Goal: Task Accomplishment & Management: Manage account settings

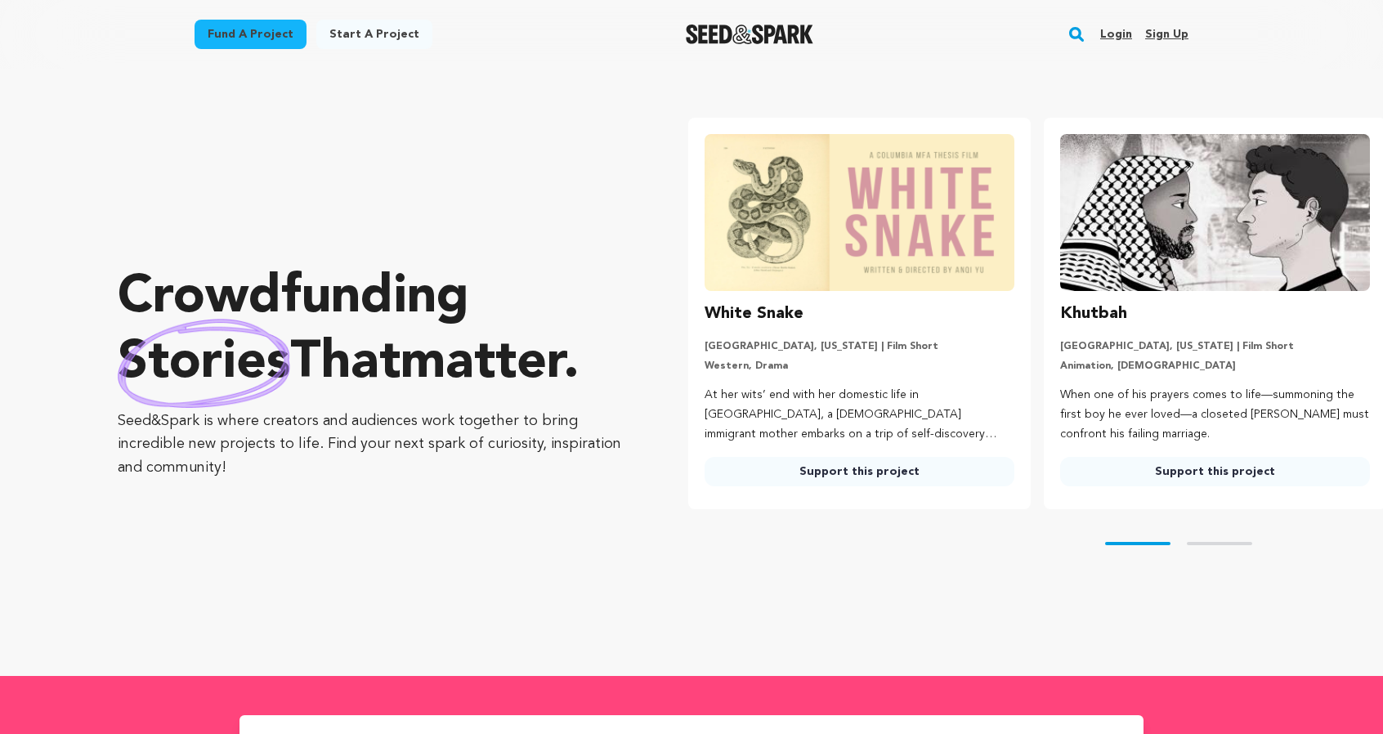
click at [1132, 47] on link "Login" at bounding box center [1116, 34] width 32 height 26
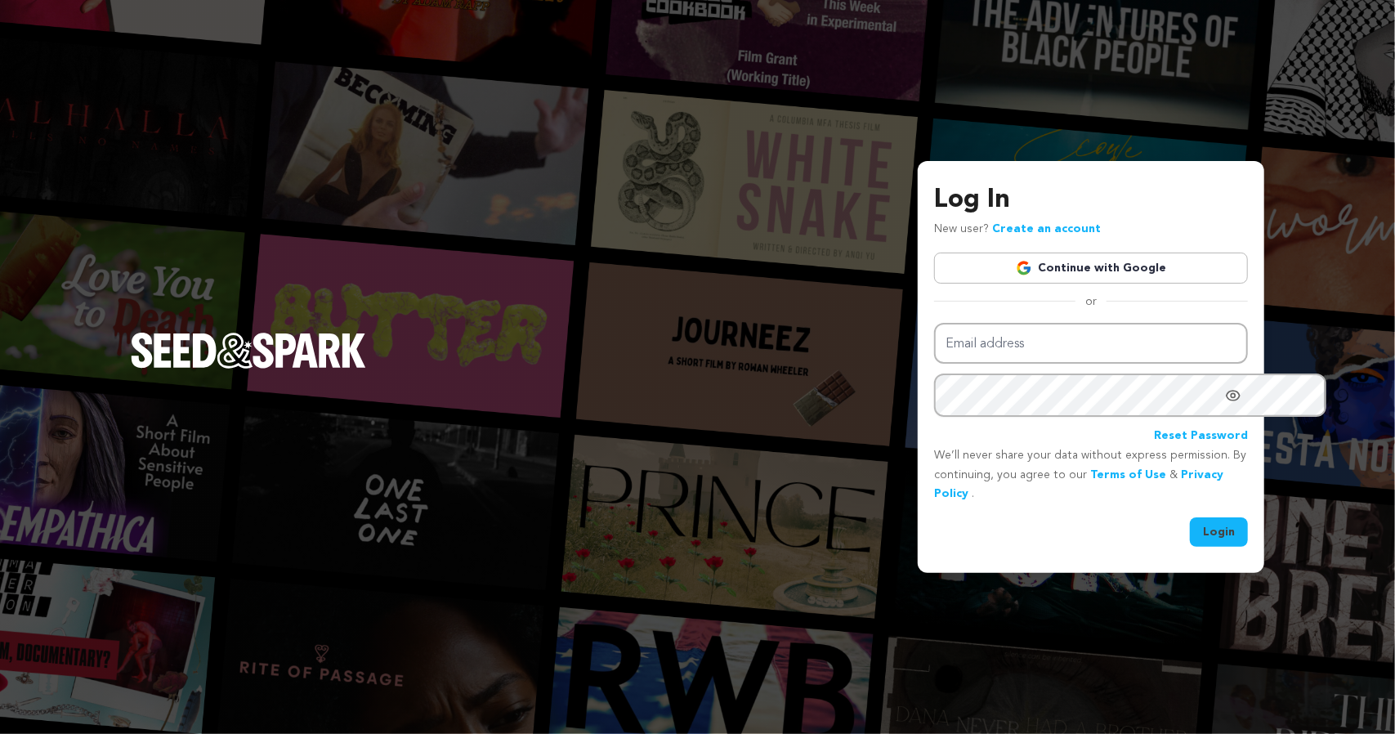
click at [1058, 275] on link "Continue with Google" at bounding box center [1091, 268] width 314 height 31
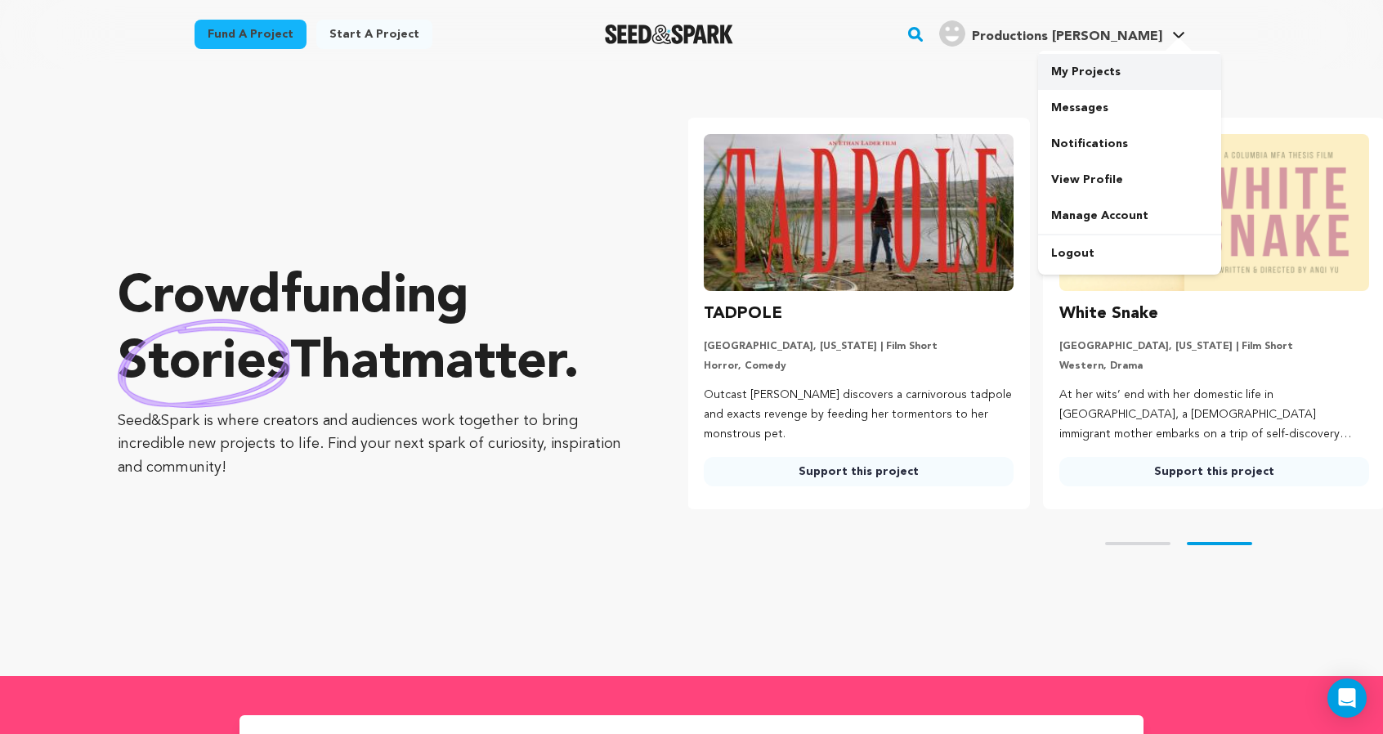
scroll to position [0, 361]
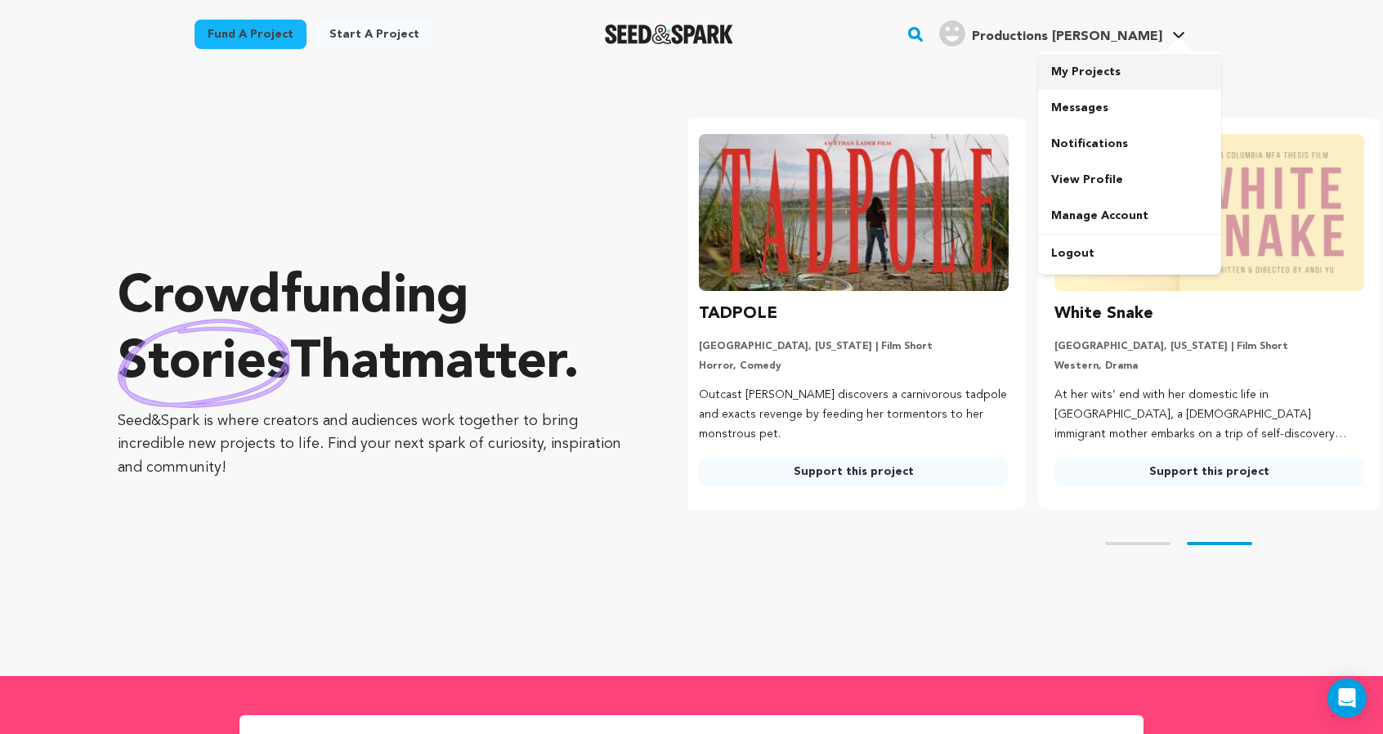
click at [1182, 83] on link "My Projects" at bounding box center [1129, 72] width 183 height 36
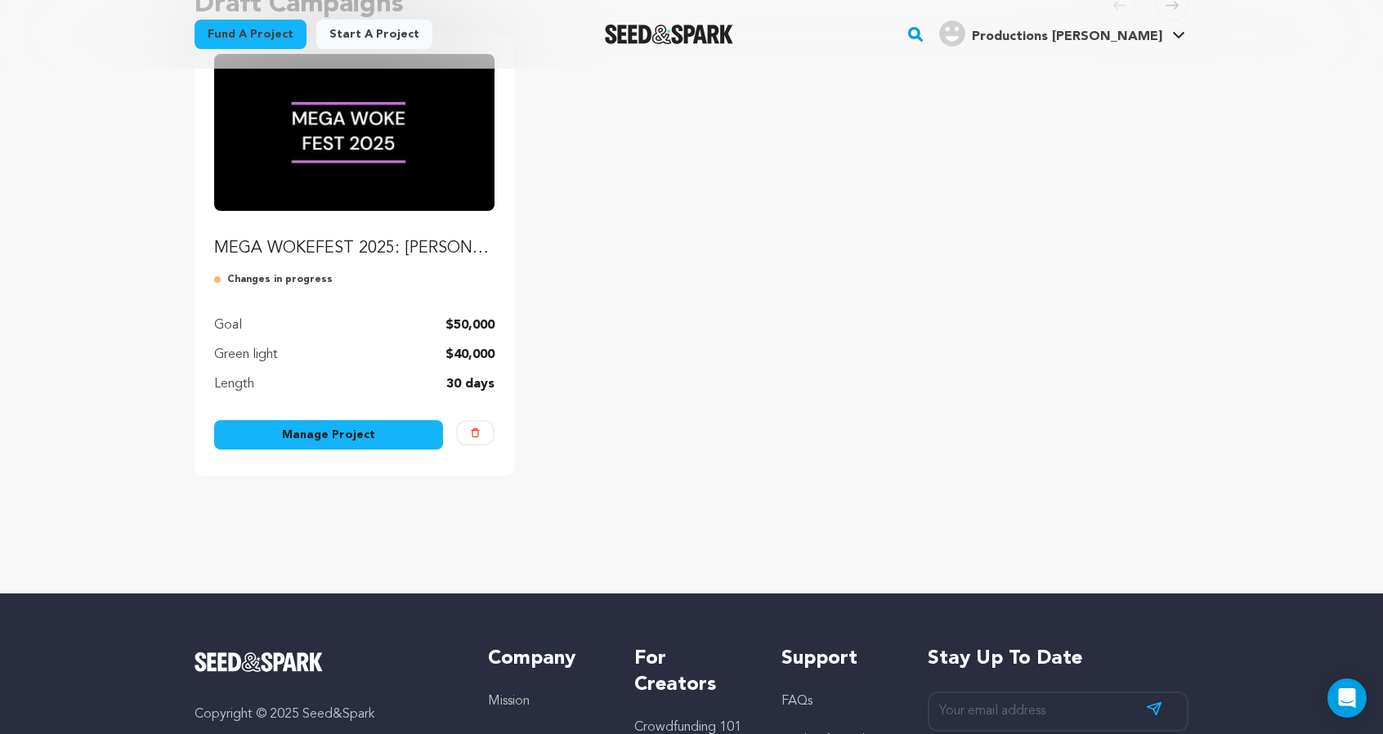
scroll to position [204, 0]
click at [274, 449] on link "Manage Project" at bounding box center [328, 433] width 229 height 29
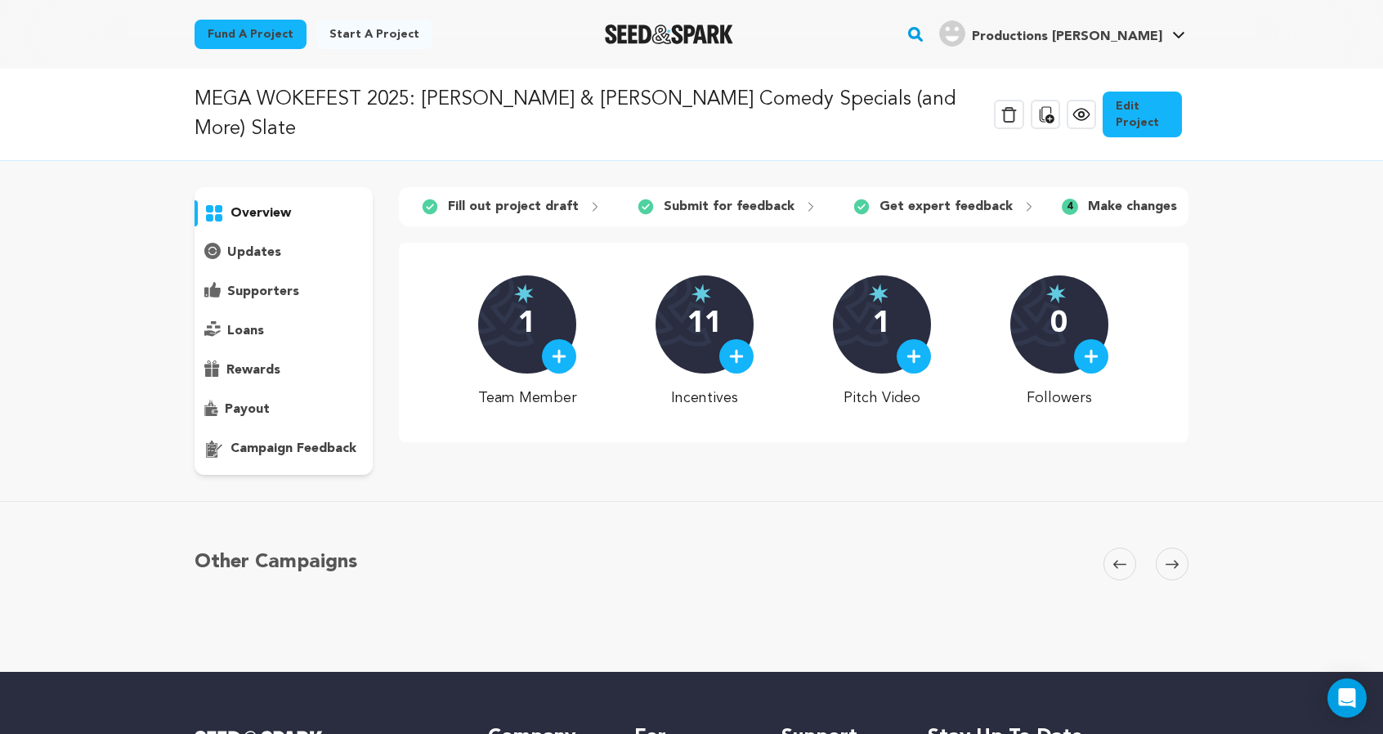
click at [1182, 126] on link "Edit Project" at bounding box center [1142, 115] width 79 height 46
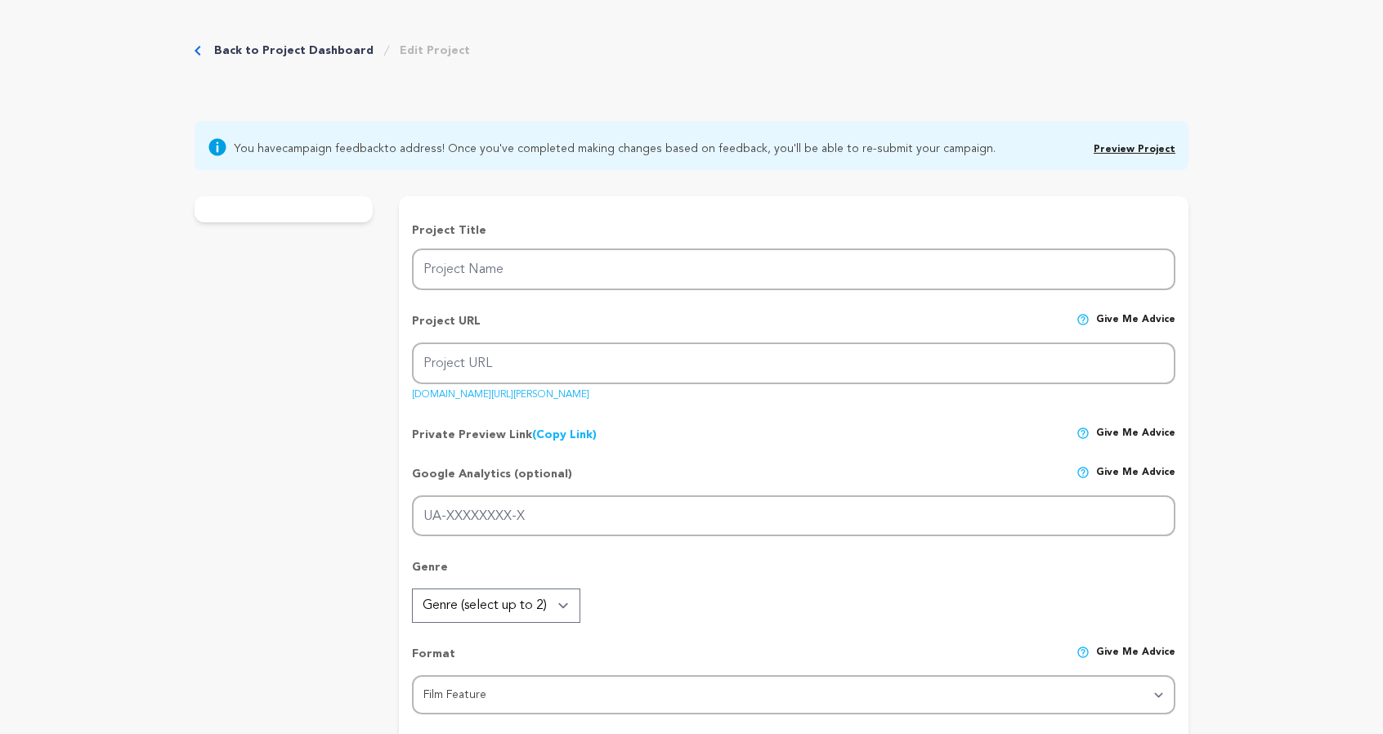
type input "MEGA WOKEFEST 2025: [PERSON_NAME] & [PERSON_NAME] Comedy Specials (and More) Sl…"
type input "[PERSON_NAME]-comedy-specials-and-more-slate"
type input "Comedians [PERSON_NAME] and [PERSON_NAME] are ready to shoot their hour-length …"
type textarea "Tired of companies sucking up to the anti-woke? Hooty Hoo Productions is bringi…"
type textarea "As the world seems to be moving backwards, Hooty Hoo Productions is dedicated t…"
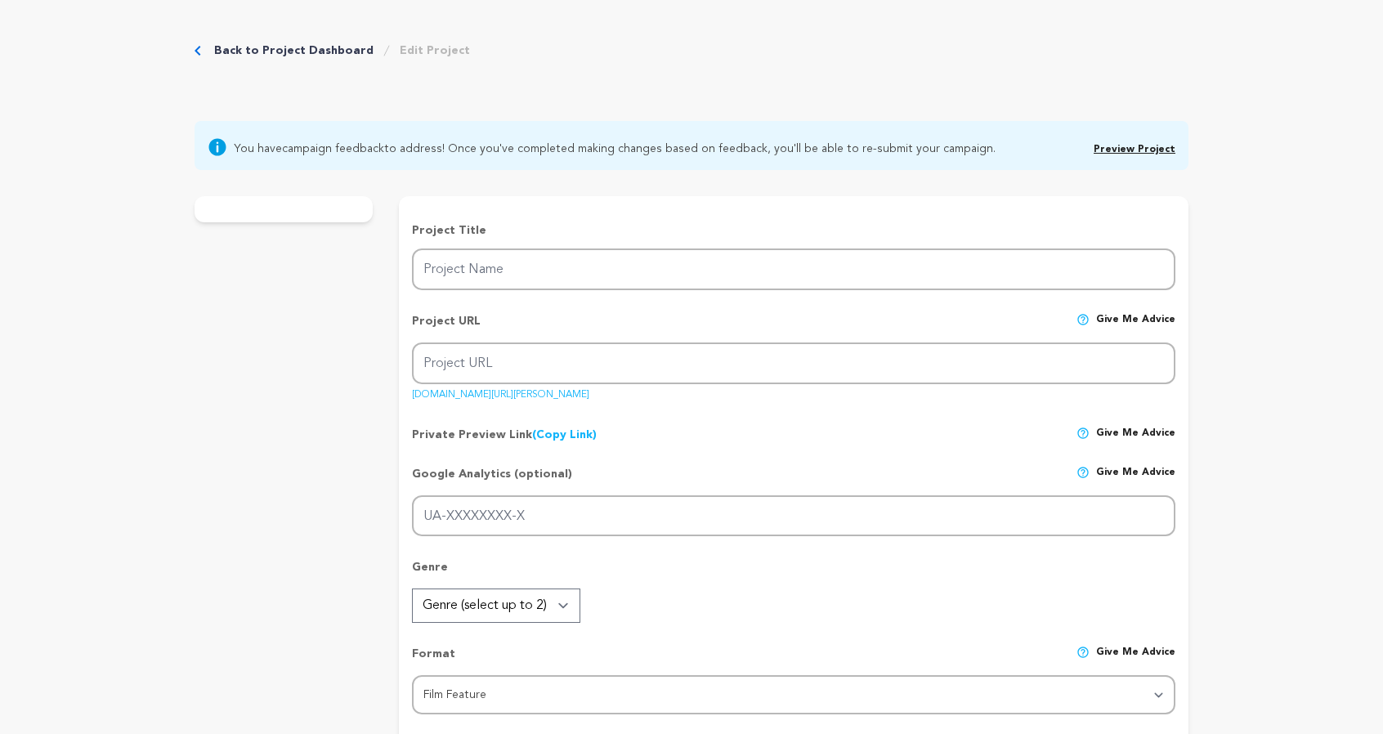
radio input "true"
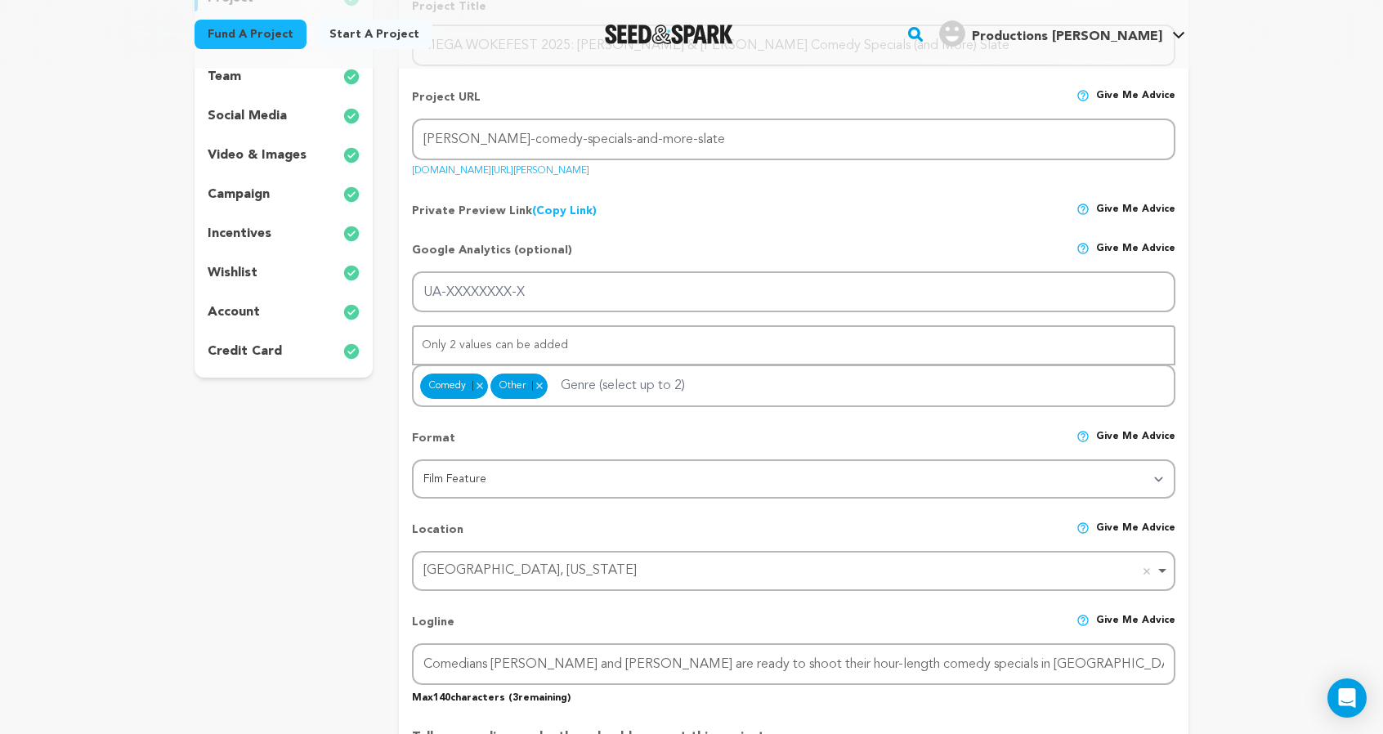
scroll to position [292, 0]
click at [208, 244] on p "incentives" at bounding box center [240, 235] width 64 height 20
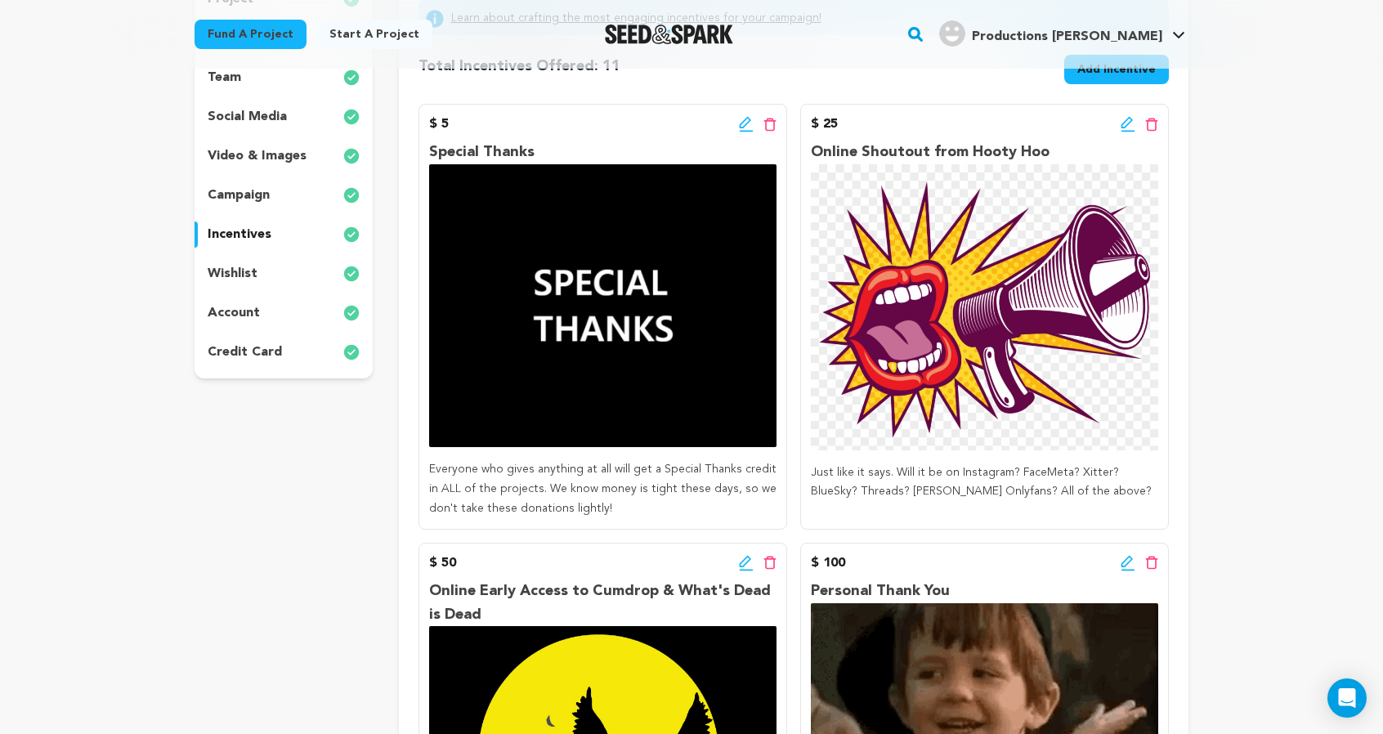
click at [208, 284] on p "wishlist" at bounding box center [233, 274] width 50 height 20
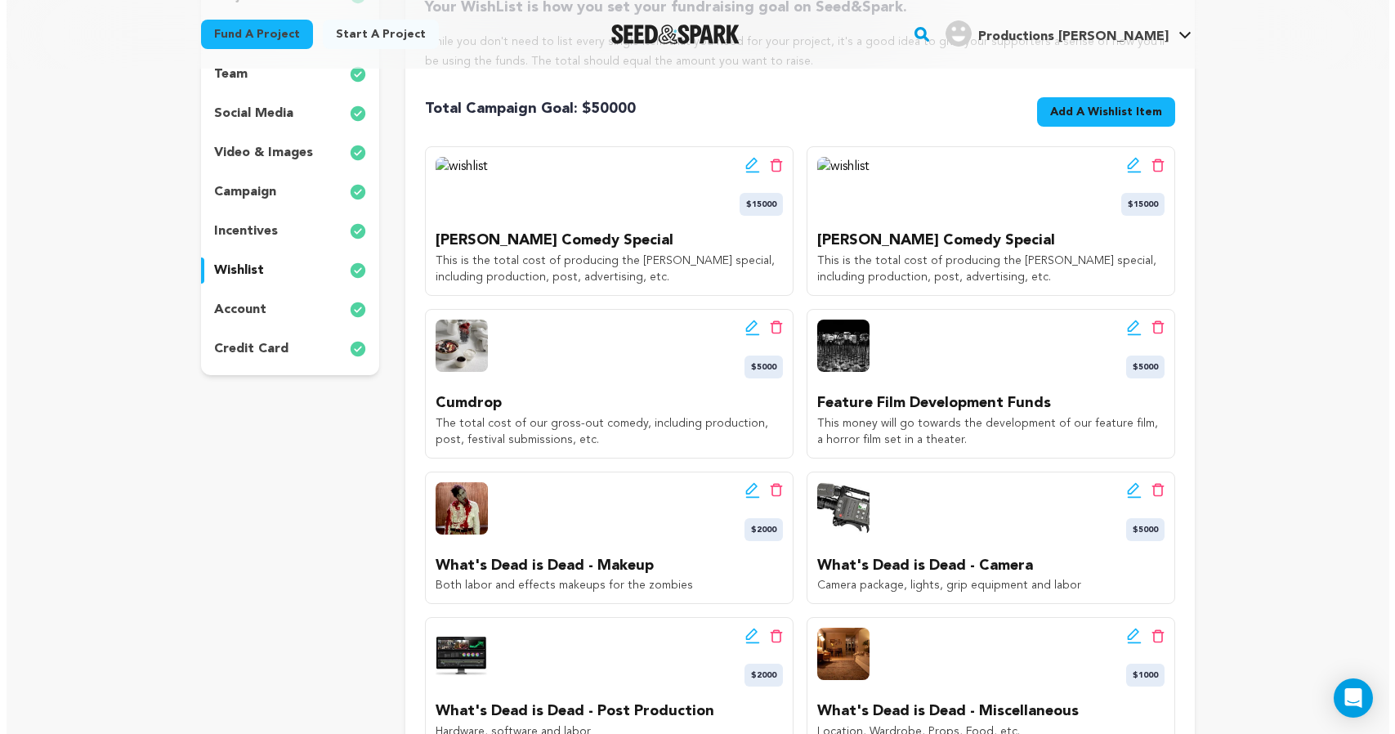
scroll to position [296, 0]
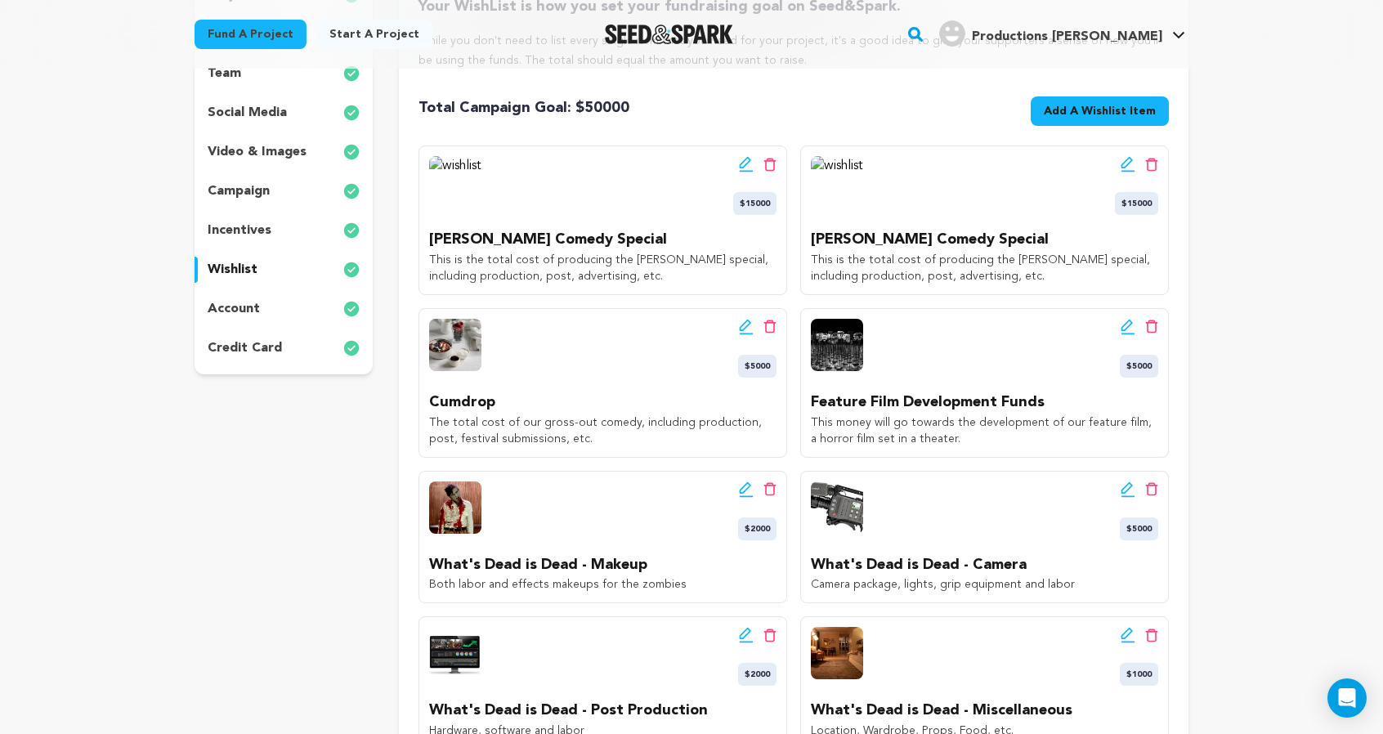
click at [1168, 126] on button "Add A Wishlist Item New Wishlist Item" at bounding box center [1100, 110] width 138 height 29
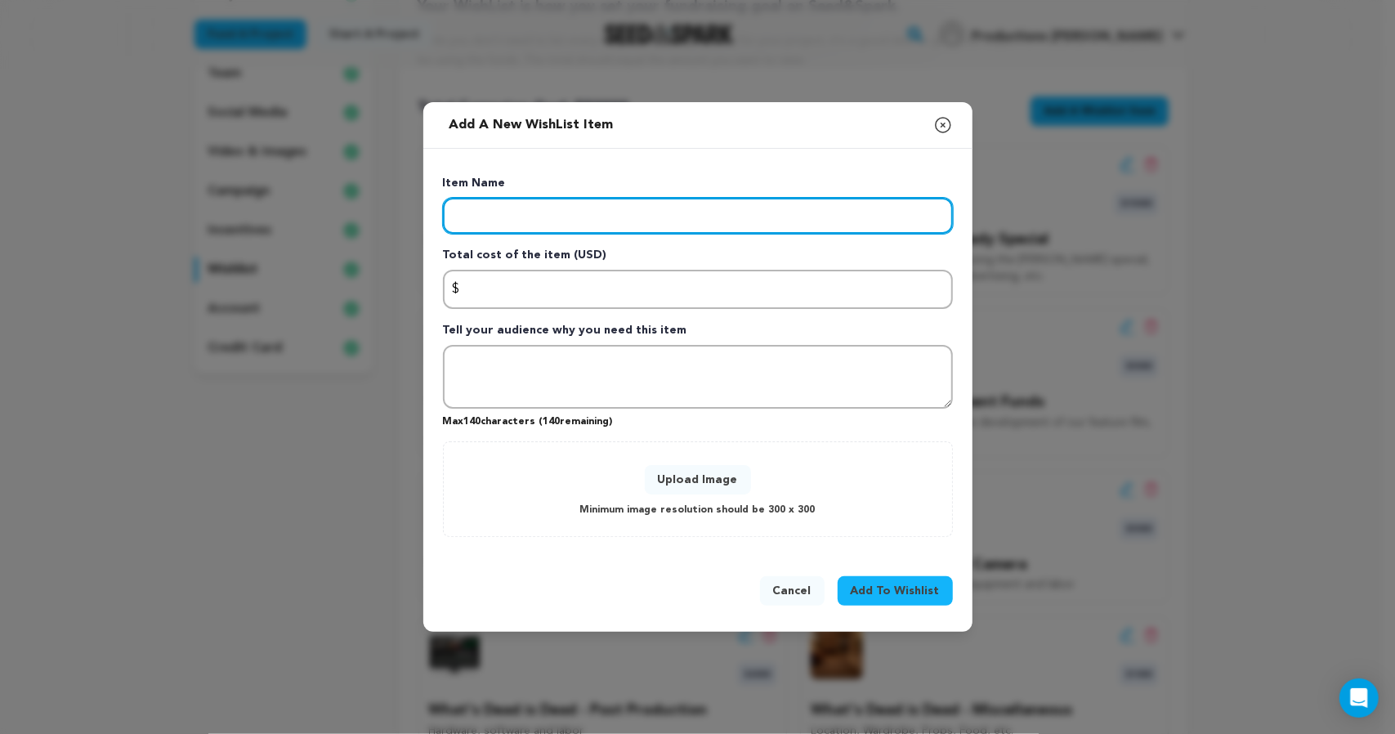
click at [538, 198] on input "Enter item name" at bounding box center [698, 216] width 510 height 36
type input "Production - Lauren Knight Special"
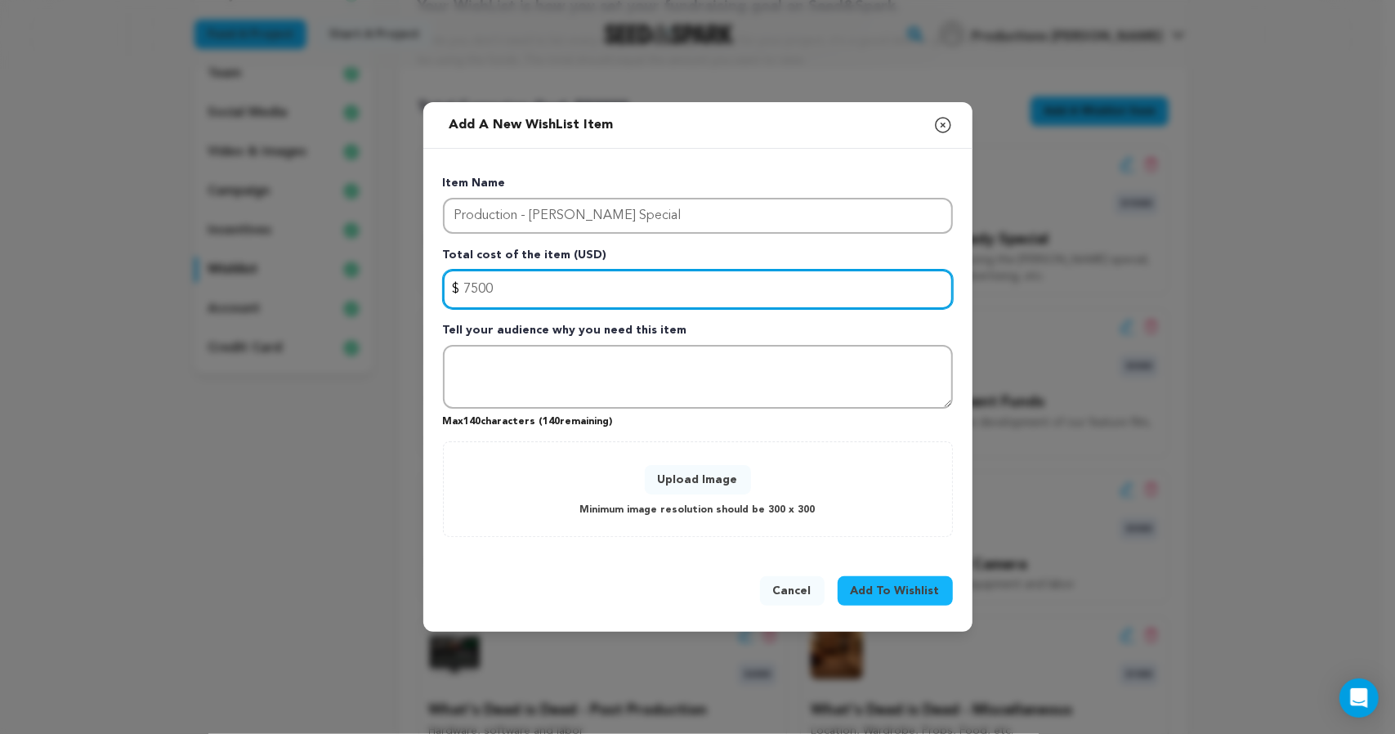
type input "7500"
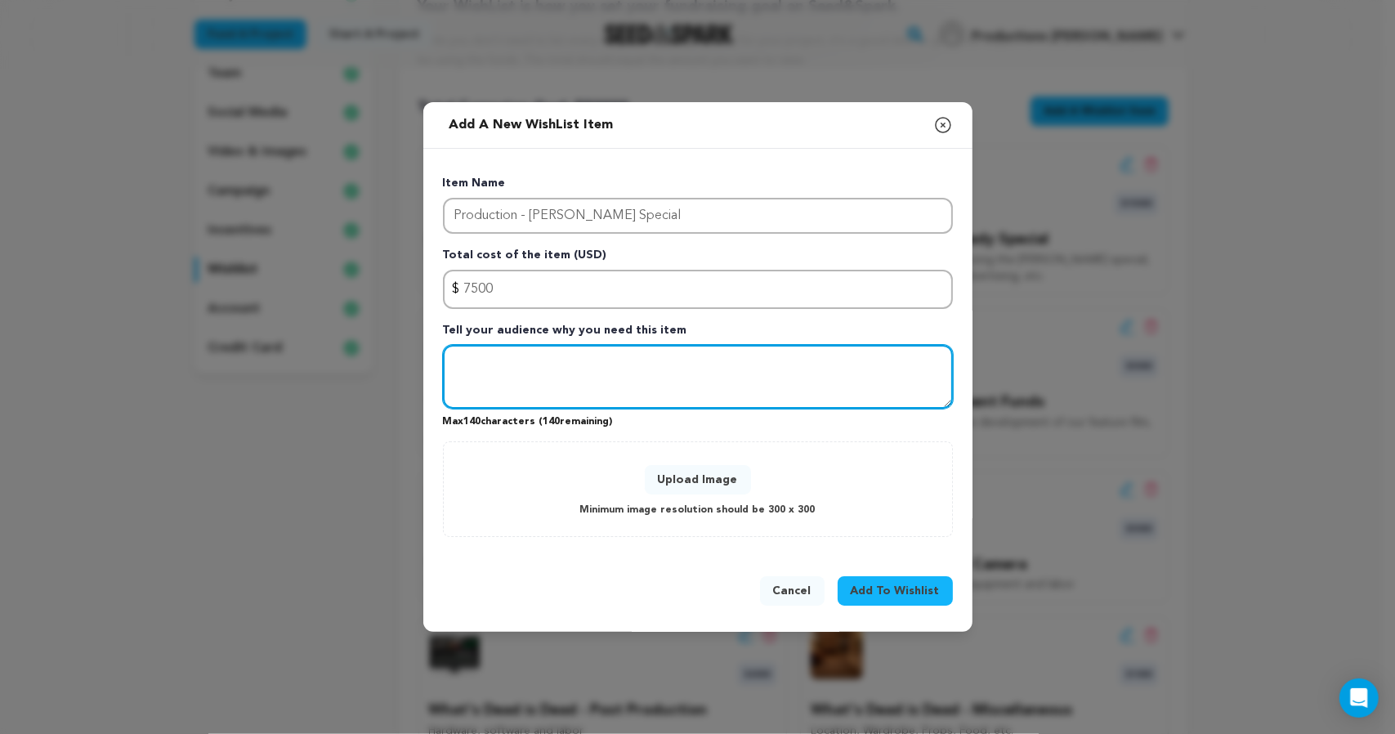
click at [517, 375] on textarea "To enrich screen reader interactions, please activate Accessibility in Grammarl…" at bounding box center [698, 377] width 510 height 64
type textarea "C"
type textarea "Camera packages, sound, operations, and crew."
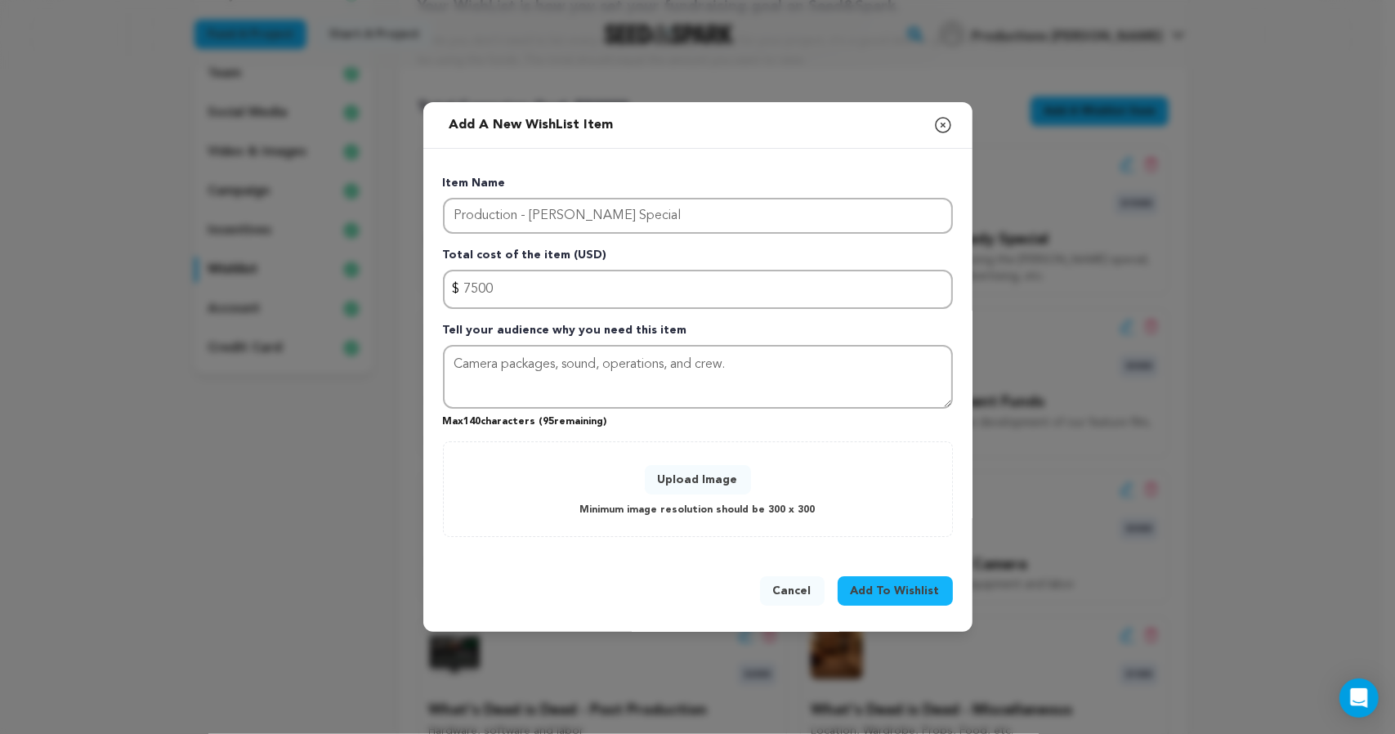
click at [708, 495] on button "Upload Image" at bounding box center [698, 479] width 106 height 29
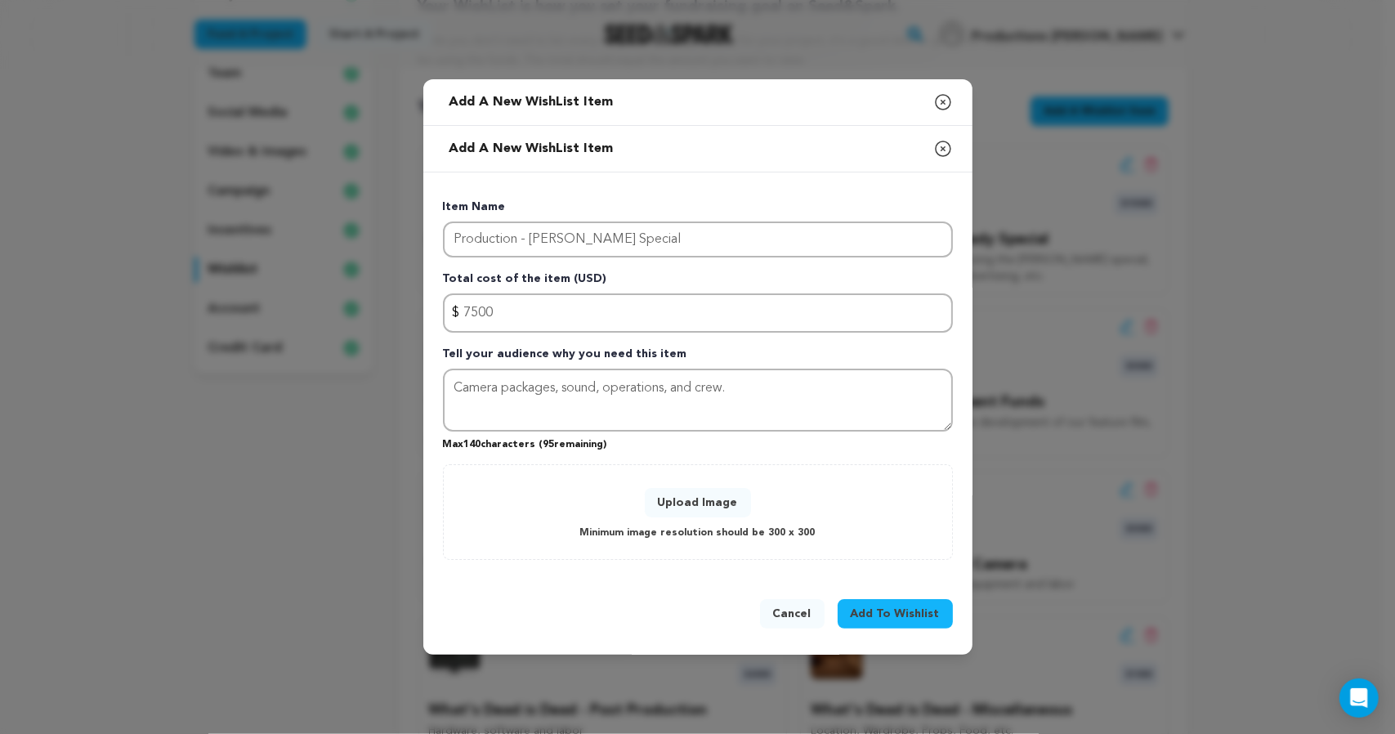
click at [940, 622] on span "Add To Wishlist" at bounding box center [895, 614] width 89 height 16
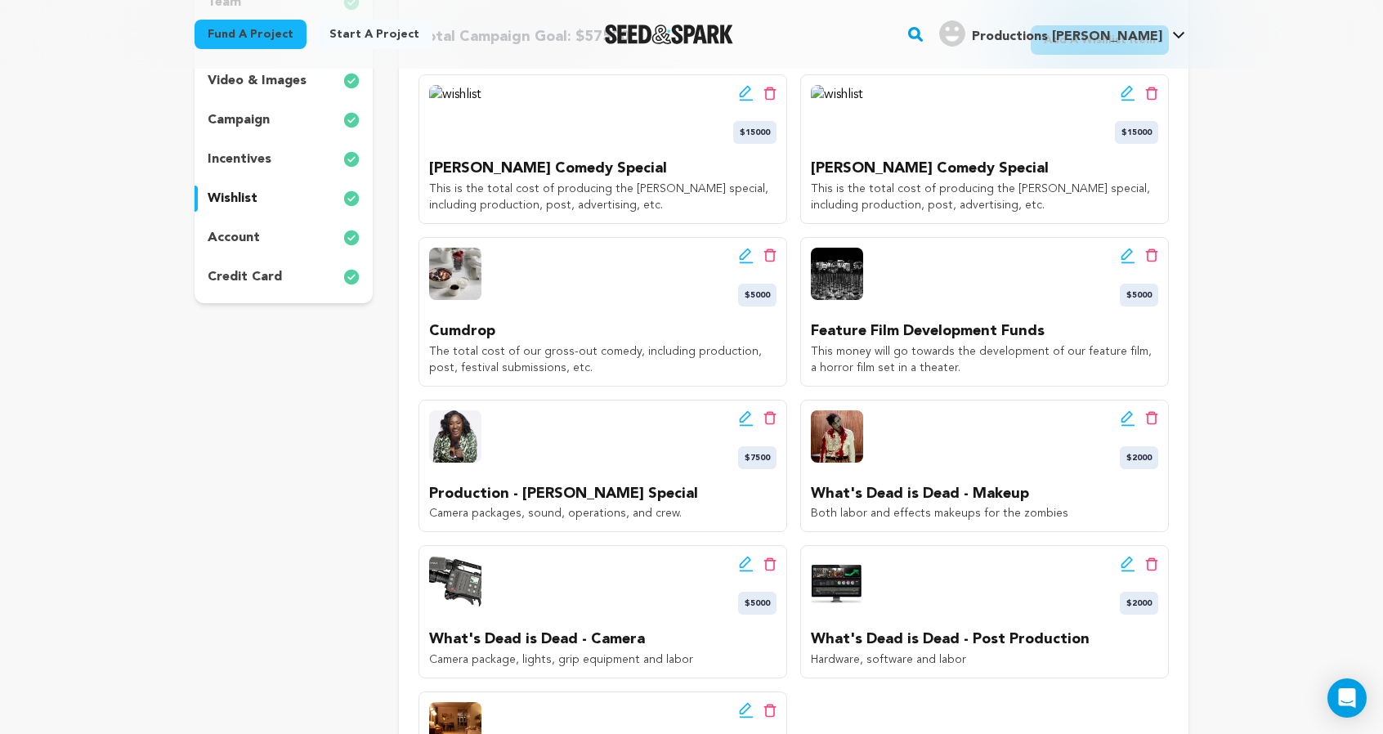
scroll to position [364, 0]
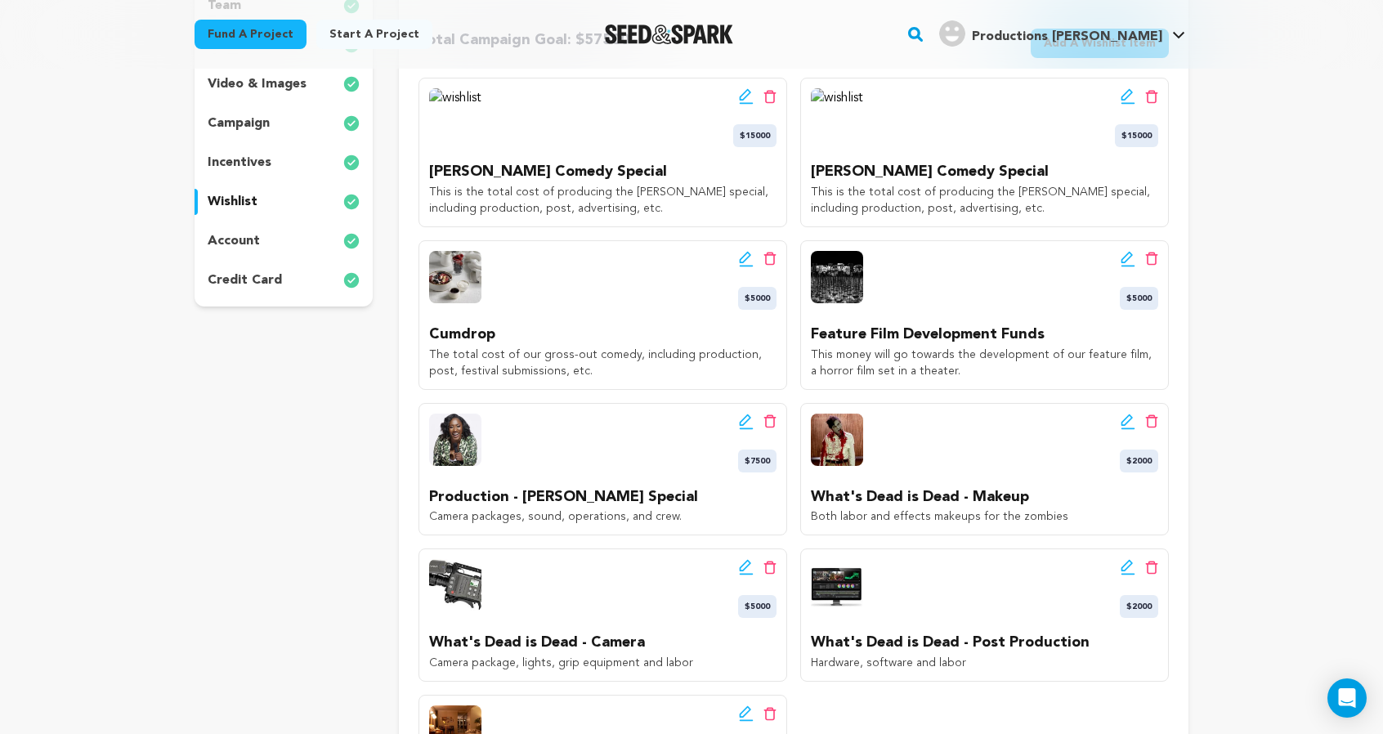
click at [777, 104] on icon at bounding box center [769, 97] width 13 height 14
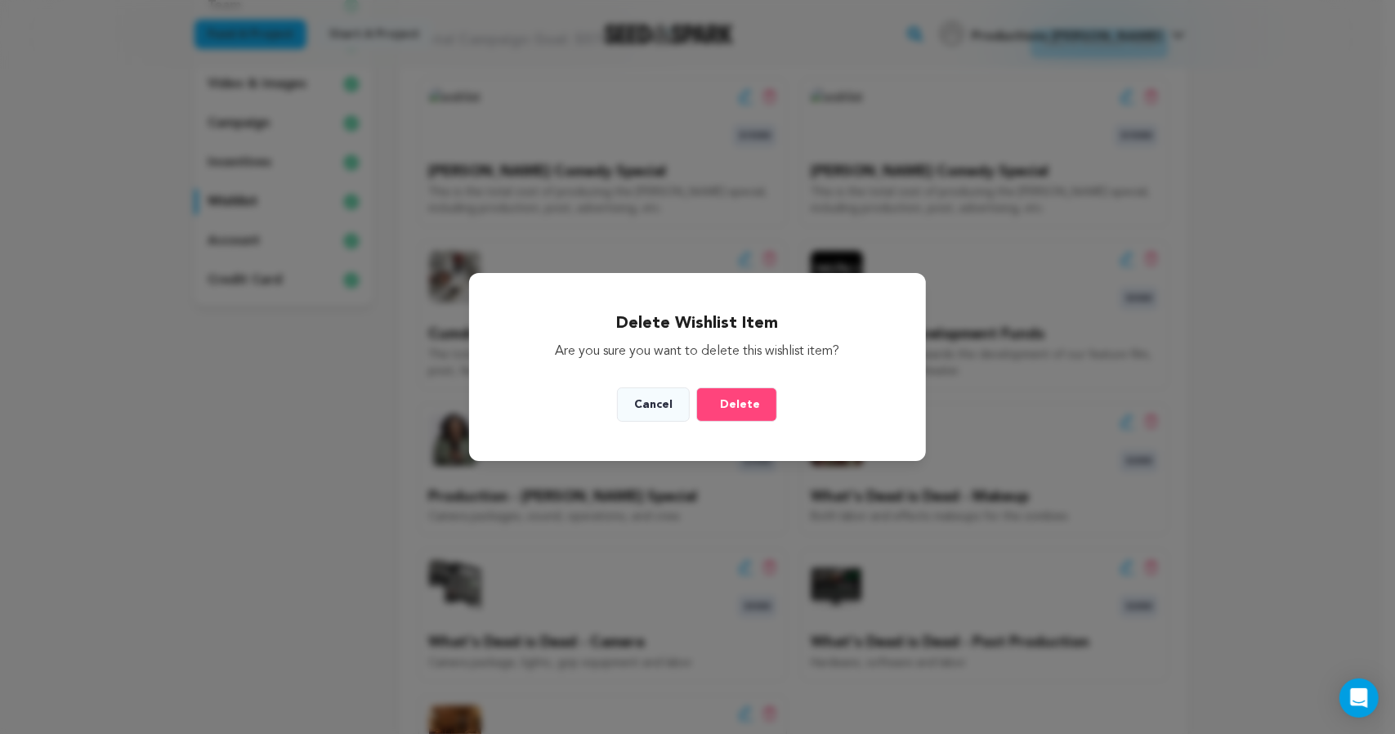
click at [763, 422] on button "Delete" at bounding box center [736, 404] width 81 height 34
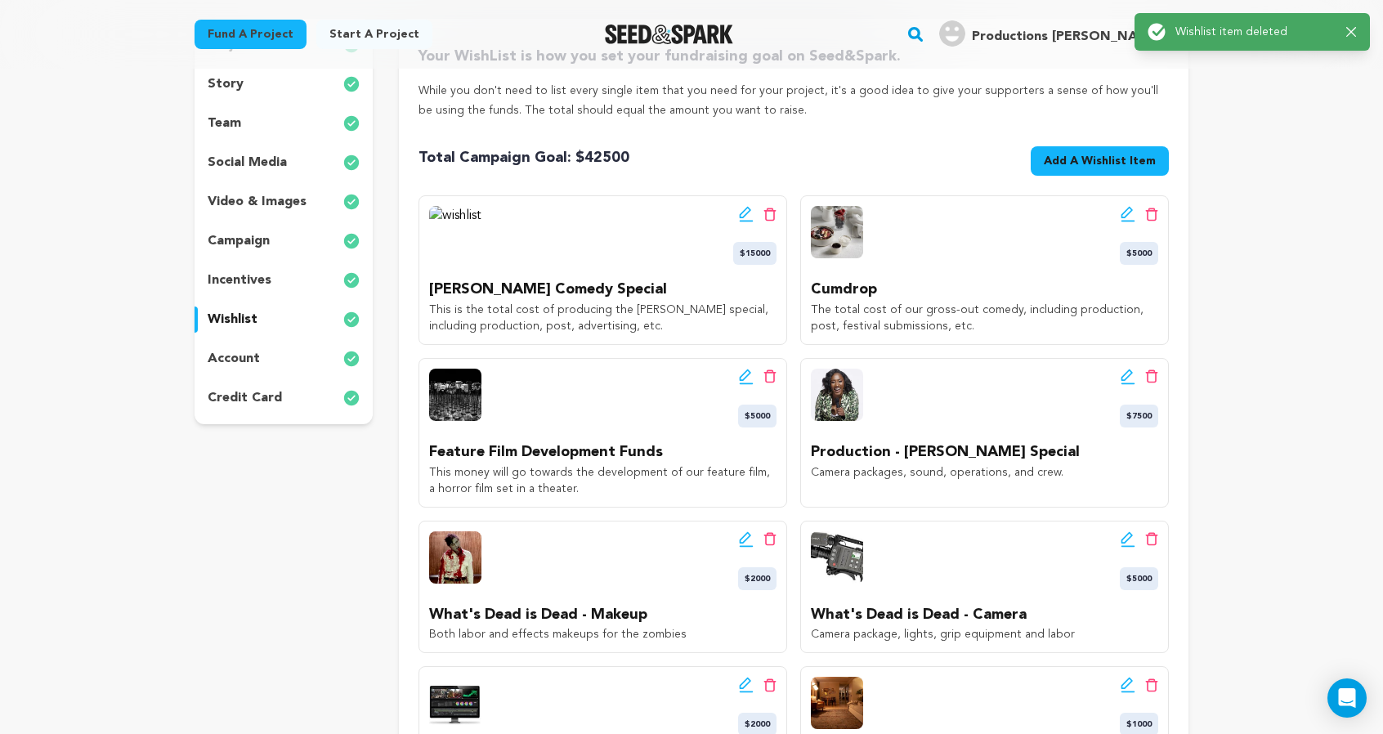
scroll to position [247, 0]
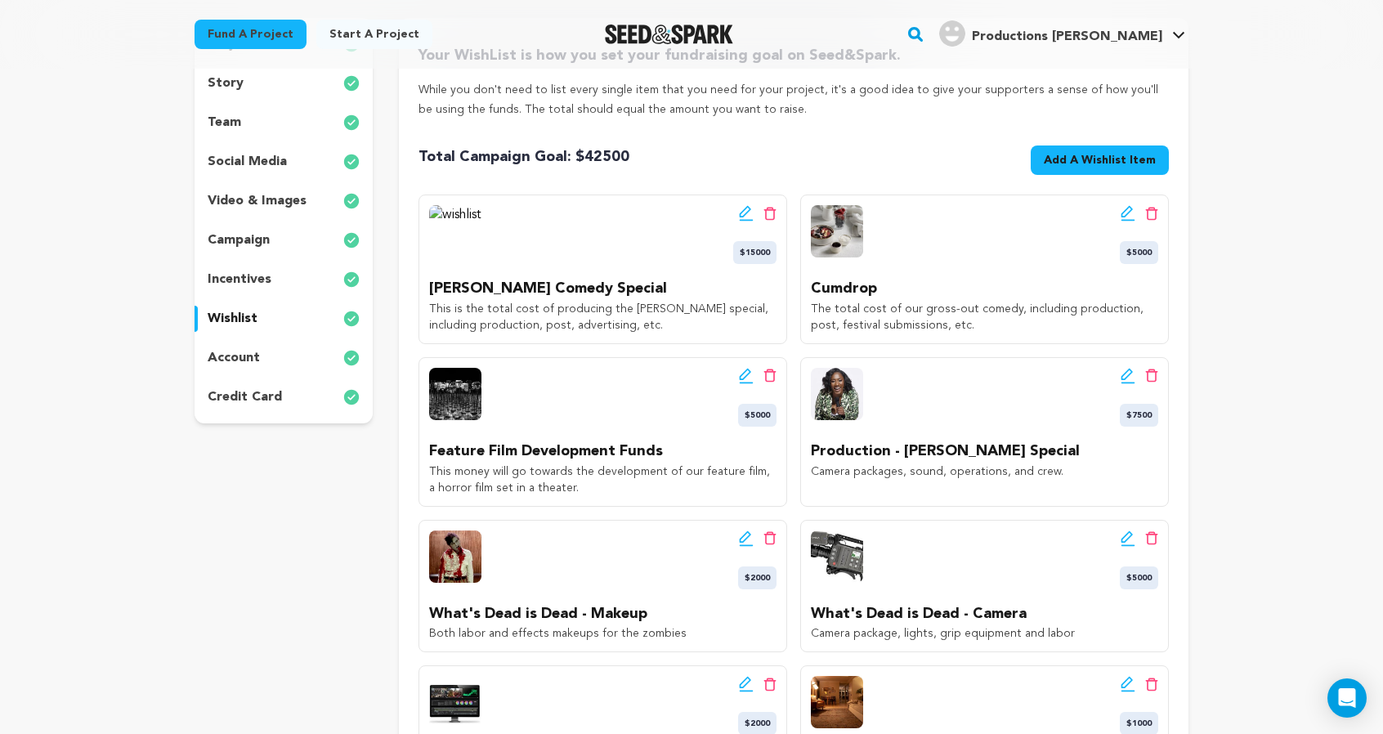
click at [776, 220] on icon at bounding box center [769, 213] width 12 height 13
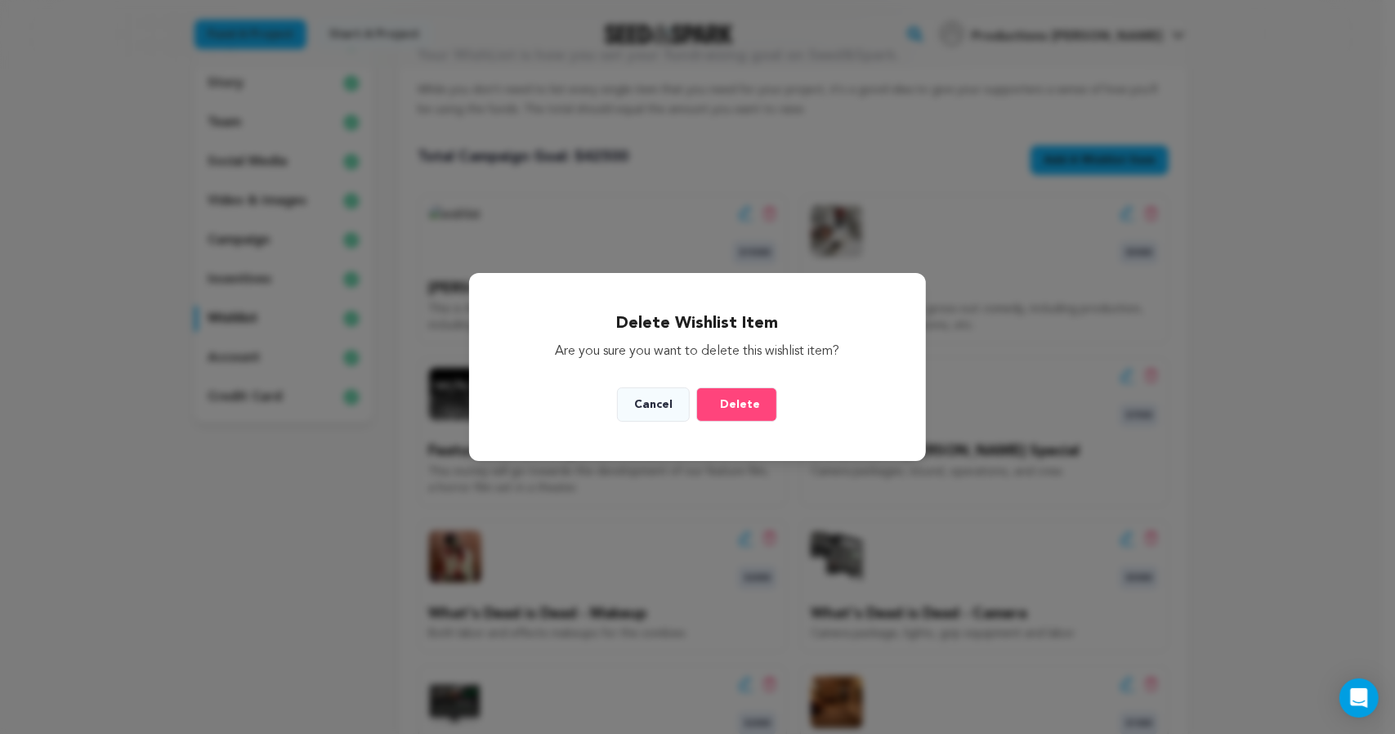
click at [755, 413] on span "Delete" at bounding box center [740, 404] width 40 height 16
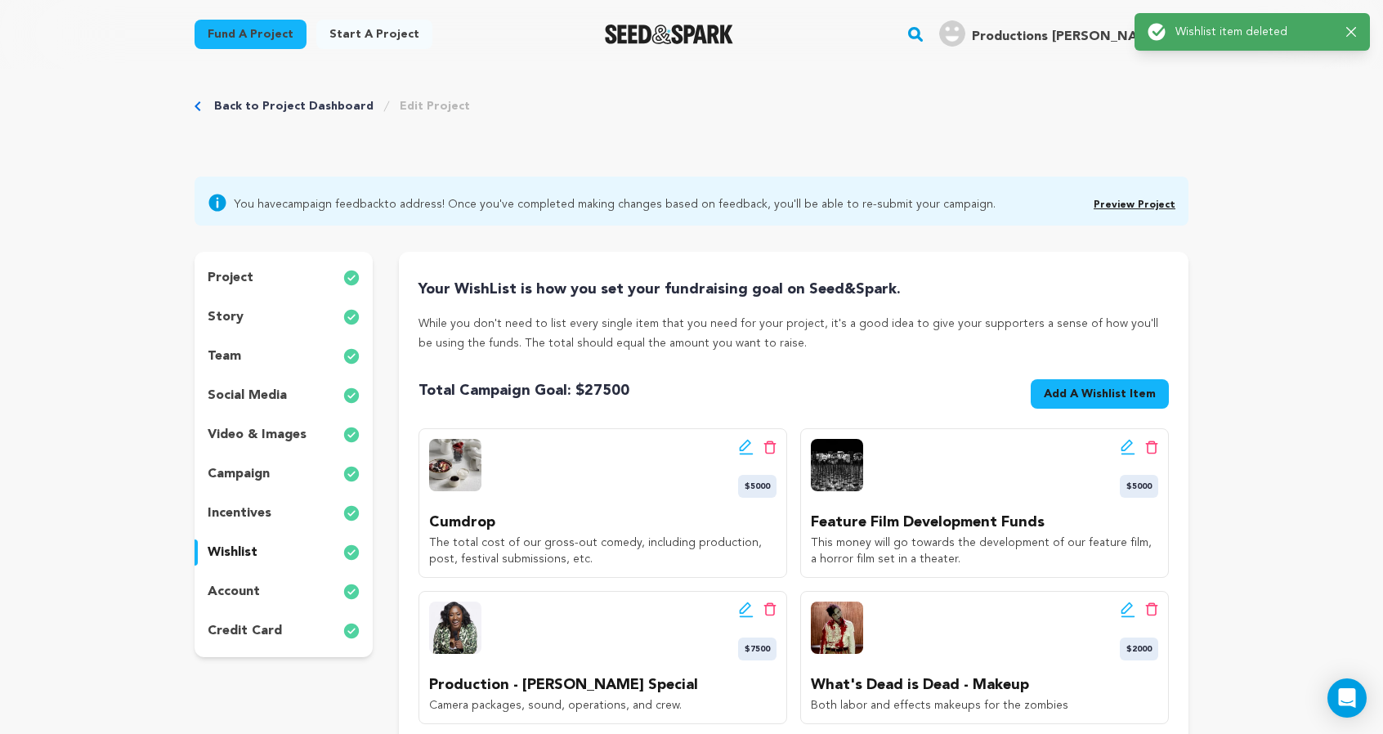
scroll to position [0, 0]
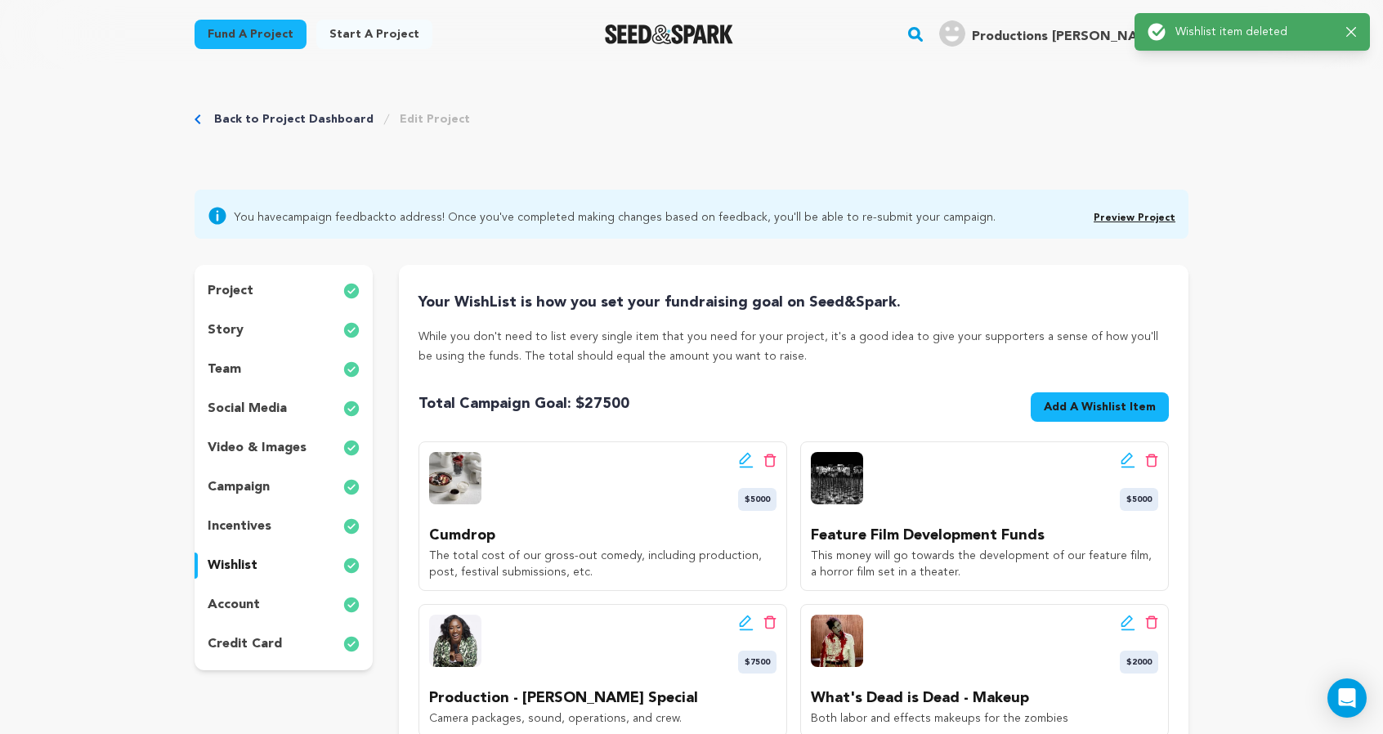
click at [1156, 415] on span "Add A Wishlist Item" at bounding box center [1100, 407] width 112 height 16
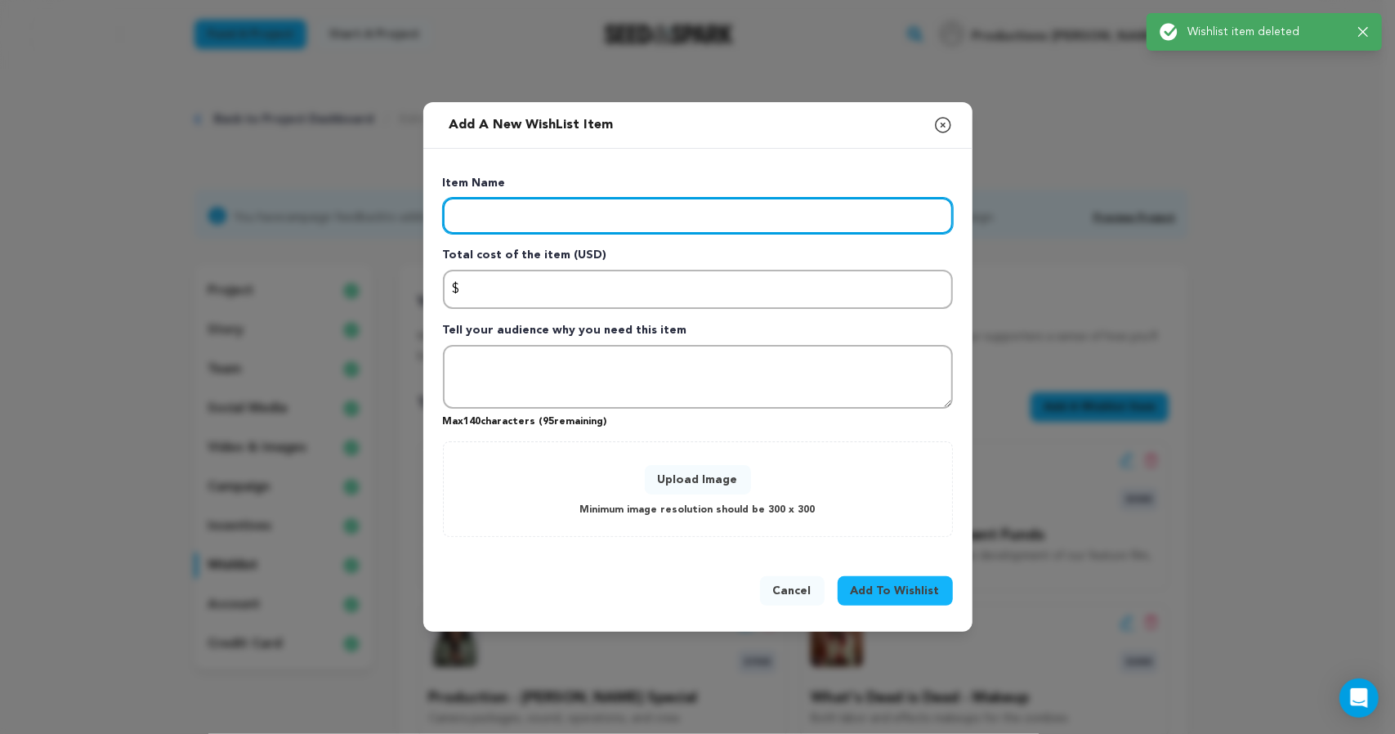
click at [598, 198] on input "Enter item name" at bounding box center [698, 216] width 510 height 36
type input "G"
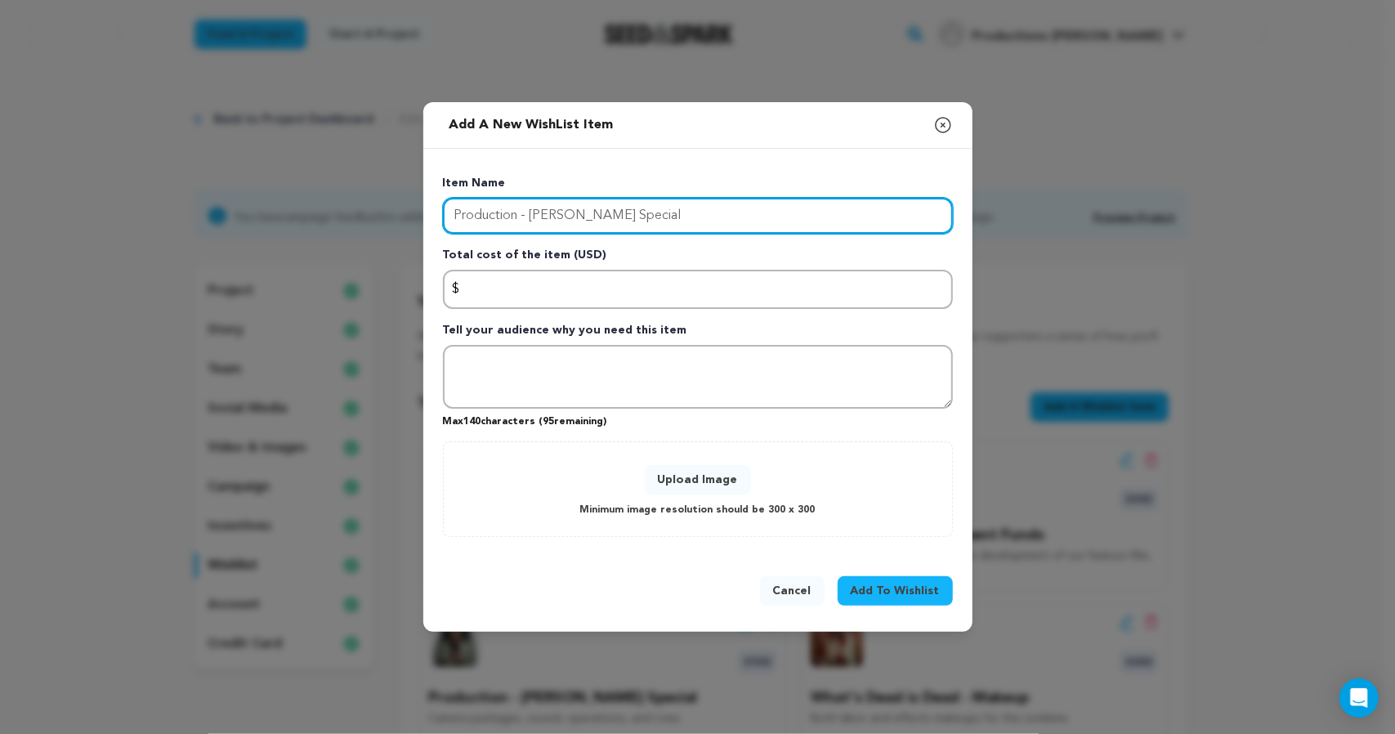
type input "Production - Gabbie Watts Special"
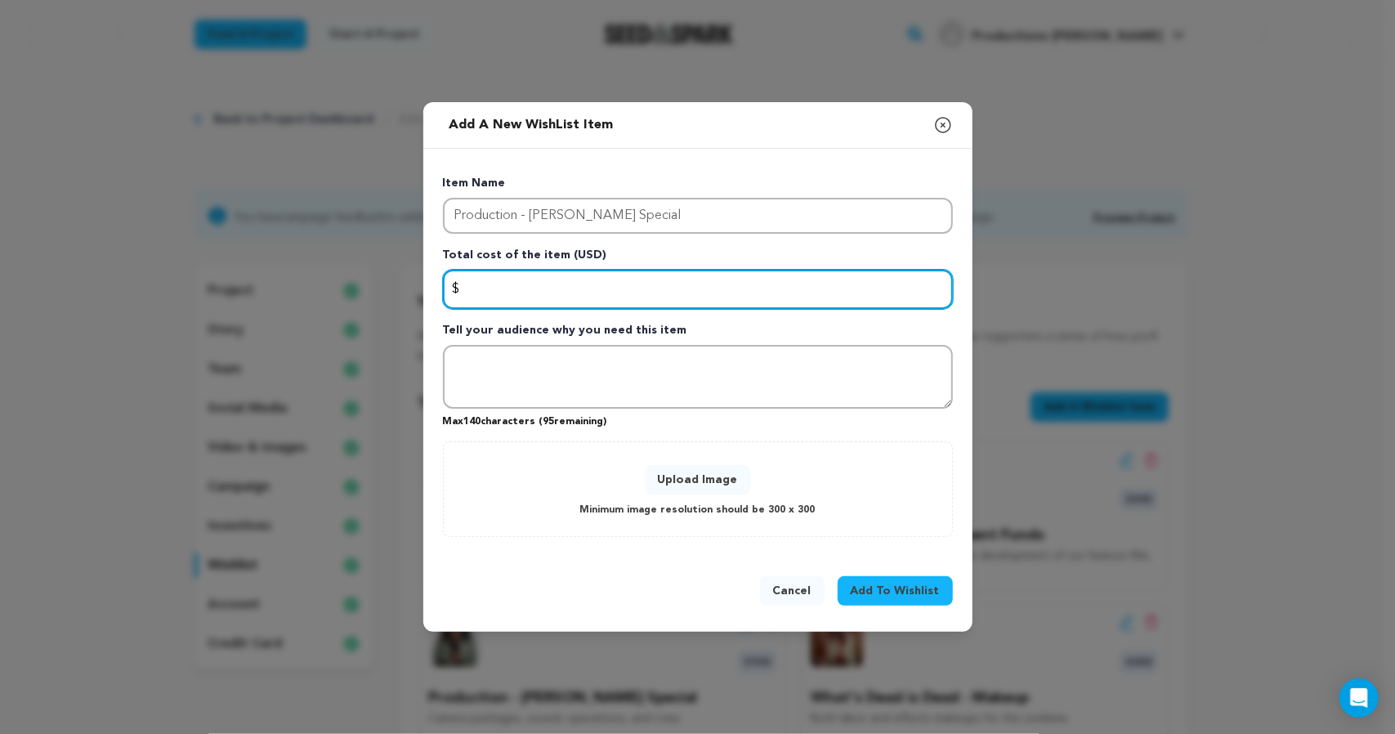
click at [587, 284] on input "Enter total cost of the item" at bounding box center [698, 289] width 510 height 39
type input "7500"
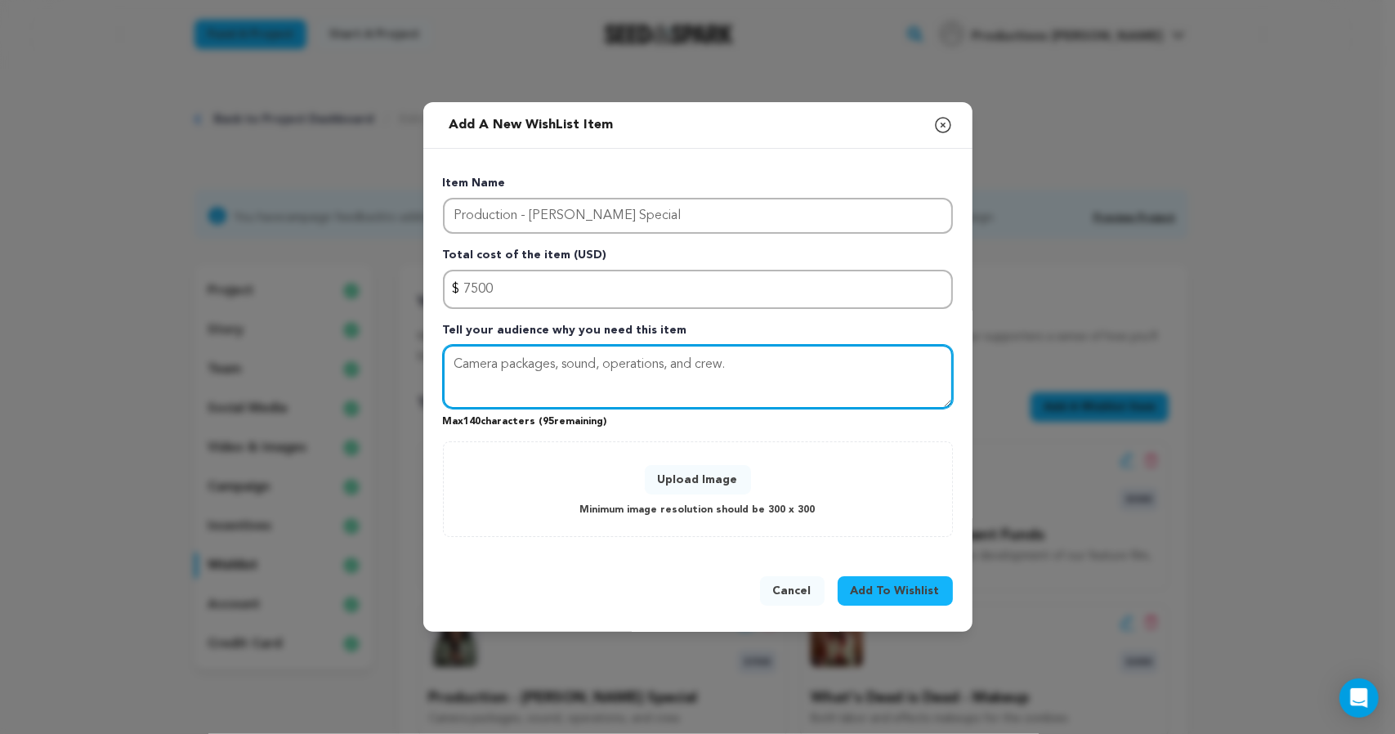
type textarea "Camera packages, sound, operations, and crew."
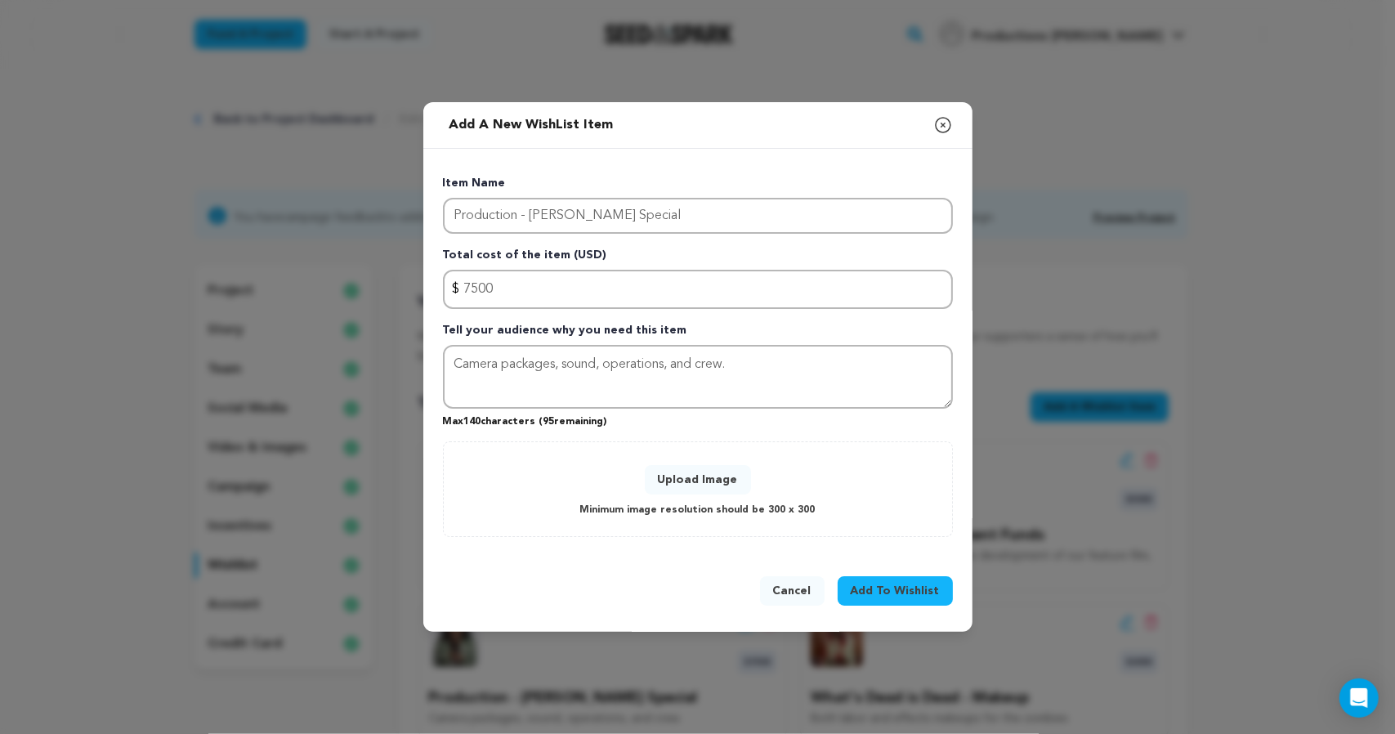
click at [663, 495] on button "Upload Image" at bounding box center [698, 479] width 106 height 29
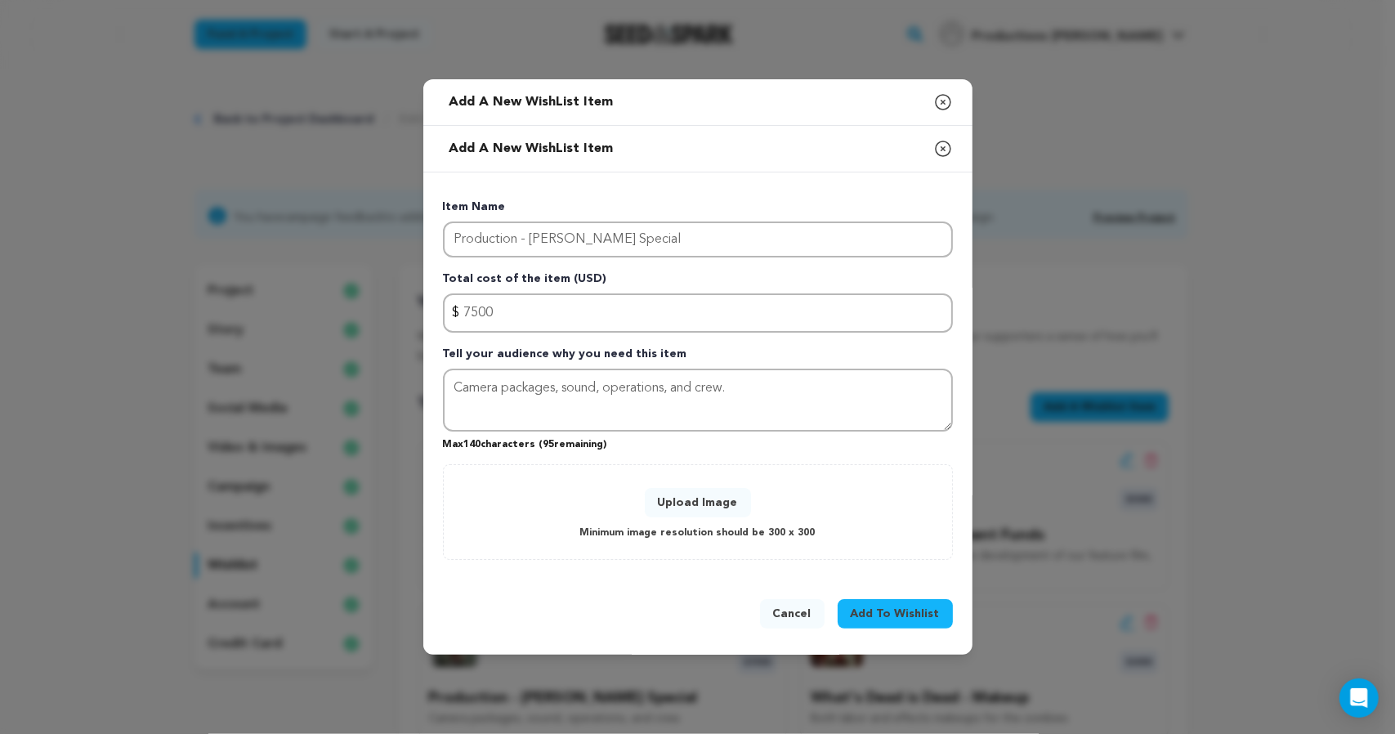
click at [930, 622] on span "Add To Wishlist" at bounding box center [895, 614] width 89 height 16
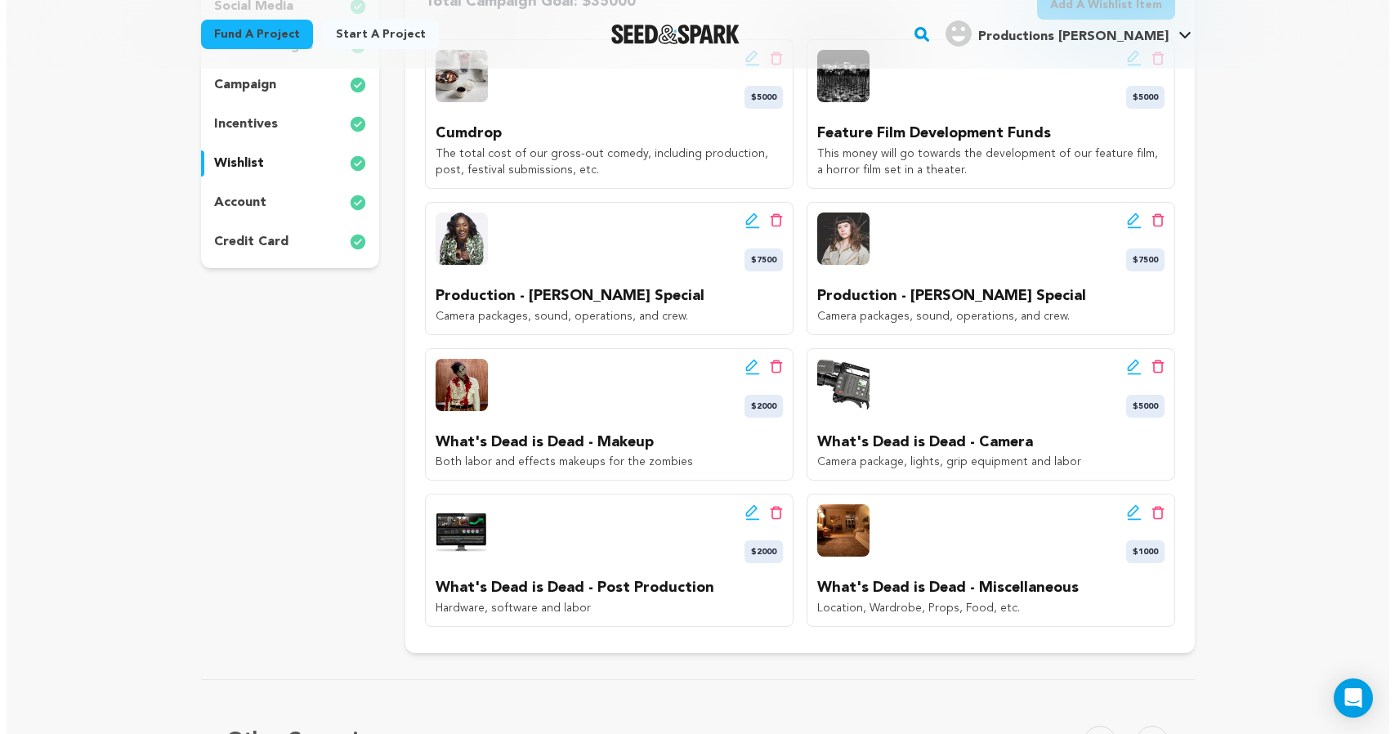
scroll to position [403, 0]
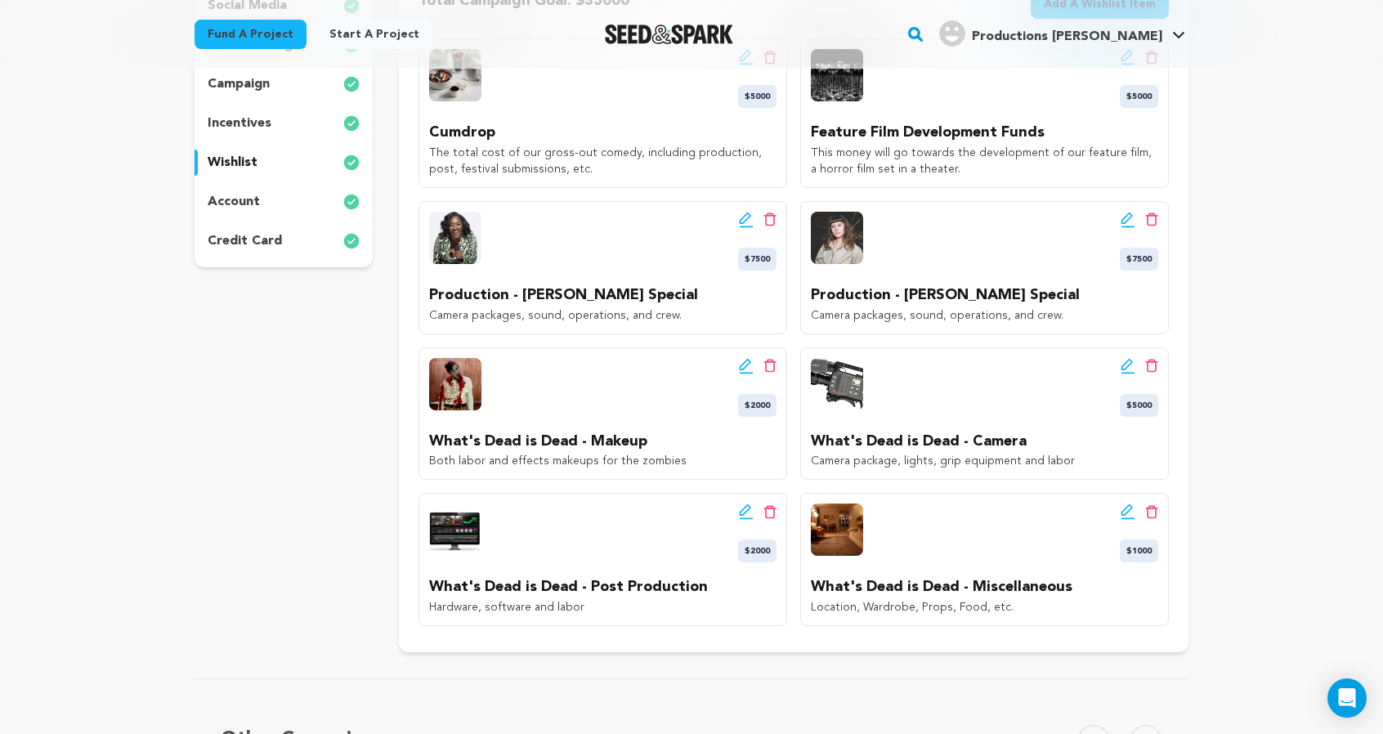
click at [1133, 61] on icon at bounding box center [1127, 55] width 11 height 11
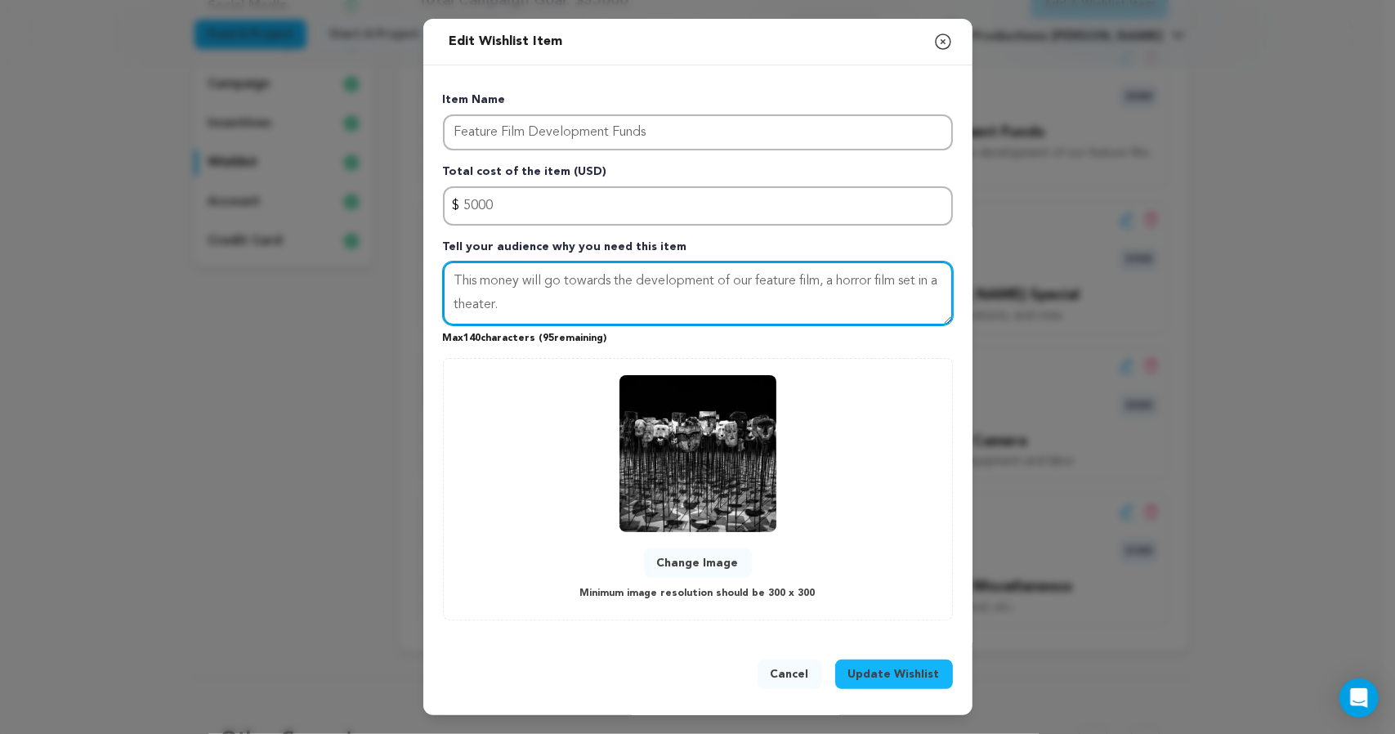
click at [942, 325] on textarea "This money will go towards the development of our feature film, a horror film s…" at bounding box center [698, 294] width 510 height 64
click at [669, 262] on textarea "This money will go towards the development of our feature film, a horror film s…" at bounding box center [698, 294] width 510 height 64
type textarea "This money will go towards hiring a line producer and other pre-pro for our fea…"
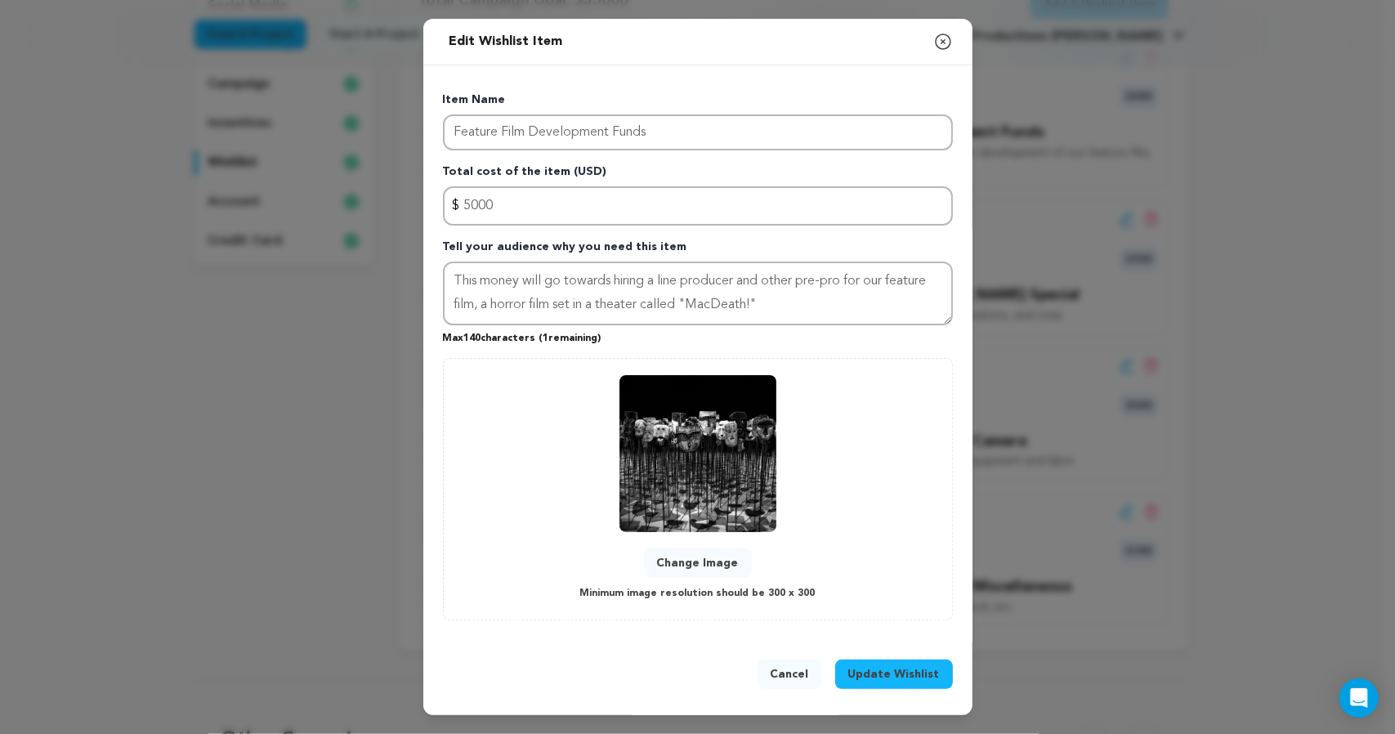
click at [933, 689] on button "Update Wishlist" at bounding box center [894, 674] width 118 height 29
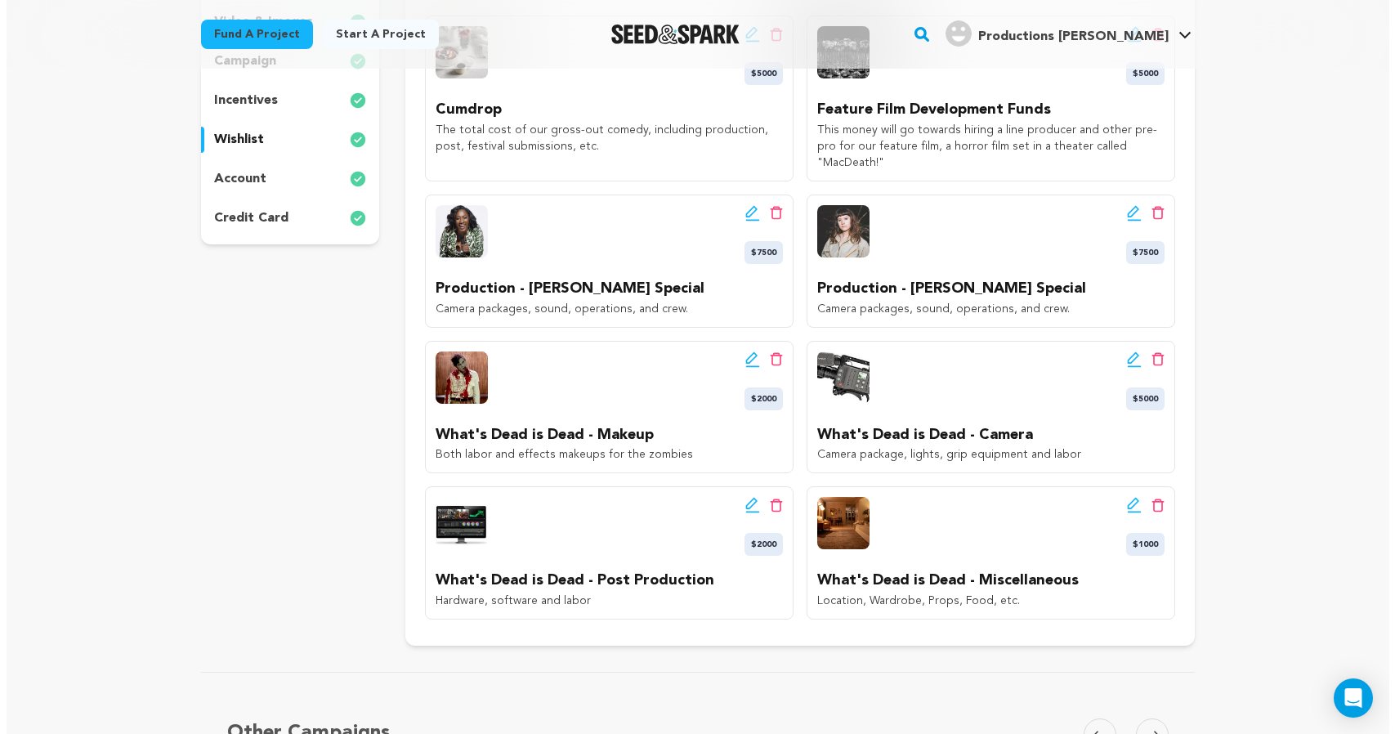
scroll to position [362, 0]
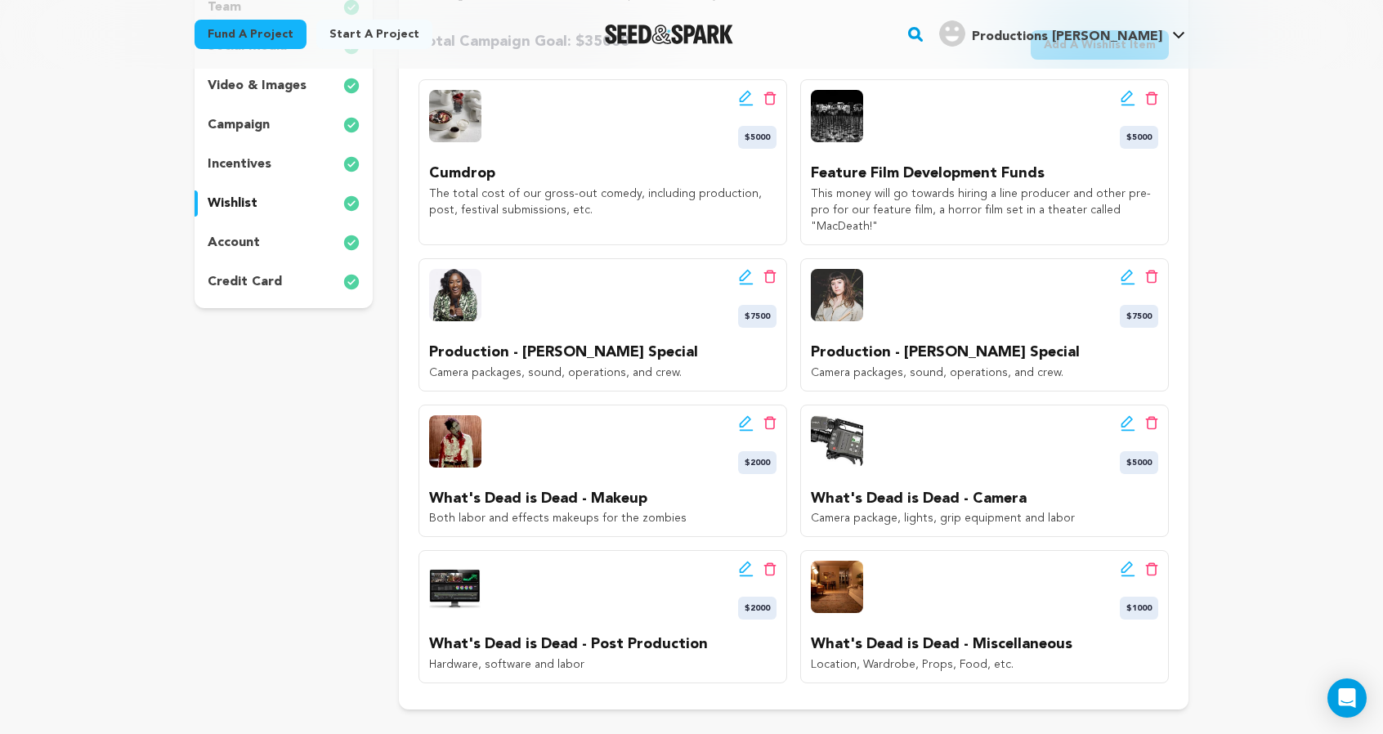
click at [754, 106] on icon at bounding box center [746, 98] width 15 height 16
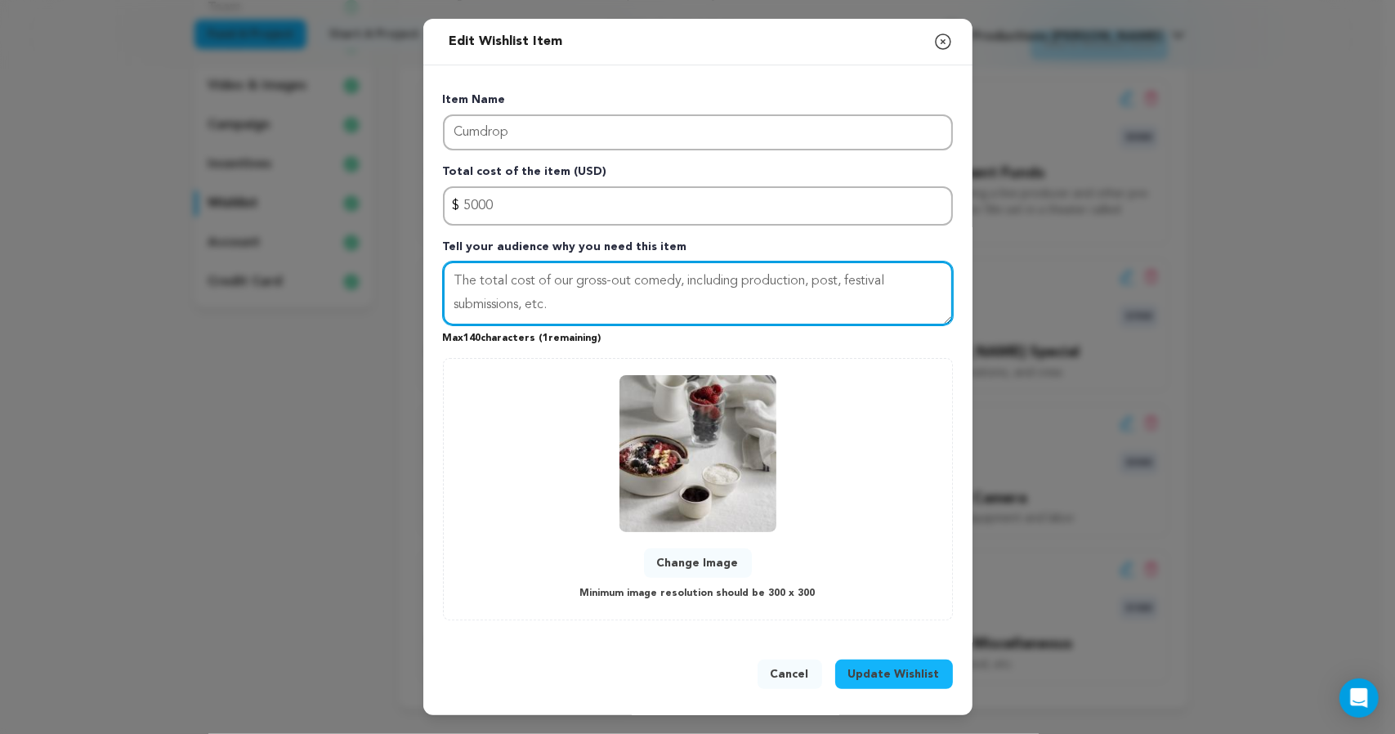
click at [744, 325] on textarea "The total cost of our gross-out comedy, including production, post, festival su…" at bounding box center [698, 294] width 510 height 64
type textarea "The total cost of our gross-out comedy, including post, marketing, festival sub…"
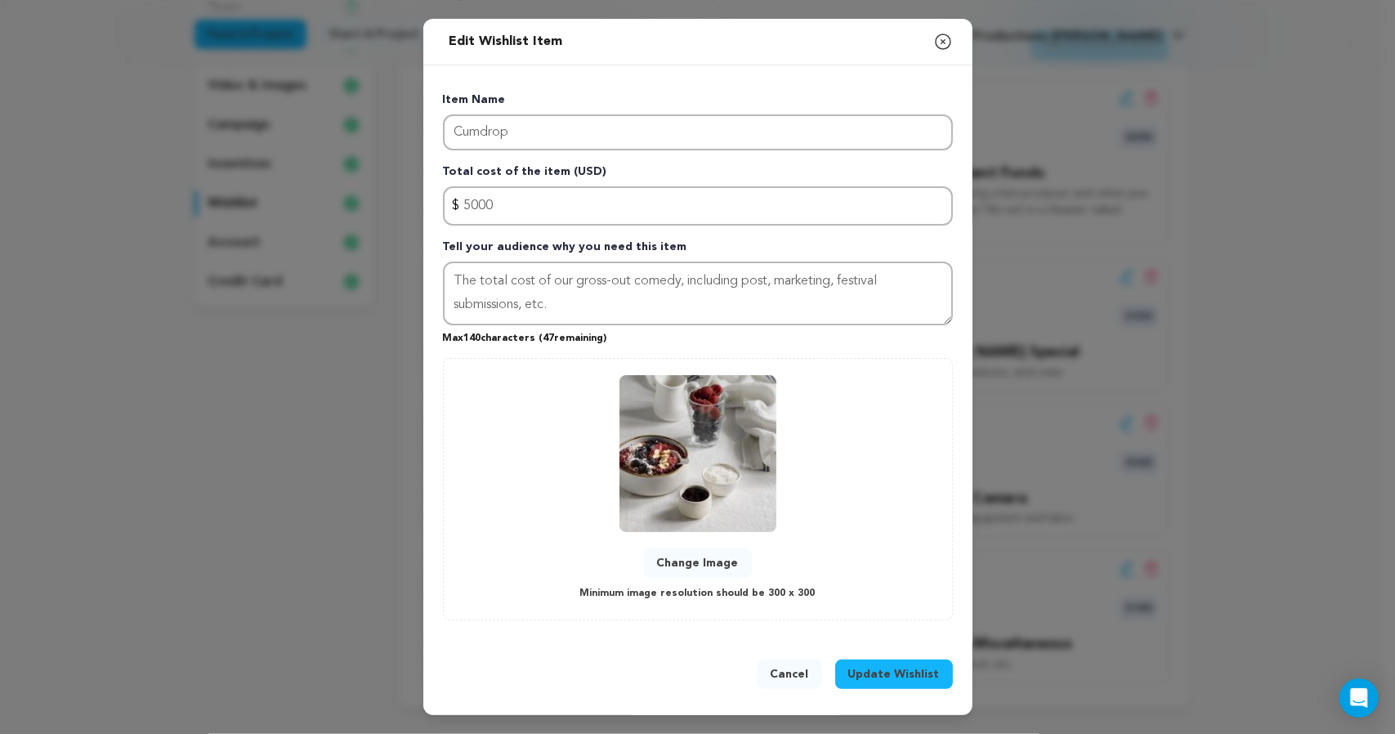
click at [950, 660] on button "Update Wishlist" at bounding box center [894, 674] width 118 height 29
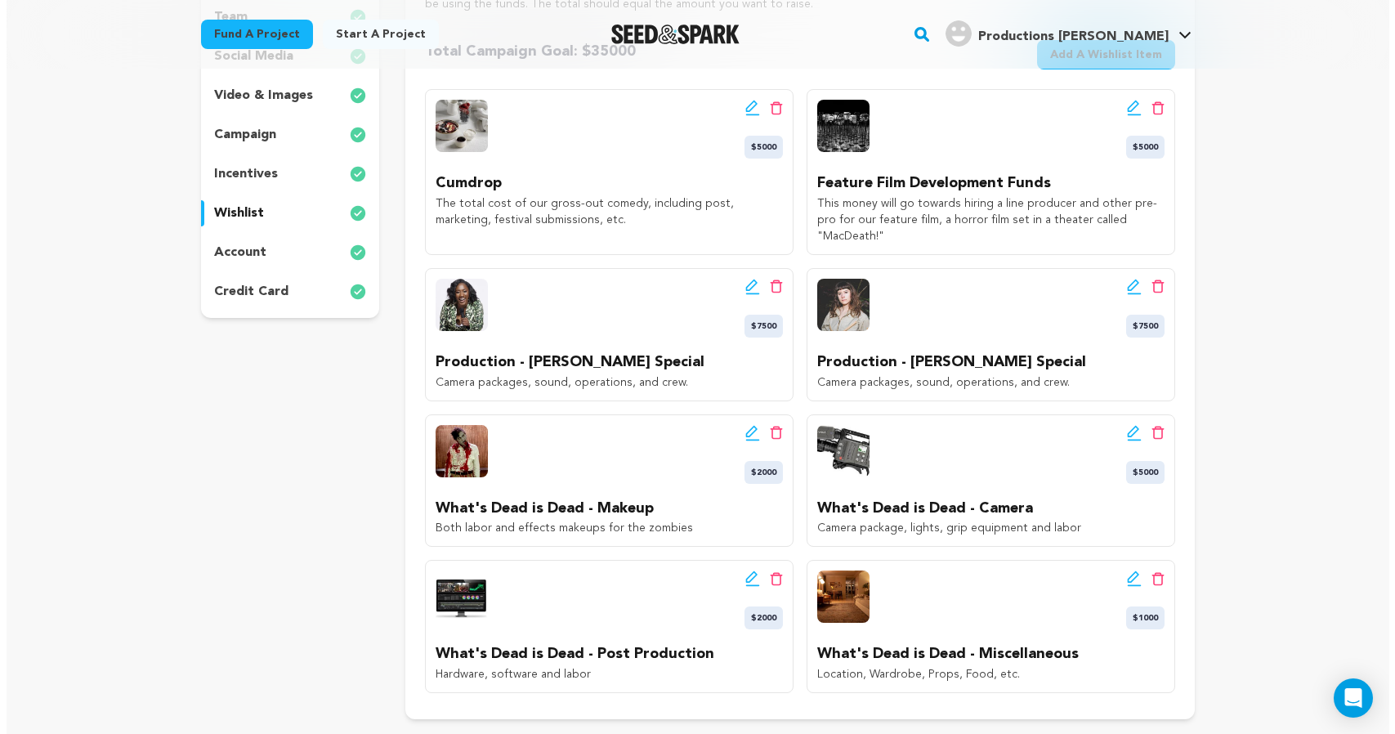
scroll to position [351, 0]
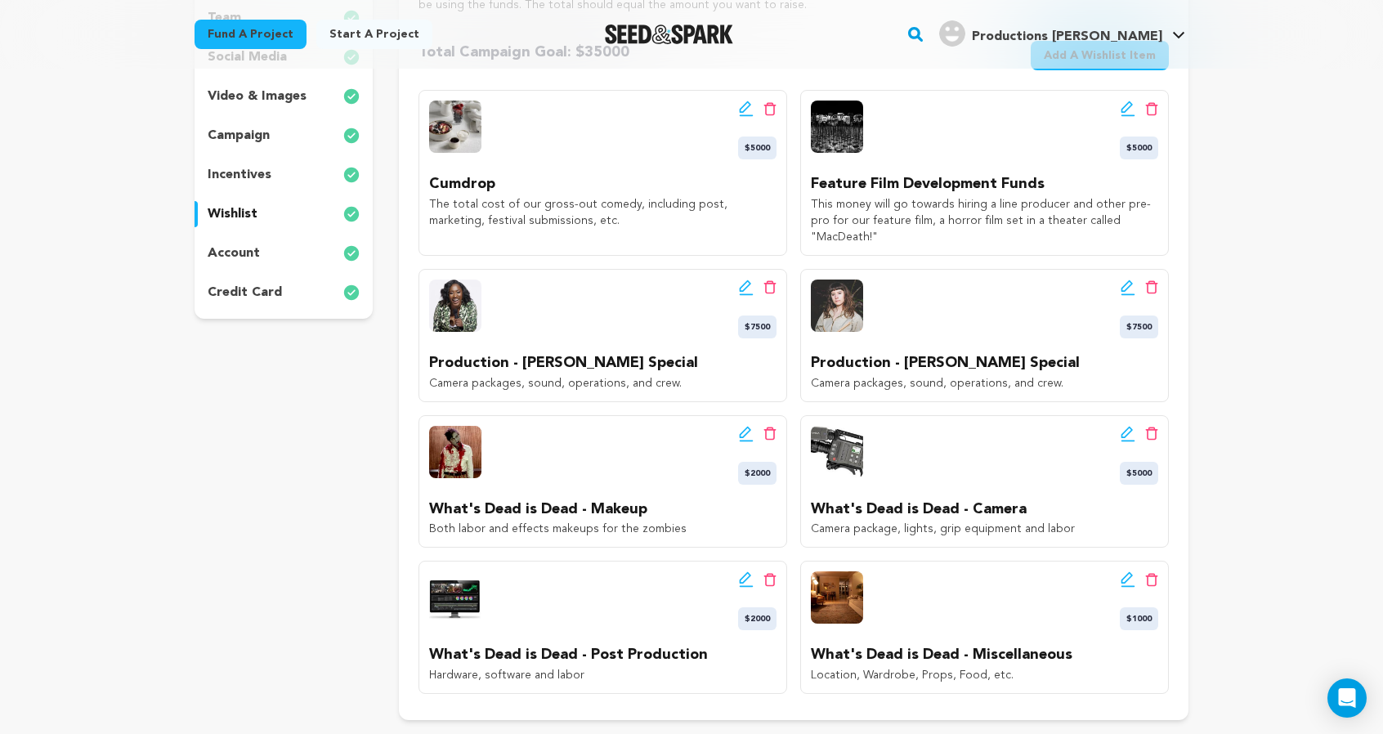
click at [1150, 64] on span "Add A Wishlist Item" at bounding box center [1100, 55] width 112 height 16
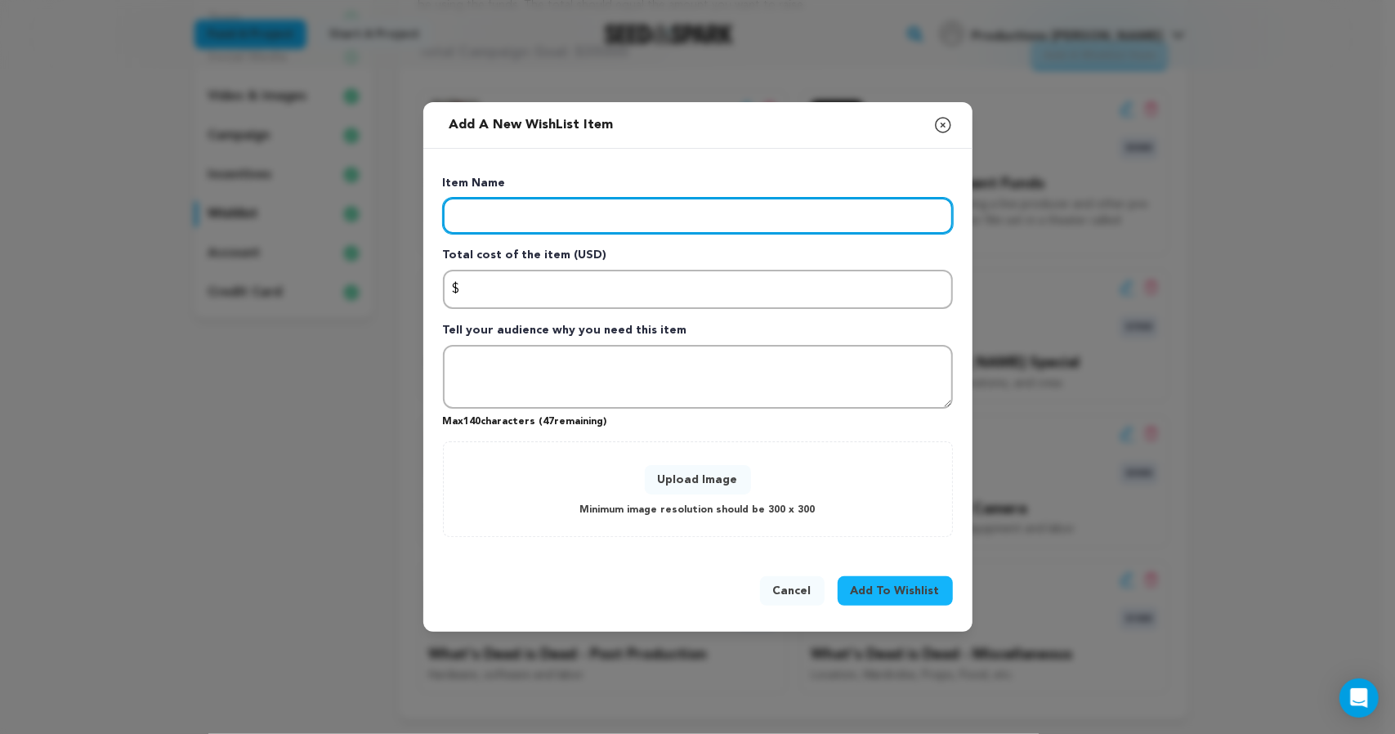
click at [468, 198] on input "Enter item name" at bounding box center [698, 216] width 510 height 36
type input "Post-Production - Lauren Knight"
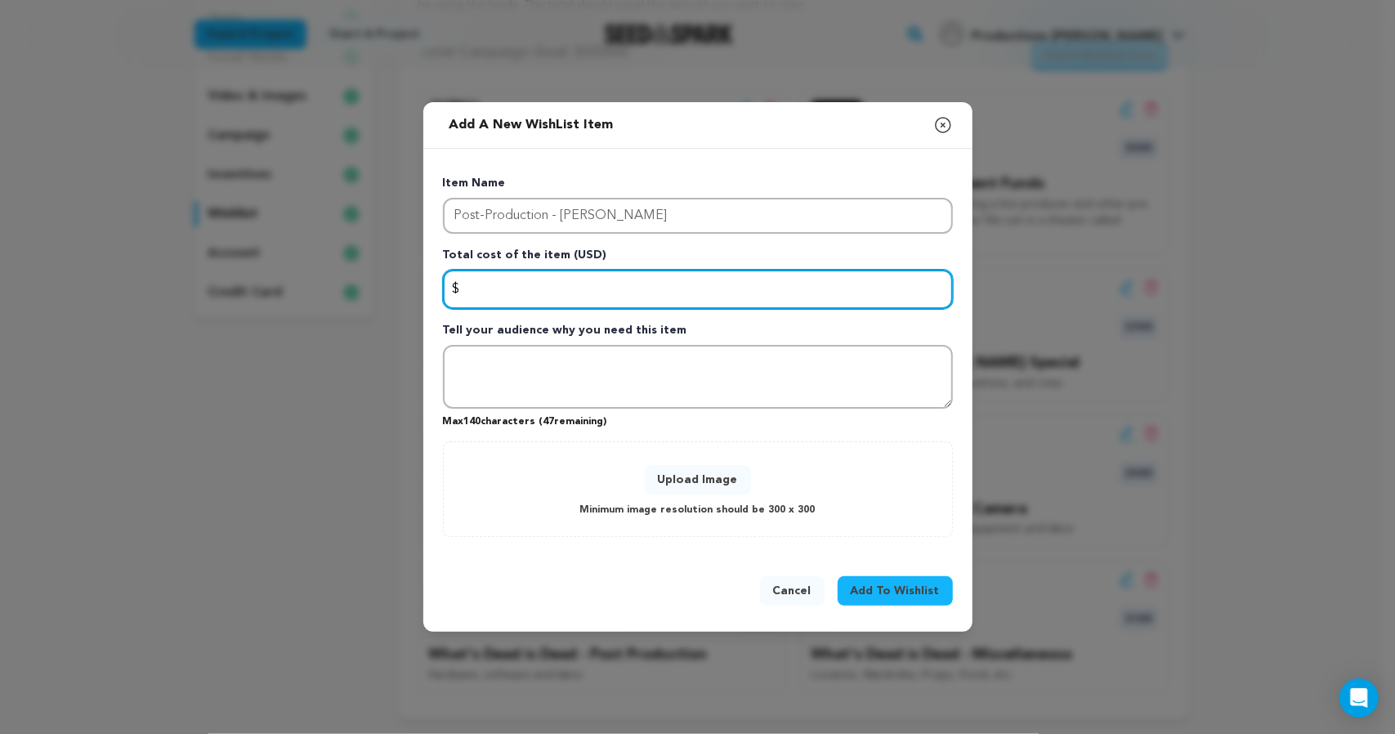
click at [585, 289] on input "Enter total cost of the item" at bounding box center [698, 289] width 510 height 39
type input "2500"
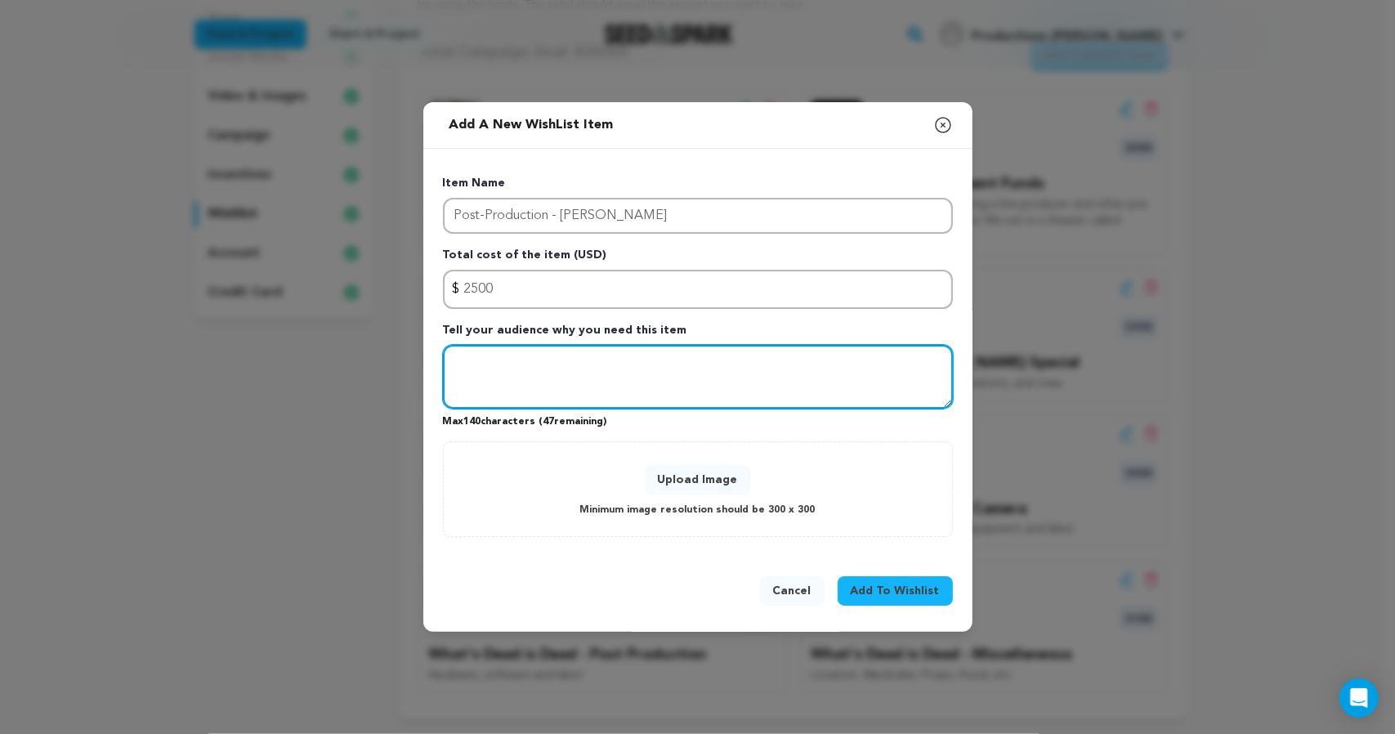
click at [593, 401] on textarea "To enrich screen reader interactions, please activate Accessibility in Grammarl…" at bounding box center [698, 377] width 510 height 64
type textarea "This money will go towards editing, sound, music, and color for Lauren's specia…"
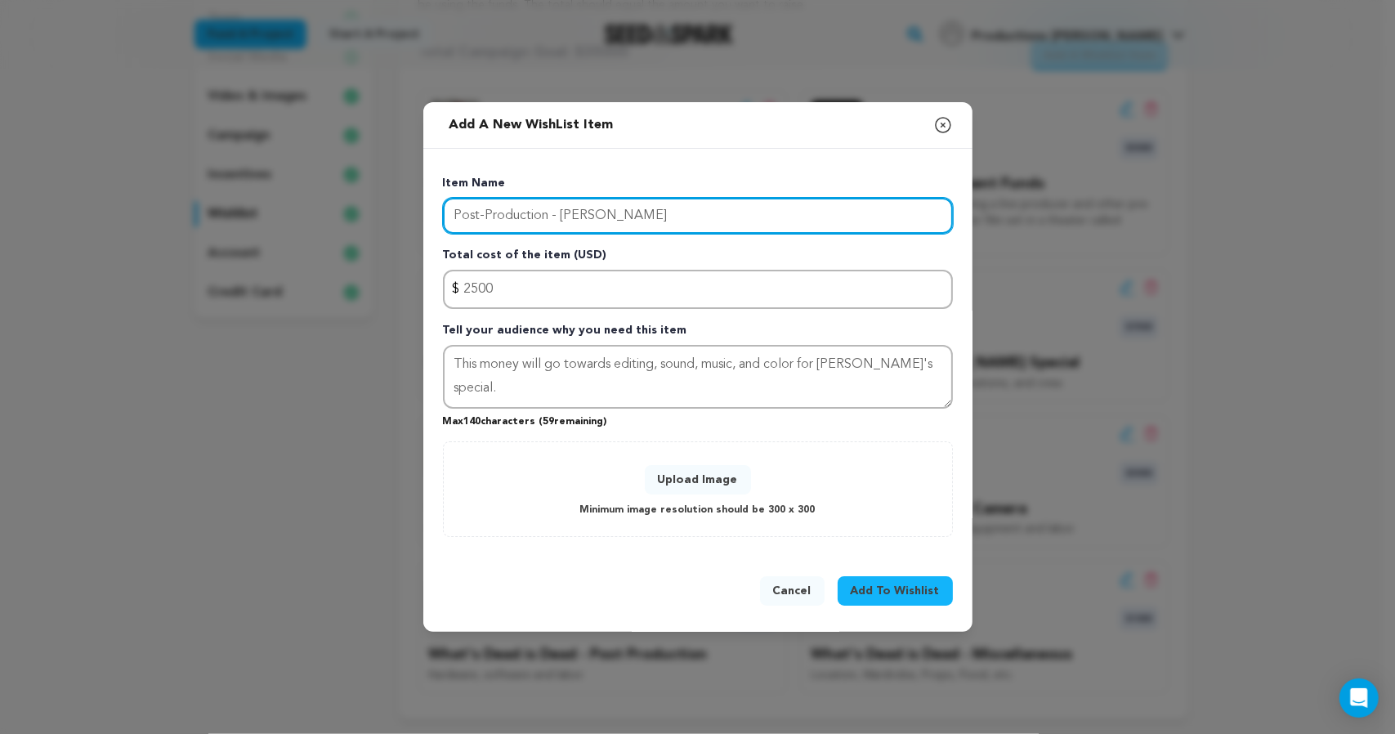
click at [723, 198] on input "Post-Production - Lauren Knight" at bounding box center [698, 216] width 510 height 36
type input "Post-Production - Lauren Knight Special"
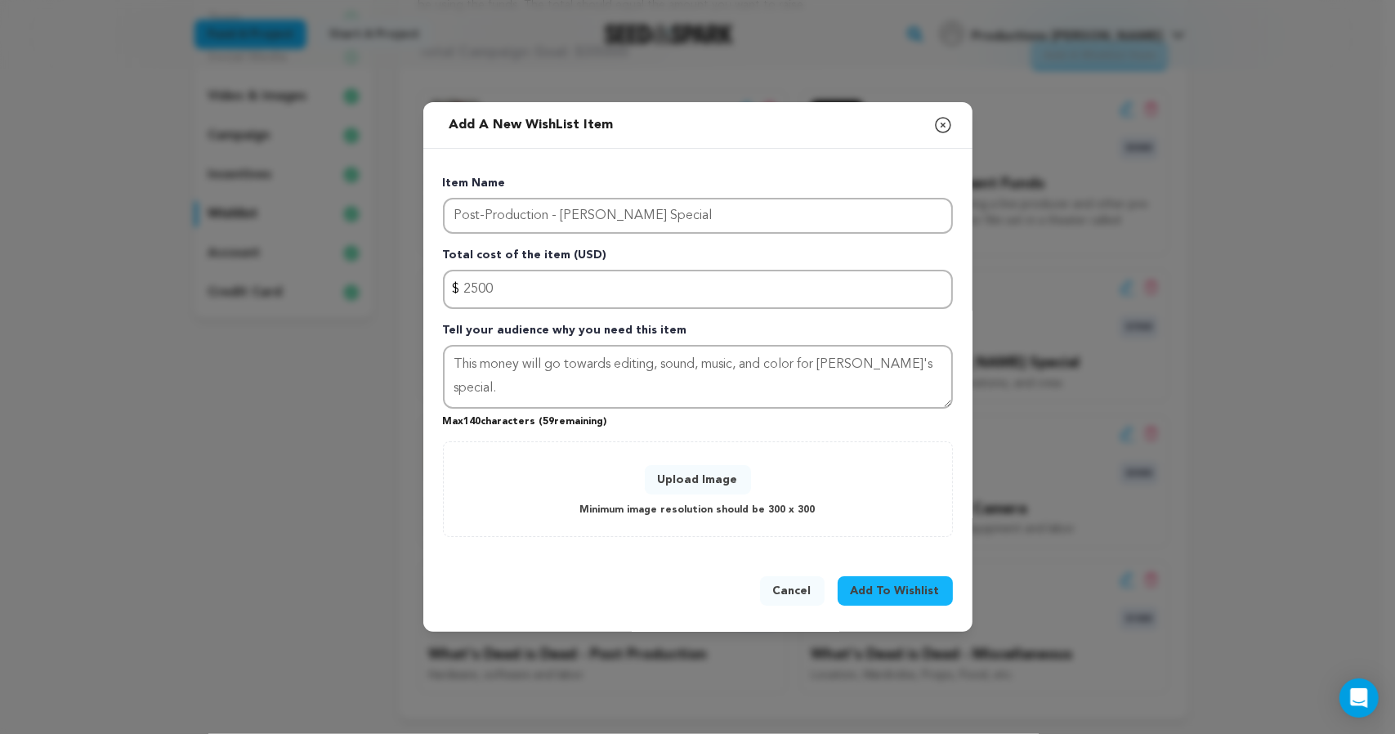
click at [741, 495] on button "Upload Image" at bounding box center [698, 479] width 106 height 29
click at [693, 495] on button "Upload Image" at bounding box center [698, 479] width 106 height 29
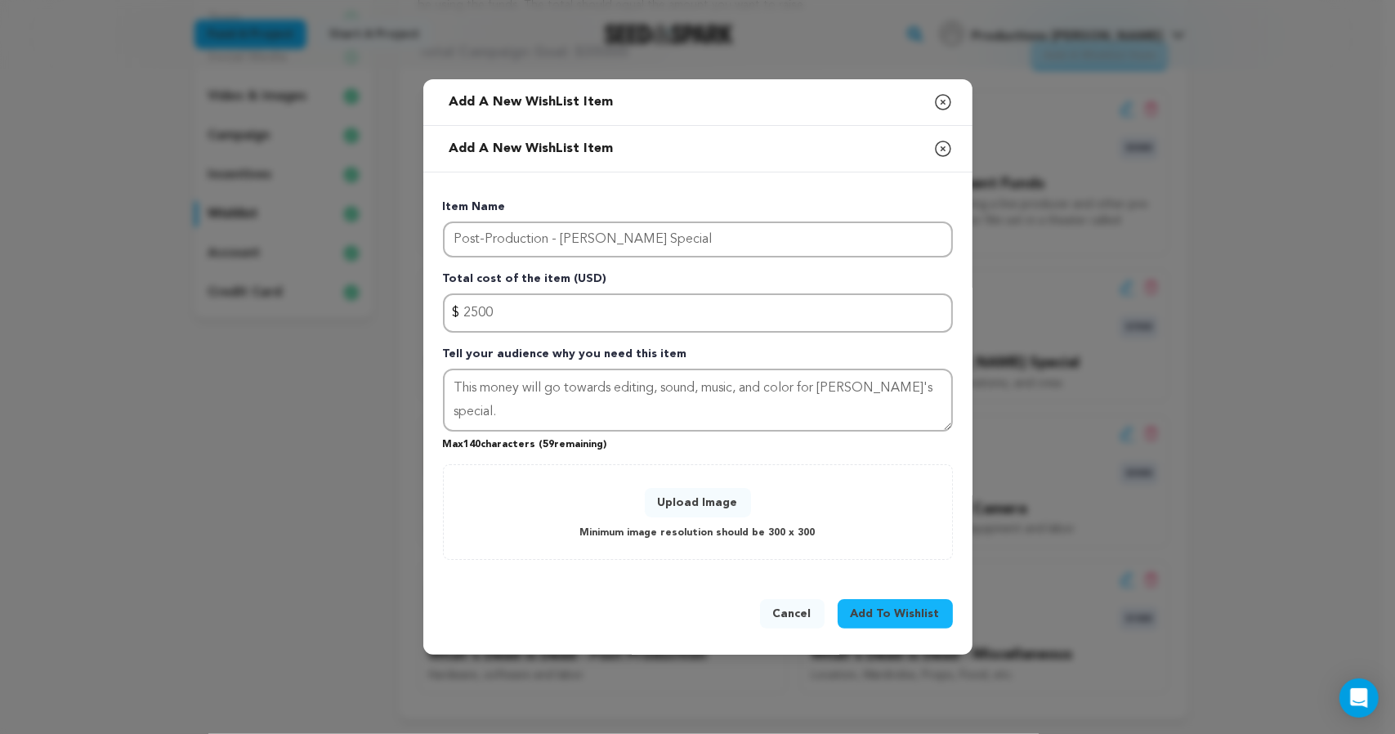
click at [940, 622] on span "Add To Wishlist" at bounding box center [895, 614] width 89 height 16
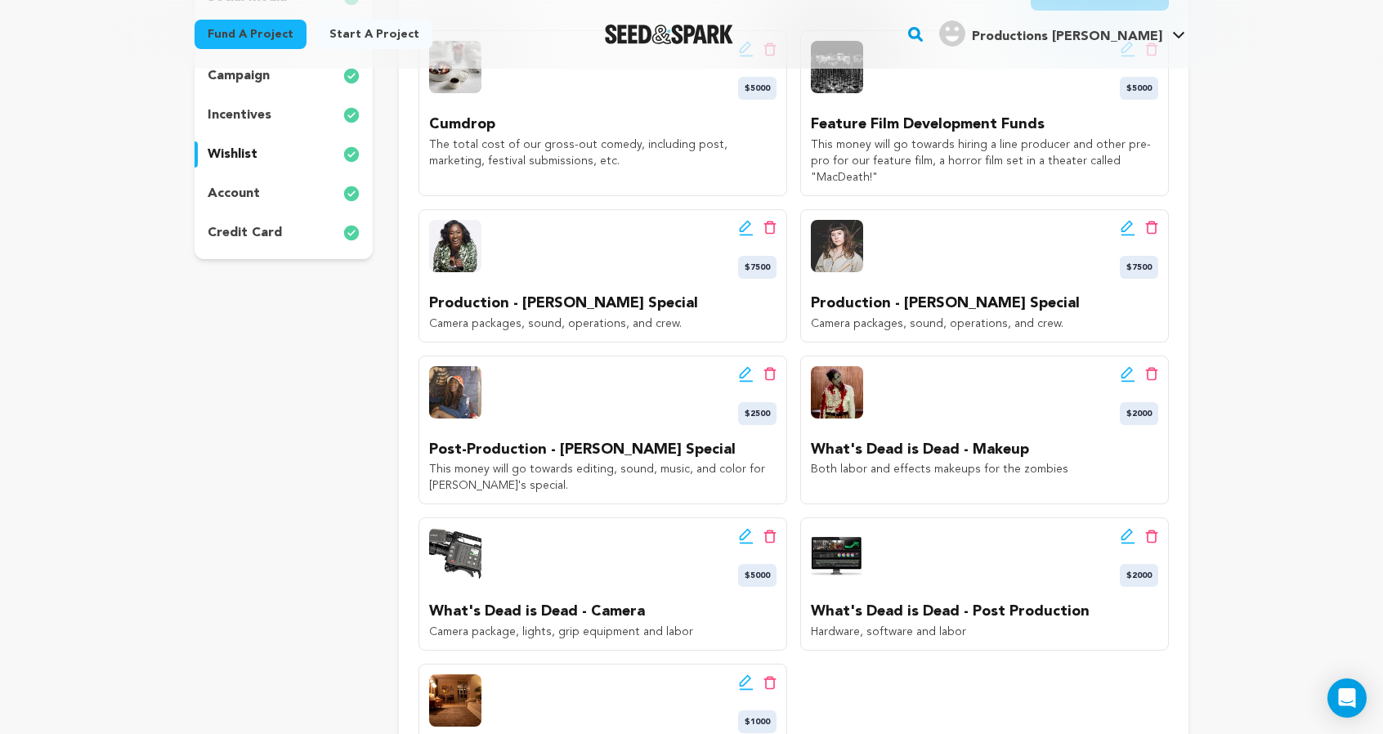
scroll to position [358, 0]
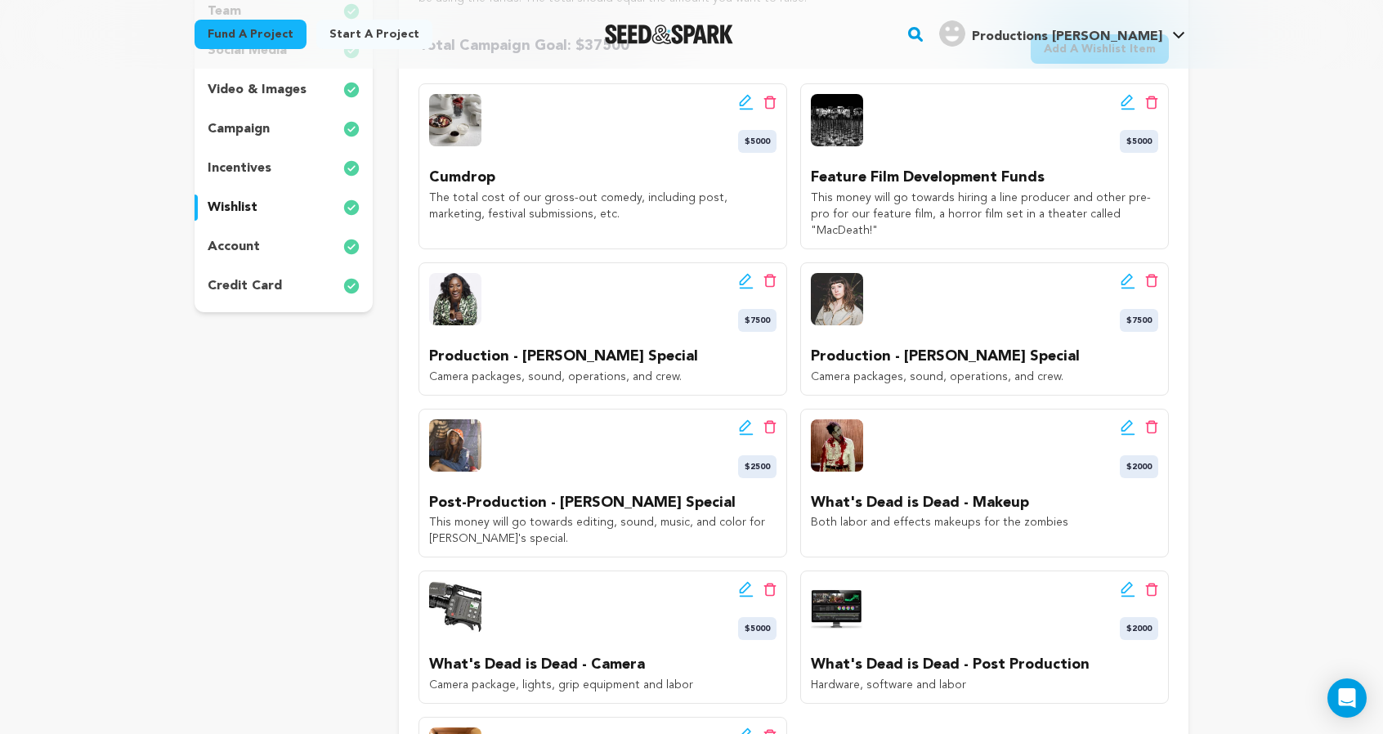
click at [1156, 57] on span "Add A Wishlist Item" at bounding box center [1100, 49] width 112 height 16
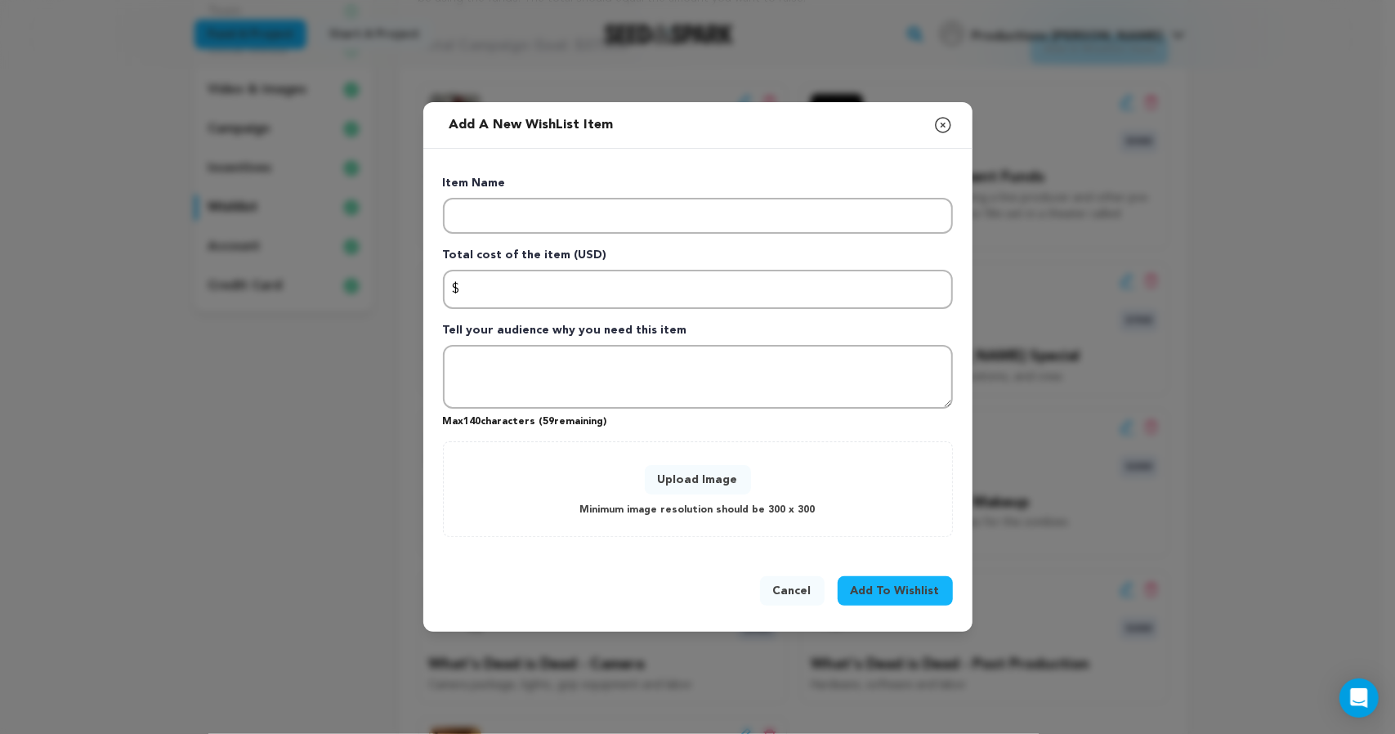
click at [825, 606] on button "Cancel" at bounding box center [792, 590] width 65 height 29
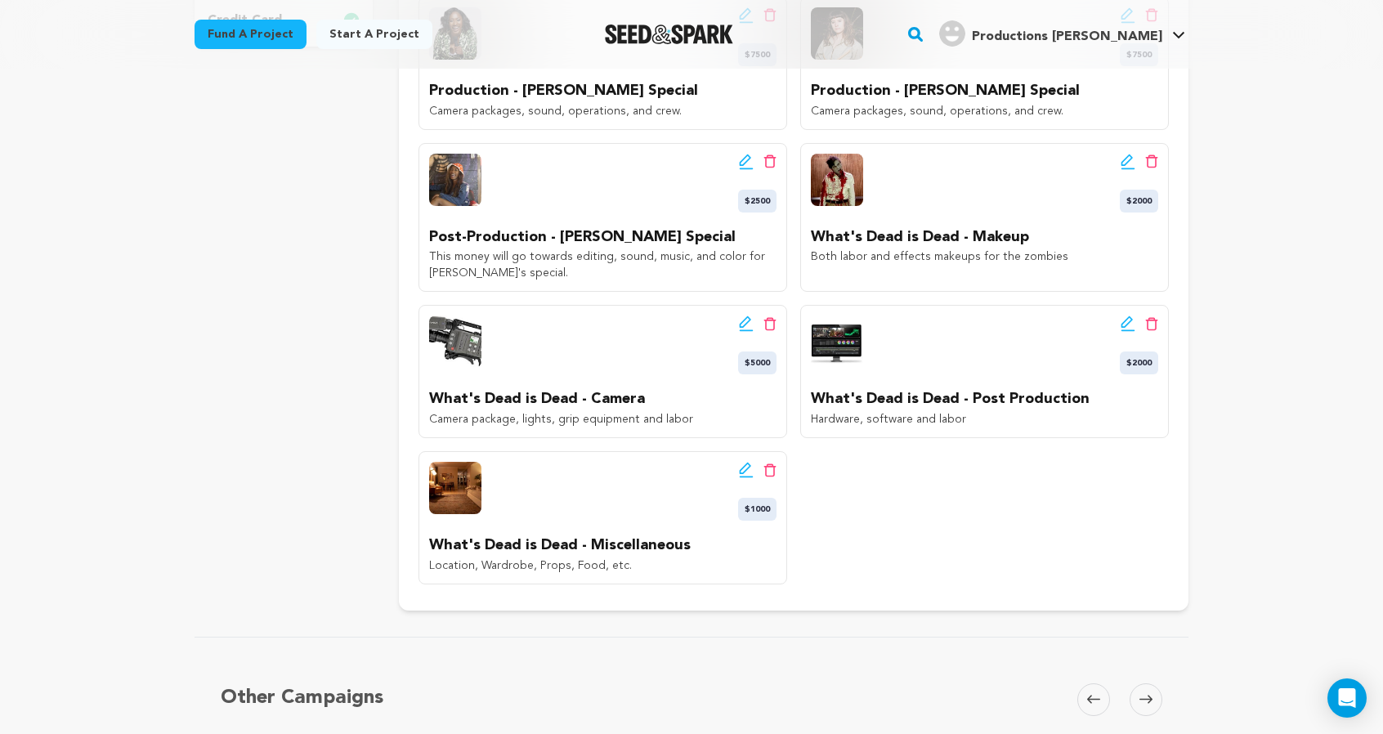
scroll to position [625, 0]
drag, startPoint x: 469, startPoint y: 432, endPoint x: 360, endPoint y: 415, distance: 110.7
click at [419, 292] on div "Edit wishlist button Delete wishlist button $2500 Post-Production - Lauren Knig…" at bounding box center [603, 217] width 369 height 150
copy p "This money will go towards editing, sound, music, and color for Lauren's specia…"
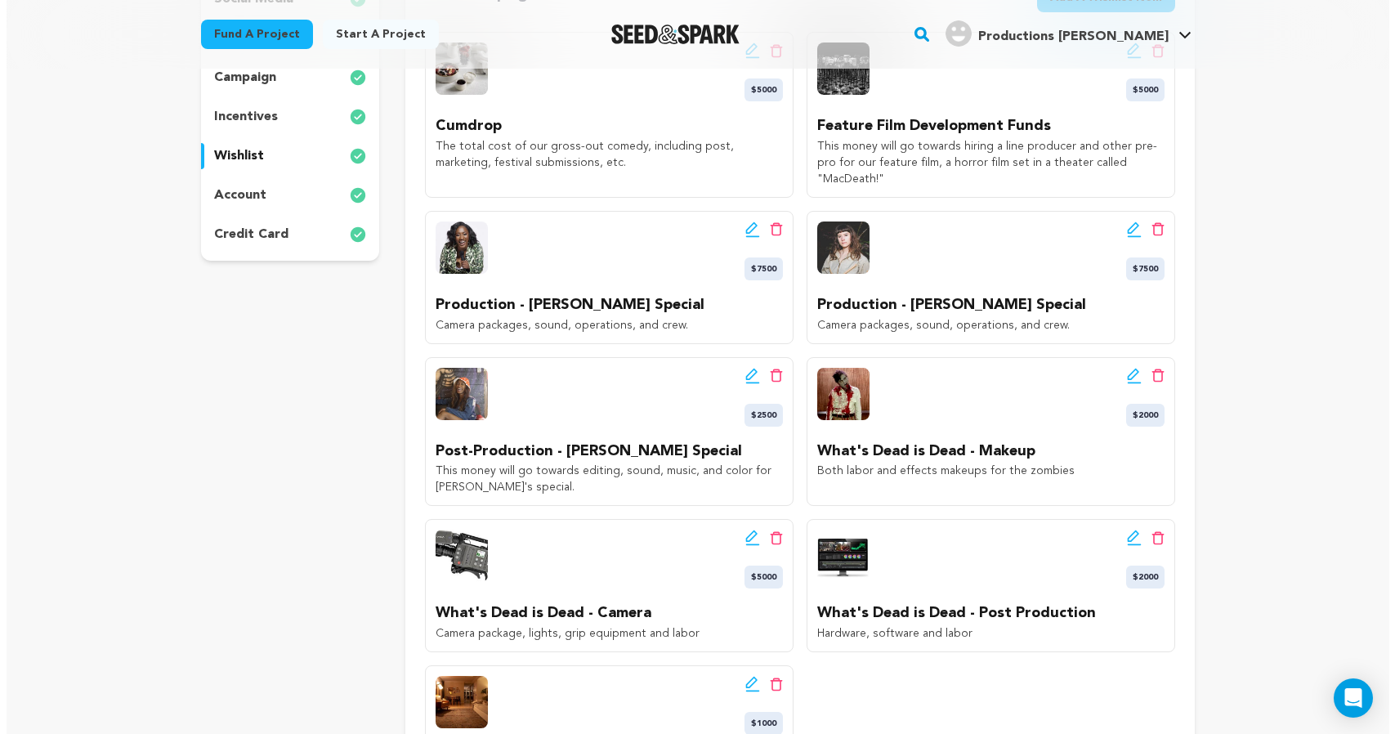
scroll to position [405, 0]
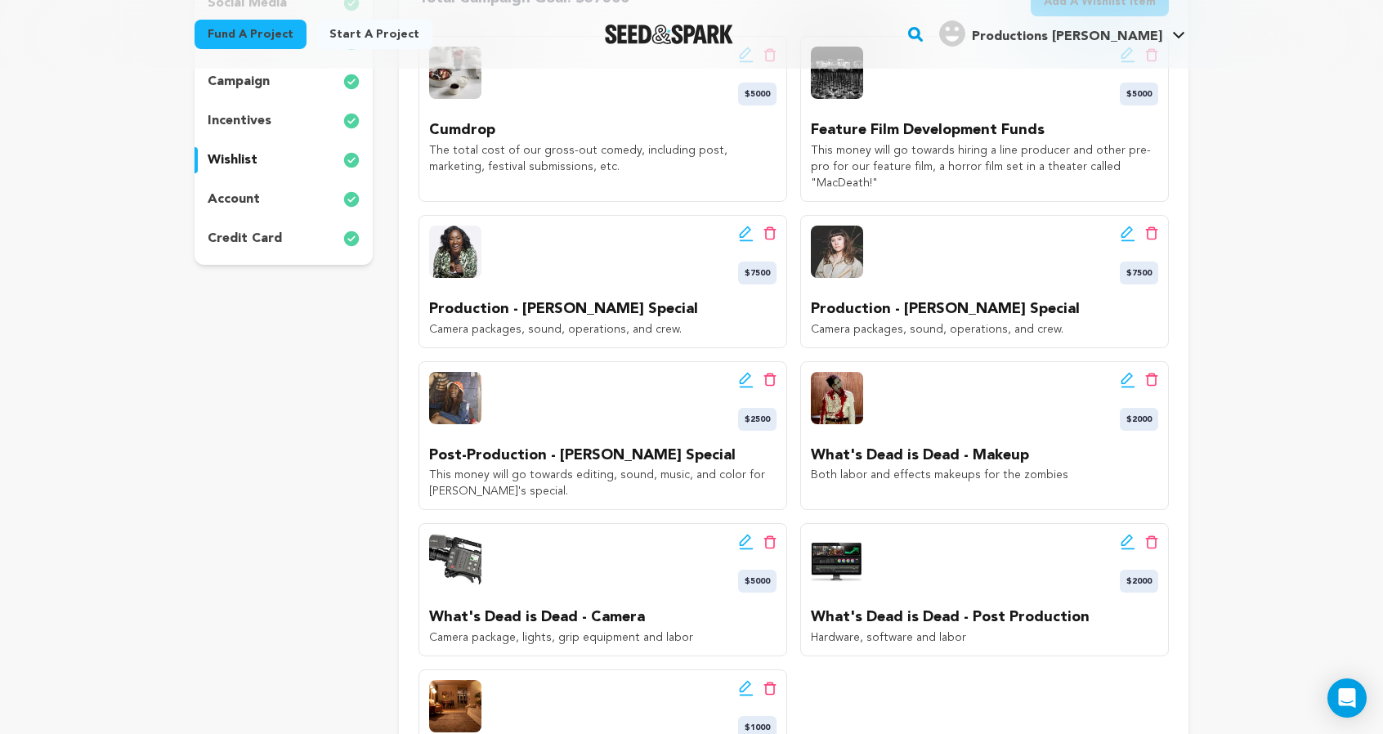
click at [1161, 16] on button "Add A Wishlist Item New Wishlist Item" at bounding box center [1100, 1] width 138 height 29
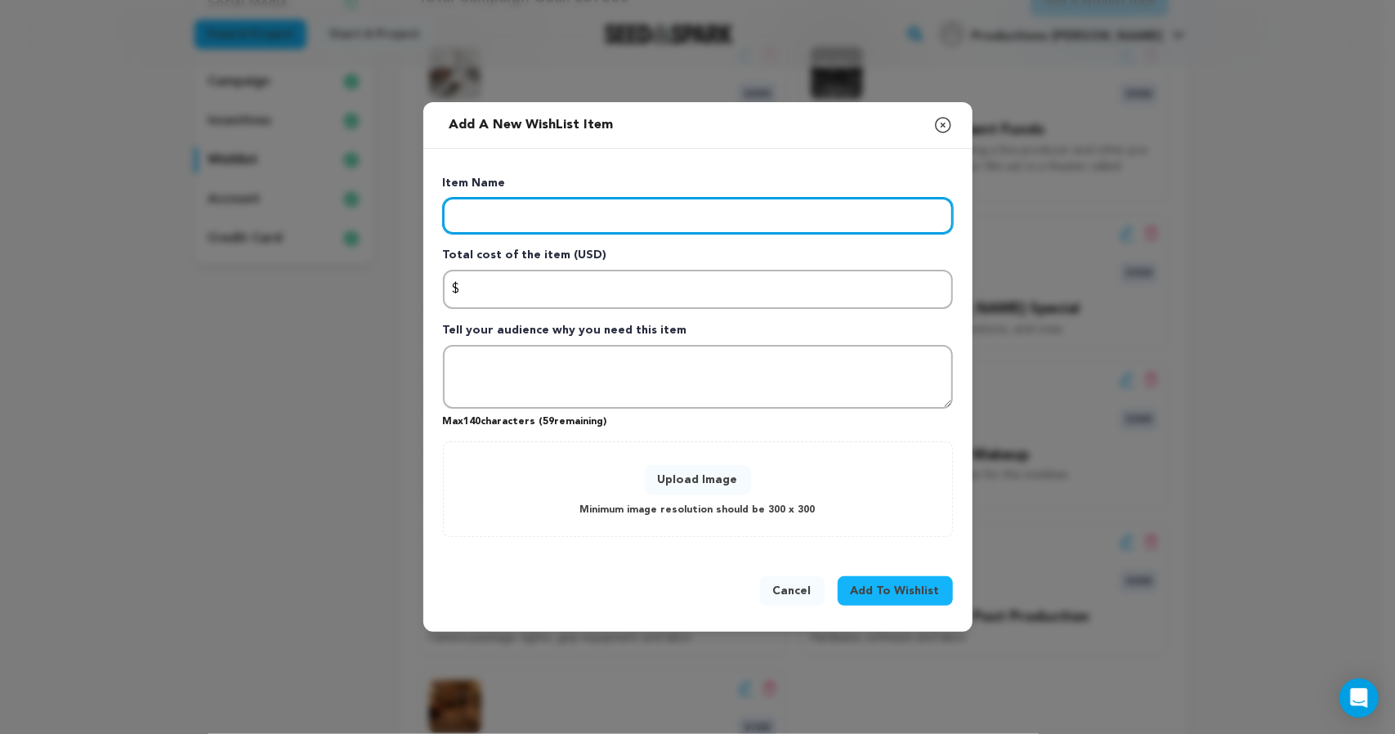
click at [768, 198] on input "Enter item name" at bounding box center [698, 216] width 510 height 36
type input "Post-Production - Gabbie Watts Special"
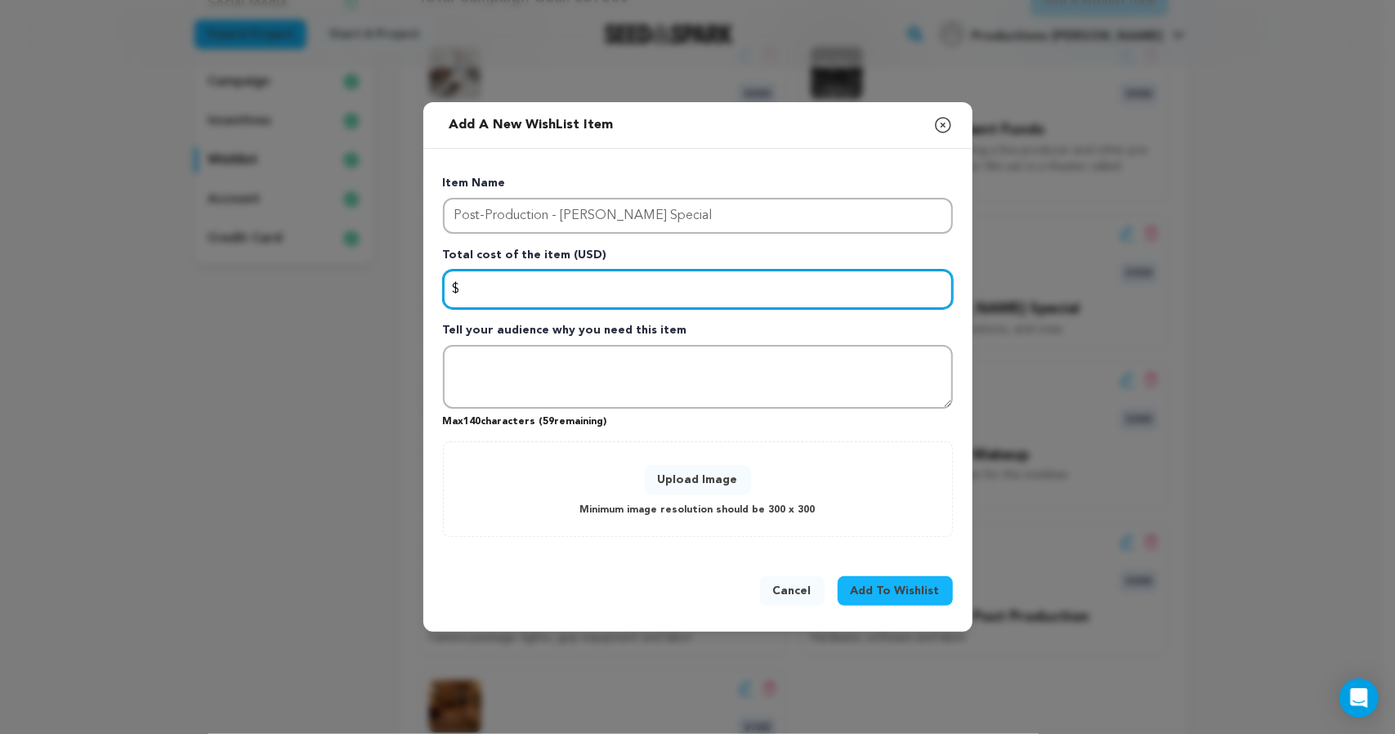
click at [742, 284] on input "Enter total cost of the item" at bounding box center [698, 289] width 510 height 39
type input "2500"
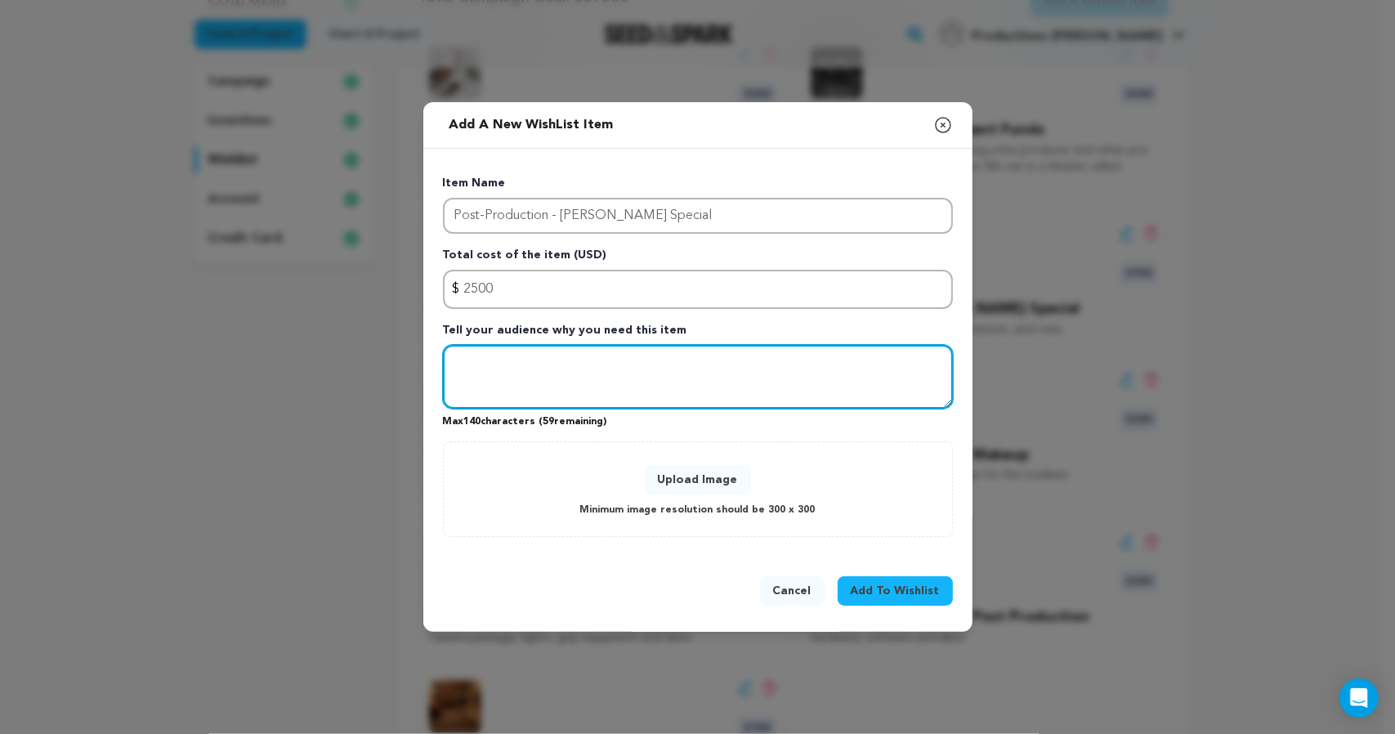
click at [733, 382] on textarea "To enrich screen reader interactions, please activate Accessibility in Grammarl…" at bounding box center [698, 377] width 510 height 64
paste textarea "This money will go towards editing, sound, music, and color for Lauren's specia…"
click at [777, 369] on textarea "This money will go towards editing, sound, music, and color for Lauren's specia…" at bounding box center [698, 377] width 510 height 64
type textarea "This money will go towards editing, sound, music, and color for Gabbie's specia…"
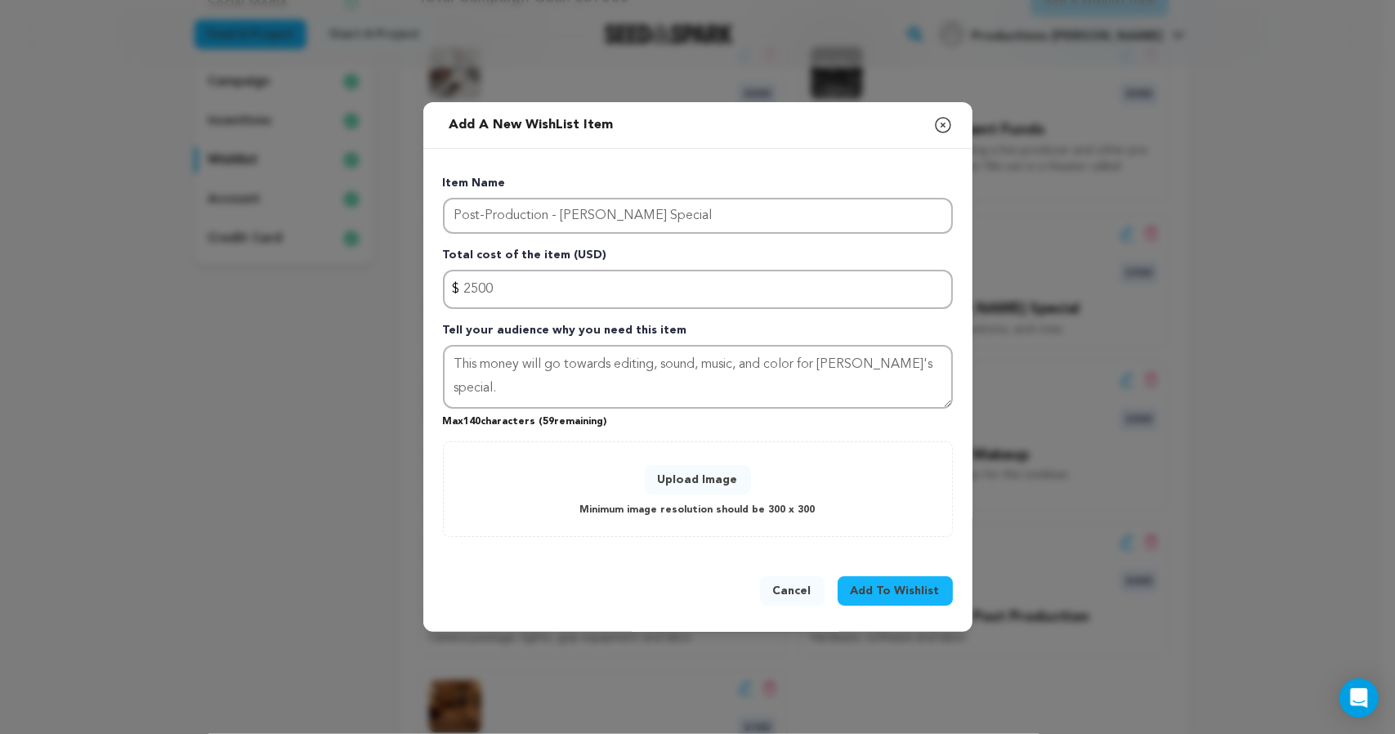
click at [736, 493] on button "Upload Image" at bounding box center [698, 479] width 106 height 29
click at [718, 495] on button "Upload Image" at bounding box center [698, 479] width 106 height 29
click at [732, 495] on button "Upload Image" at bounding box center [698, 479] width 106 height 29
click at [712, 495] on button "Upload Image" at bounding box center [698, 479] width 106 height 29
click at [719, 495] on button "Upload Image" at bounding box center [698, 479] width 106 height 29
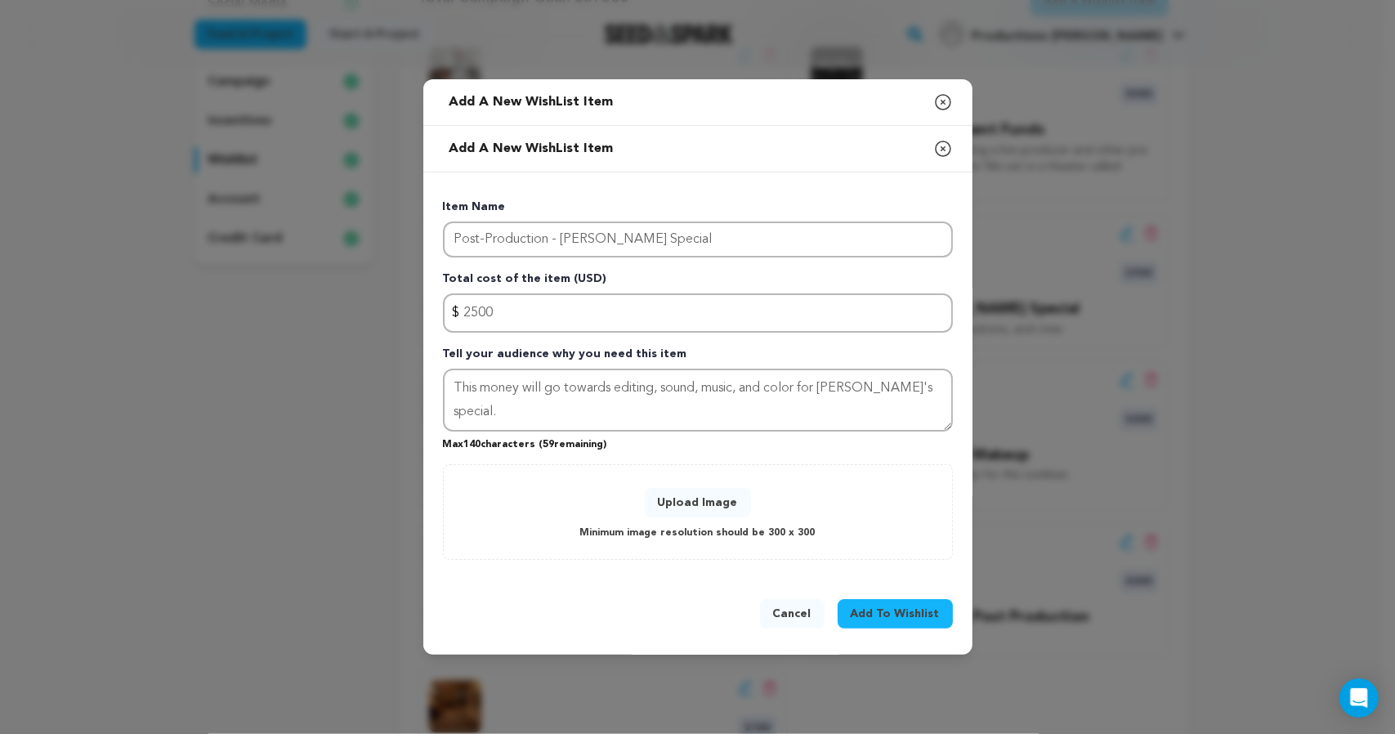
click at [938, 622] on span "Add To Wishlist" at bounding box center [895, 614] width 89 height 16
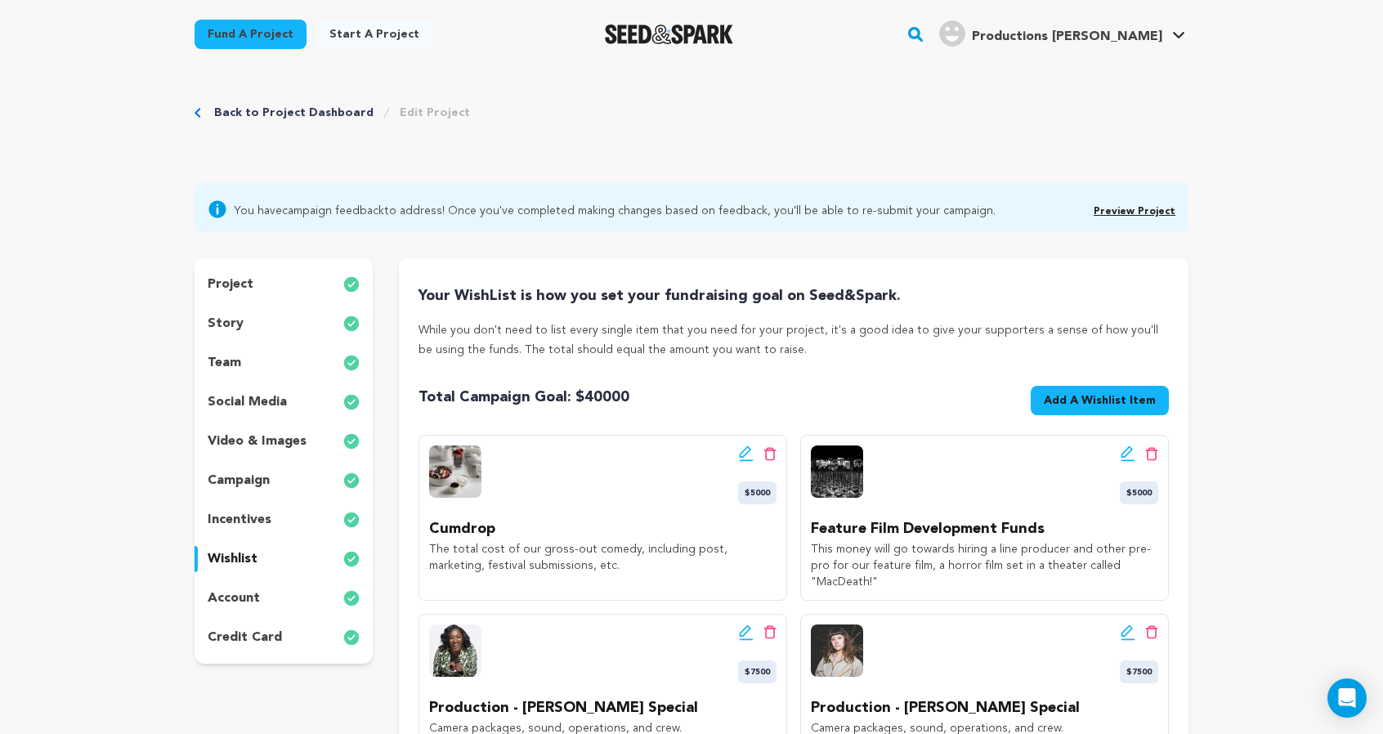
scroll to position [0, 0]
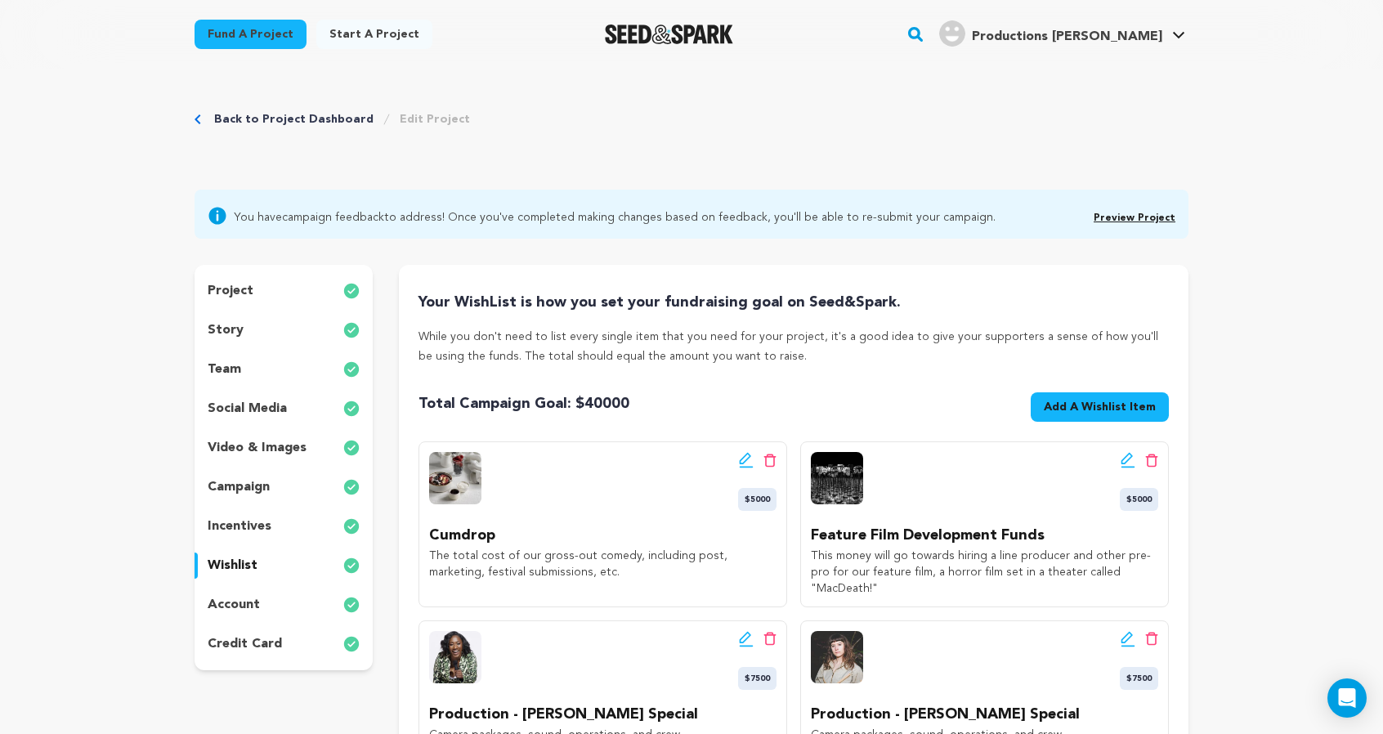
click at [1156, 415] on span "Add A Wishlist Item" at bounding box center [1100, 407] width 112 height 16
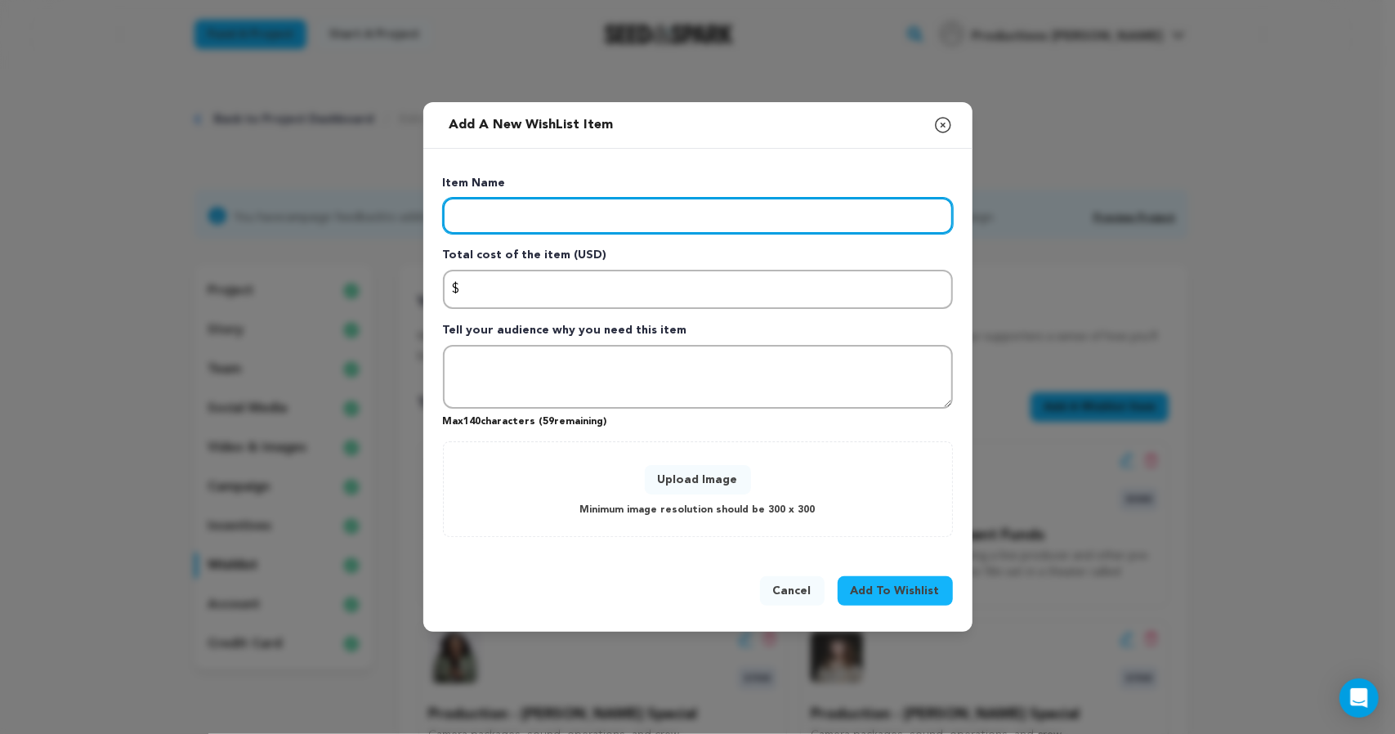
click at [523, 198] on input "Enter item name" at bounding box center [698, 216] width 510 height 36
type input "Marketing - Lauren Knight Special"
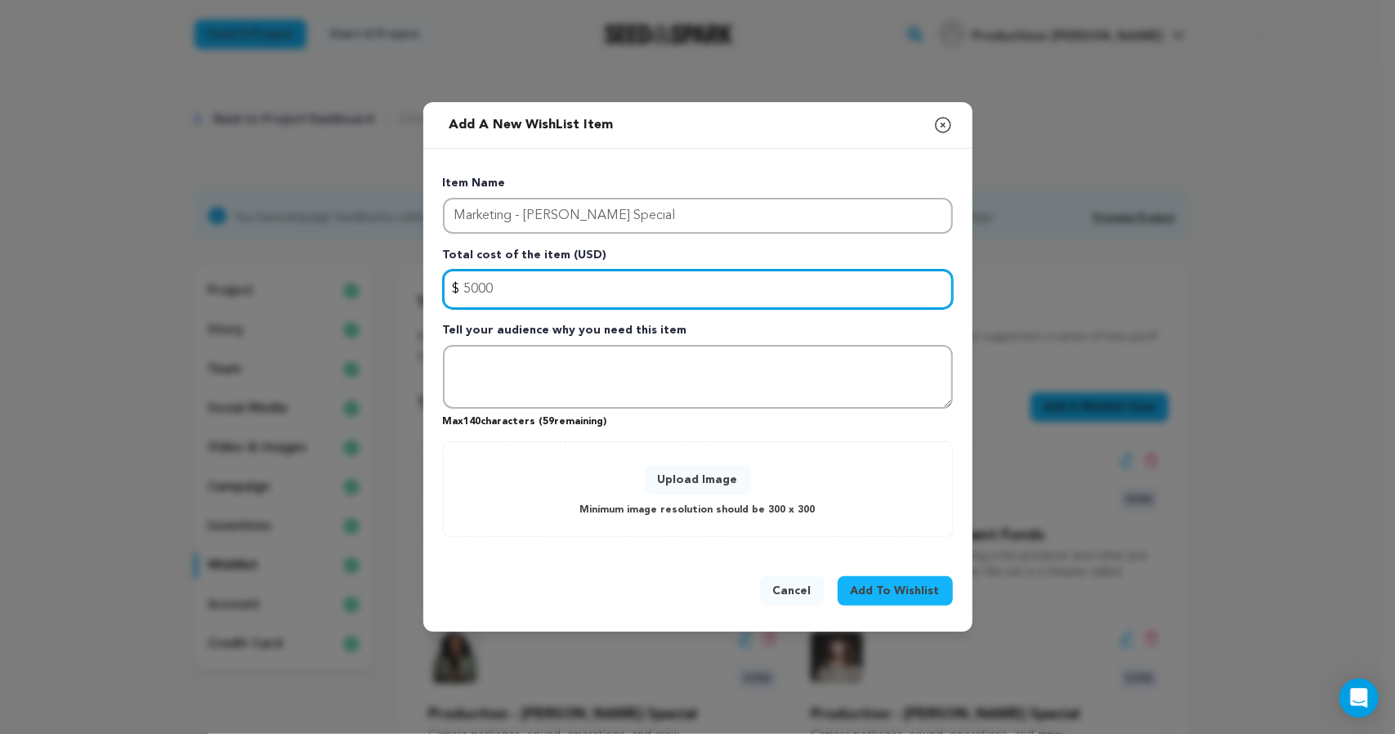
type input "5000"
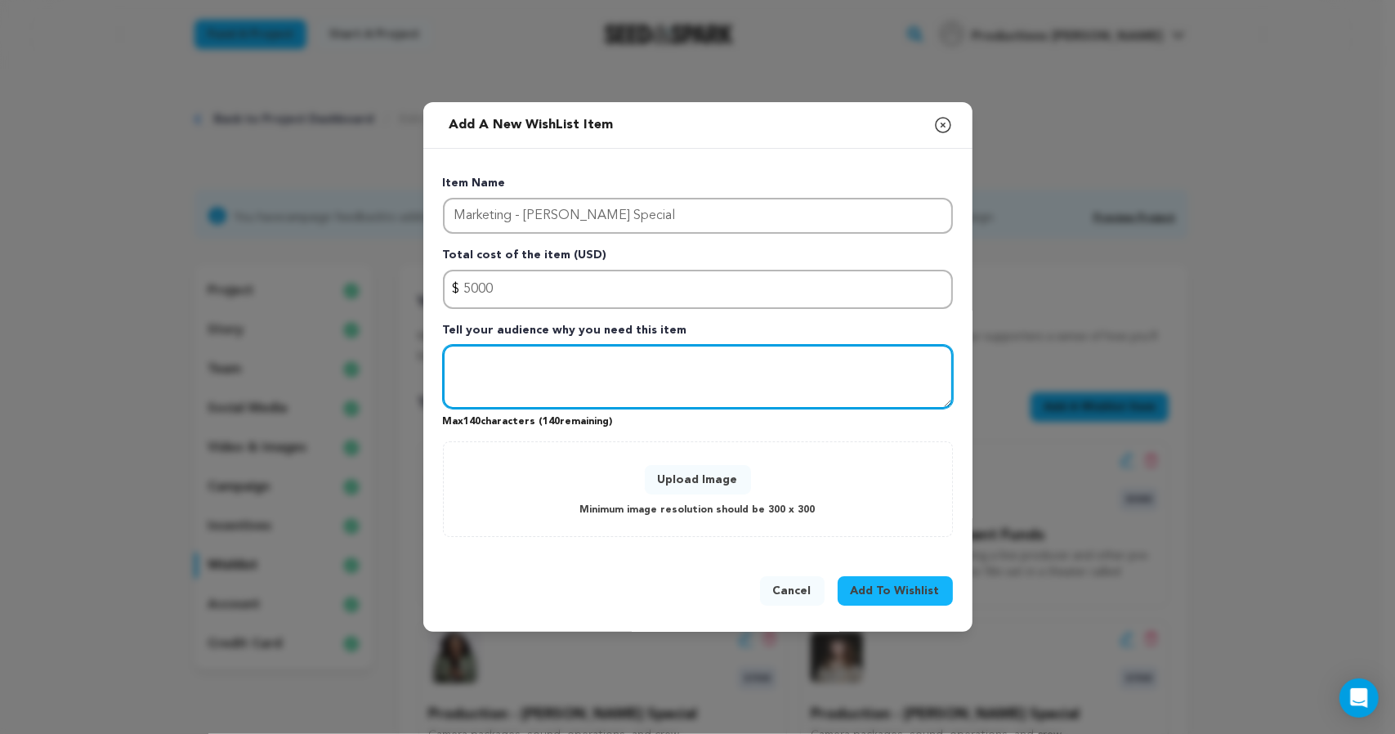
click at [561, 390] on textarea "To enrich screen reader interactions, please activate Accessibility in Grammarl…" at bounding box center [698, 377] width 510 height 64
click at [443, 394] on textarea "A great special doesn't mean anything if nobody sees it! These funds will make …" at bounding box center [698, 377] width 510 height 64
type textarea "A great special doesn't mean anything if nobody sees it! These funds will make …"
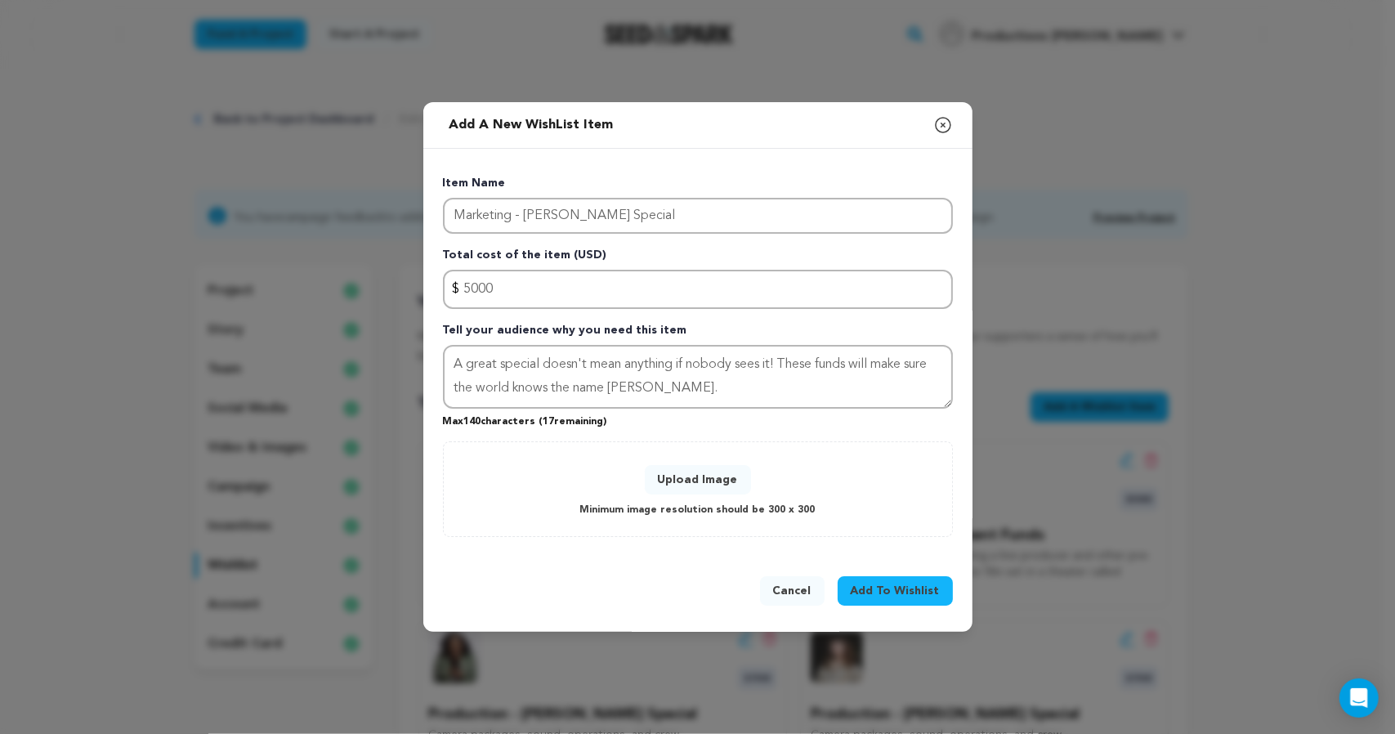
click at [723, 495] on button "Upload Image" at bounding box center [698, 479] width 106 height 29
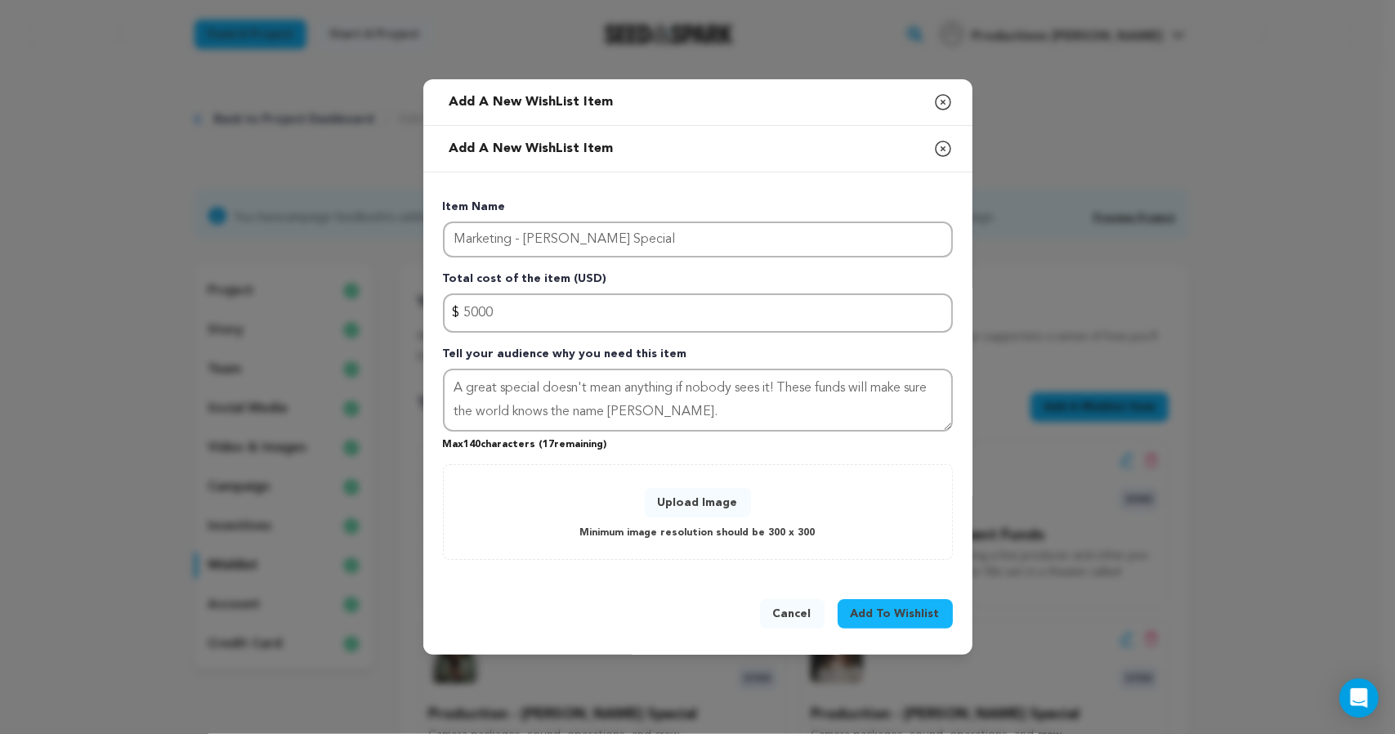
click at [940, 622] on span "Add To Wishlist" at bounding box center [895, 614] width 89 height 16
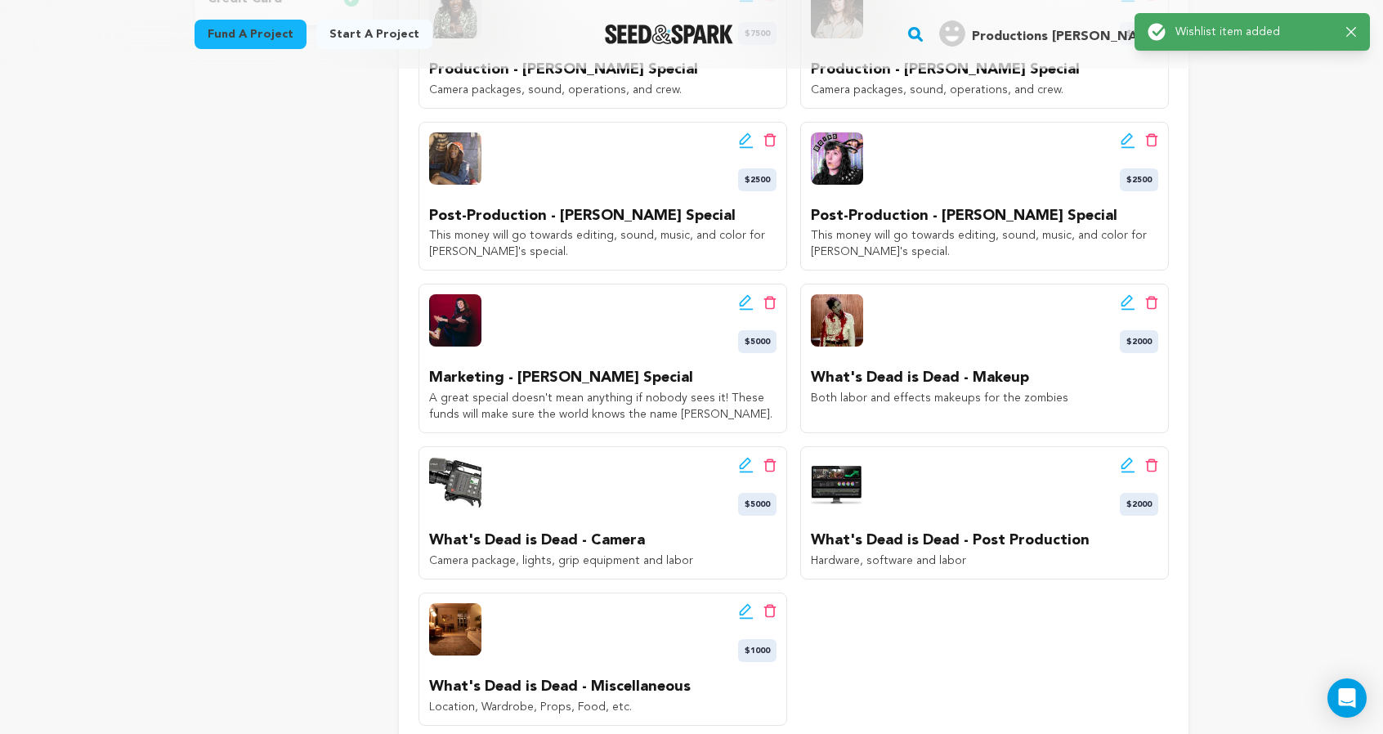
scroll to position [741, 0]
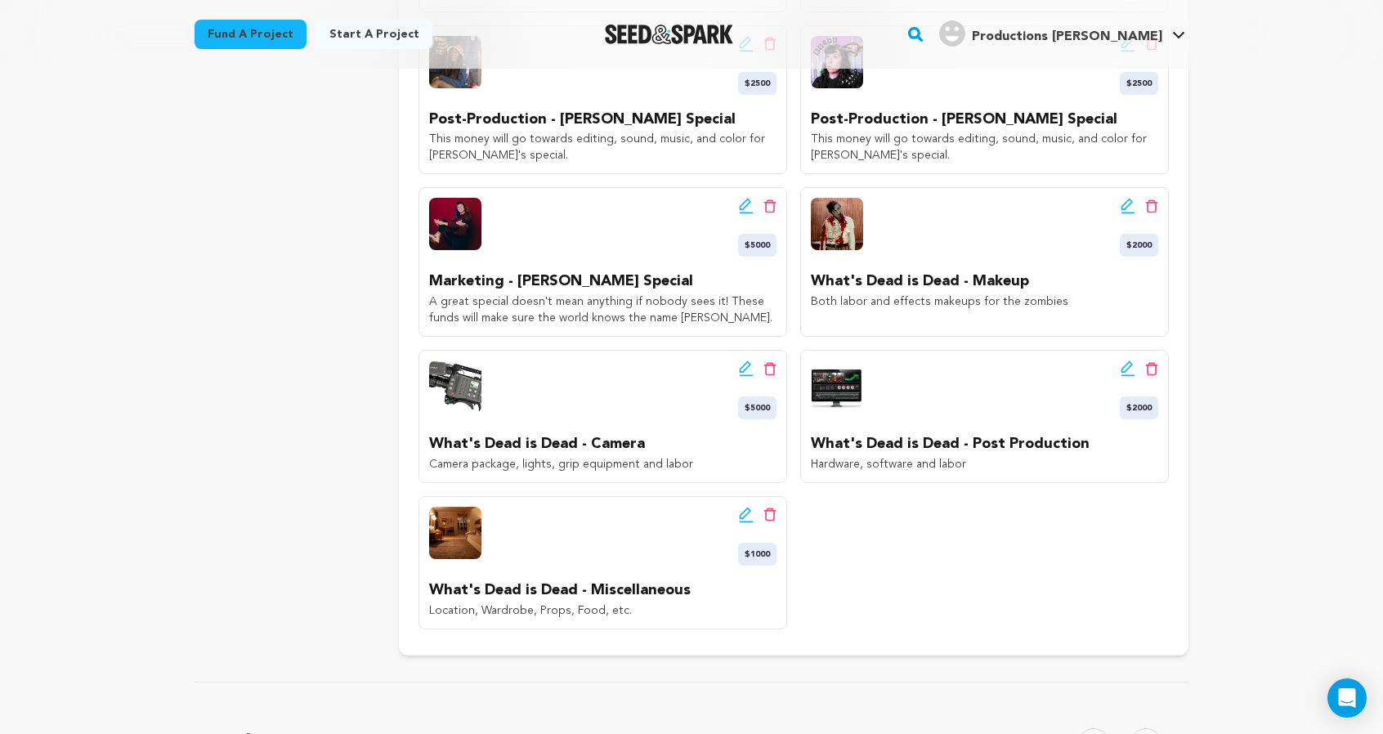
click at [429, 250] on img at bounding box center [455, 224] width 52 height 52
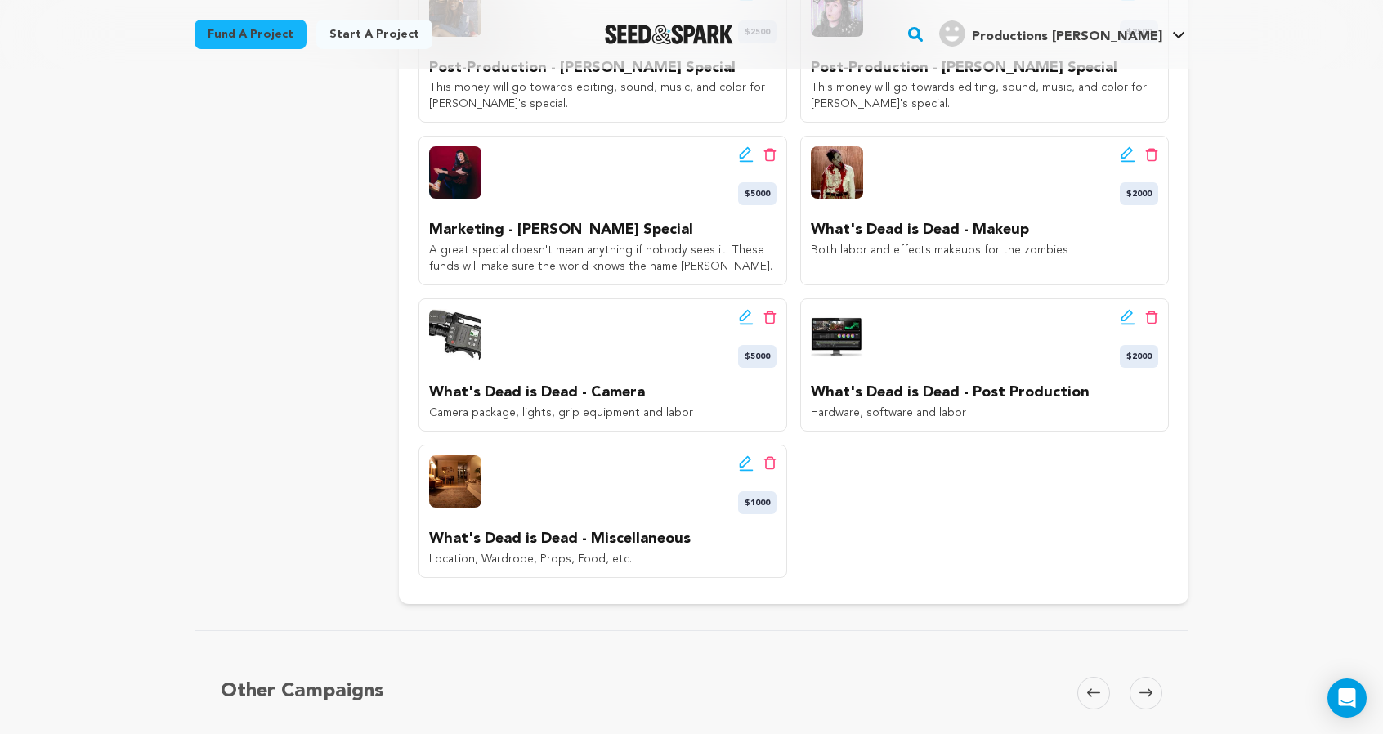
scroll to position [794, 0]
drag, startPoint x: 362, startPoint y: 429, endPoint x: 769, endPoint y: 451, distance: 407.7
click at [769, 274] on p "A great special doesn't mean anything if nobody sees it! These funds will make …" at bounding box center [602, 257] width 347 height 33
copy p "A great special doesn't mean anything if nobody sees it! These funds will make …"
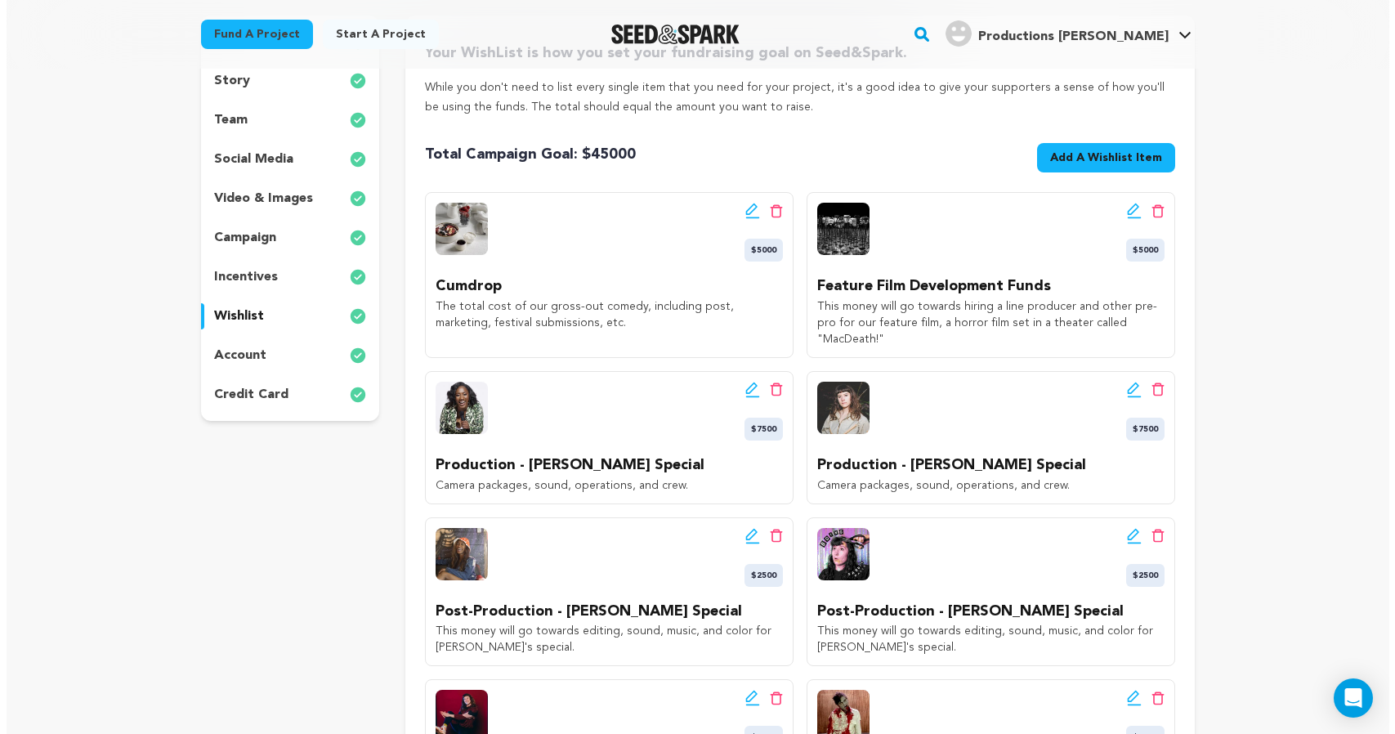
scroll to position [246, 0]
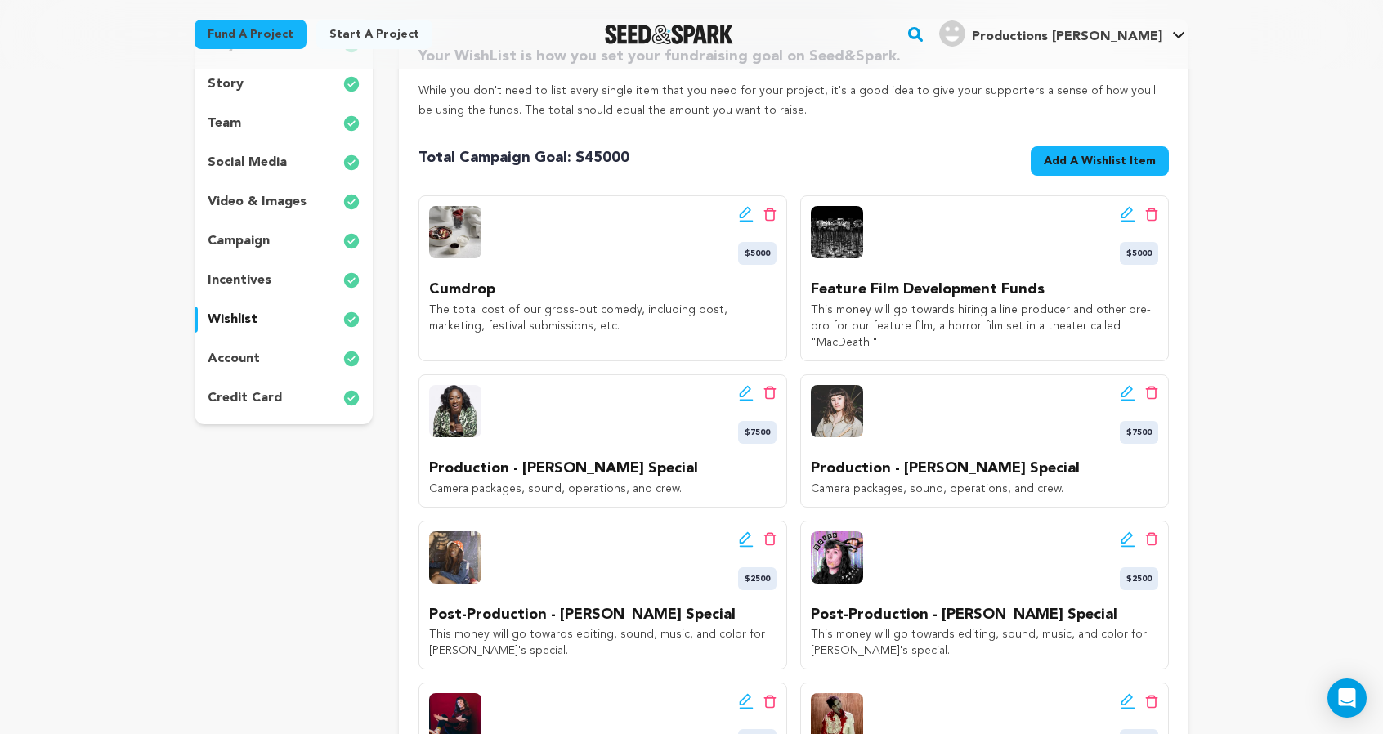
click at [1142, 176] on button "Add A Wishlist Item New Wishlist Item" at bounding box center [1100, 160] width 138 height 29
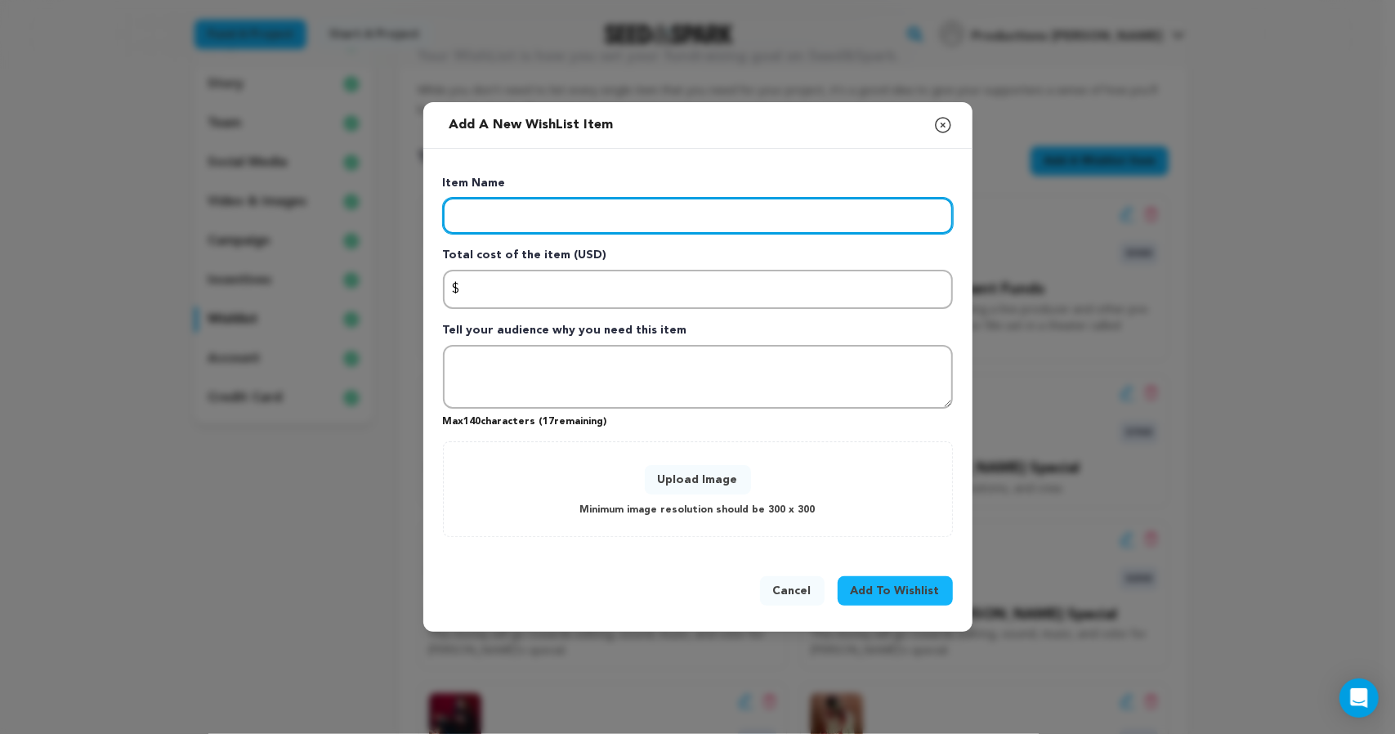
click at [755, 198] on input "Enter item name" at bounding box center [698, 216] width 510 height 36
type input "Marketing - Gabbie Watts Special"
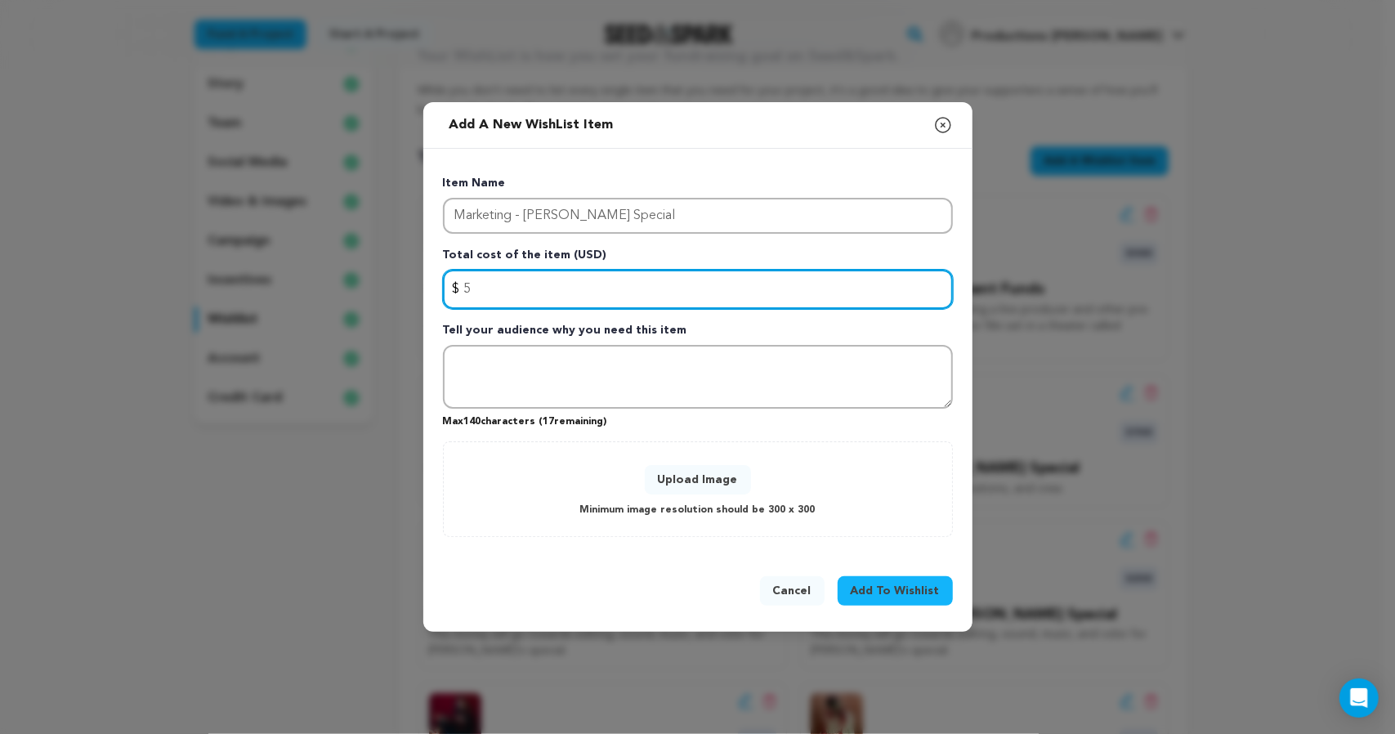
click at [743, 289] on input "5" at bounding box center [698, 289] width 510 height 39
type input "5000"
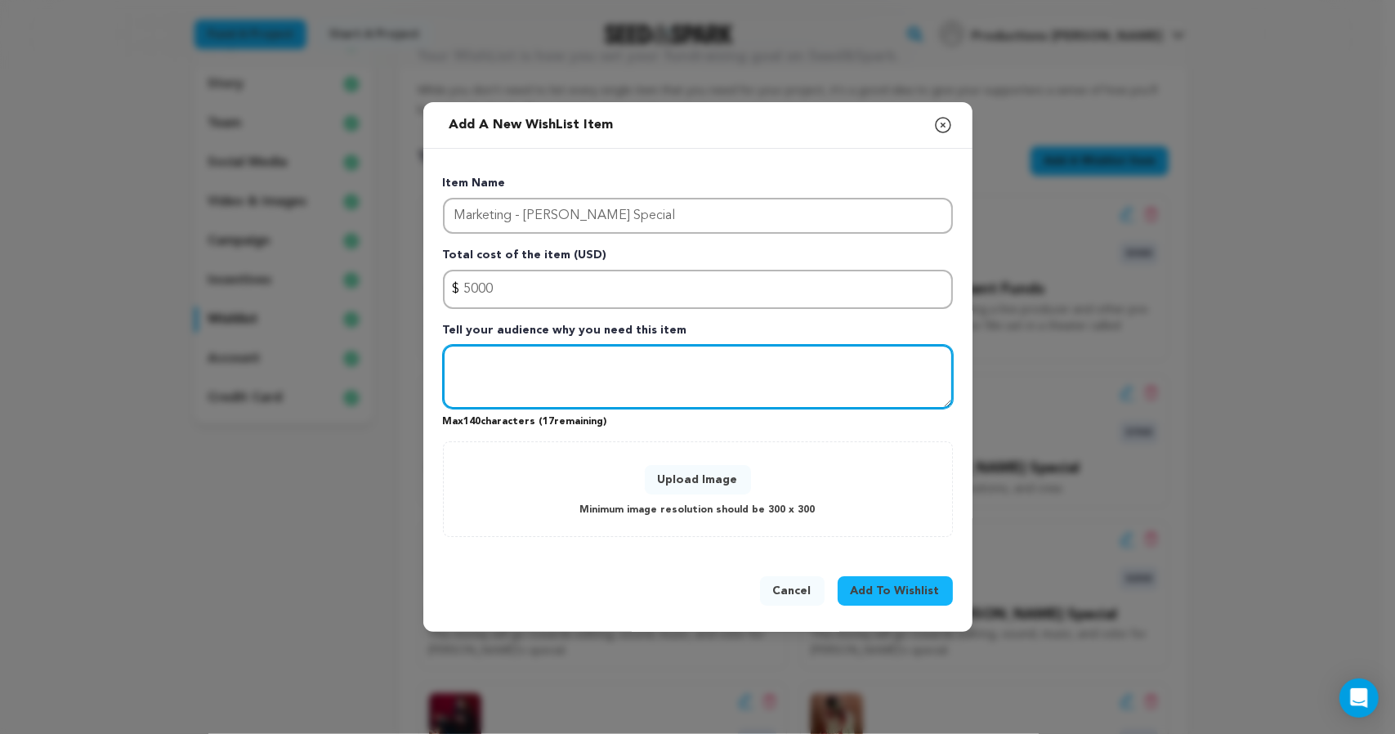
click at [735, 375] on textarea "To enrich screen reader interactions, please activate Accessibility in Grammarl…" at bounding box center [698, 377] width 510 height 64
paste textarea "A great special doesn't mean anything if nobody sees it! These funds will make …"
type textarea "A great special doesn't mean anything if nobody sees it! These funds will make …"
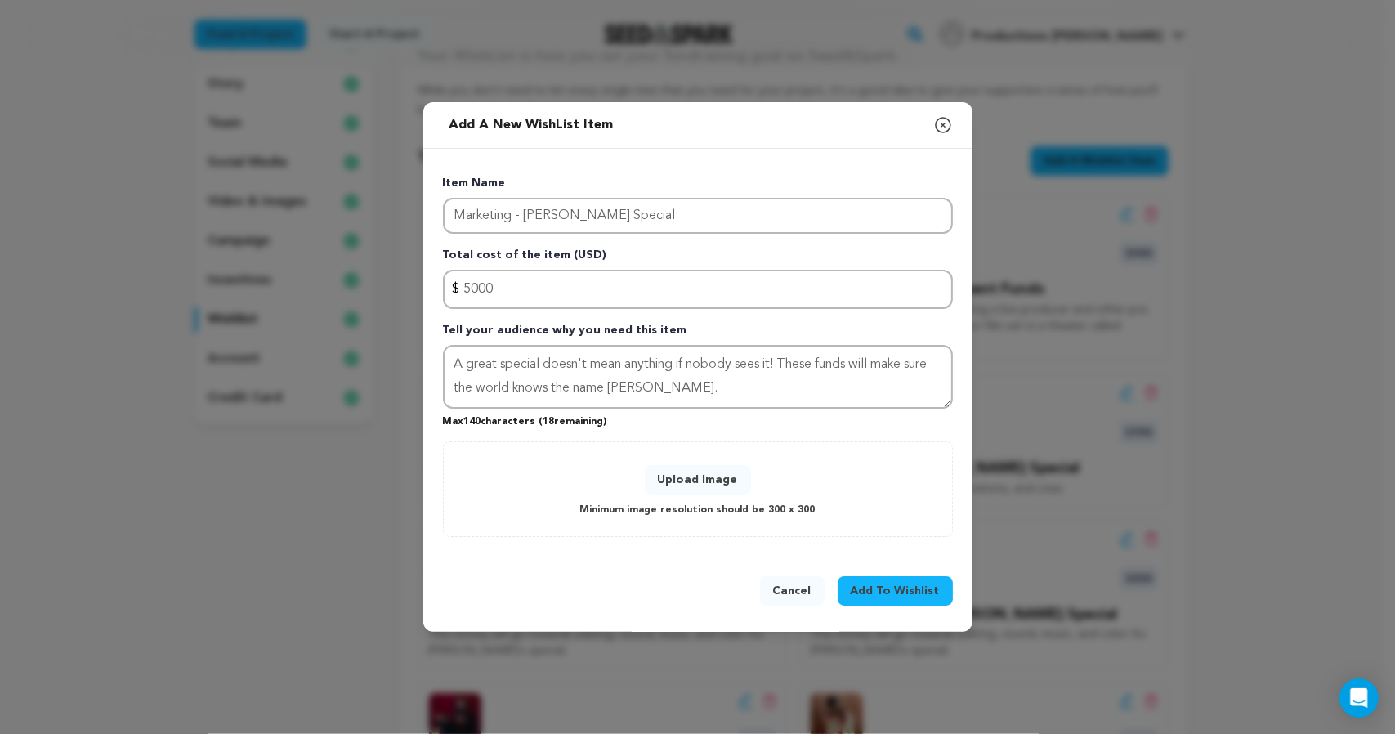
click at [678, 495] on button "Upload Image" at bounding box center [698, 479] width 106 height 29
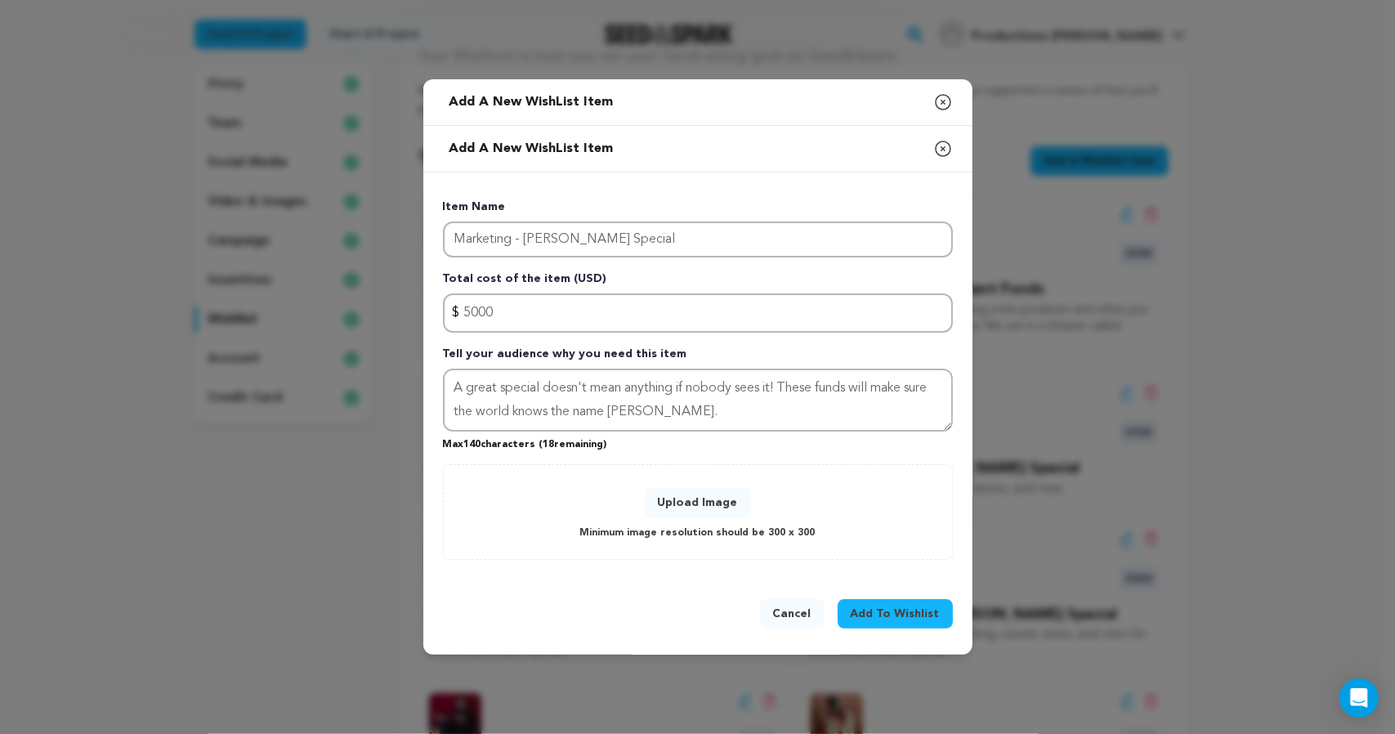
click at [940, 622] on span "Add To Wishlist" at bounding box center [895, 614] width 89 height 16
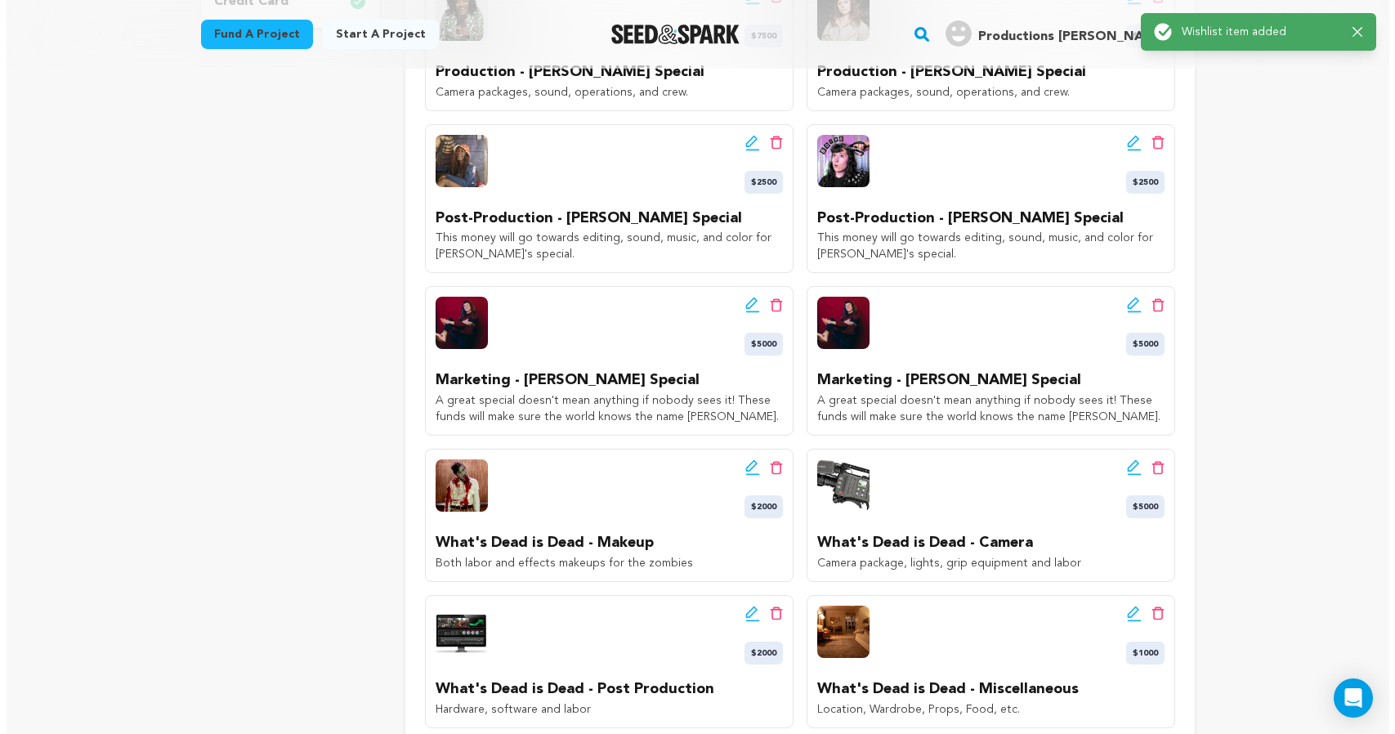
scroll to position [836, 0]
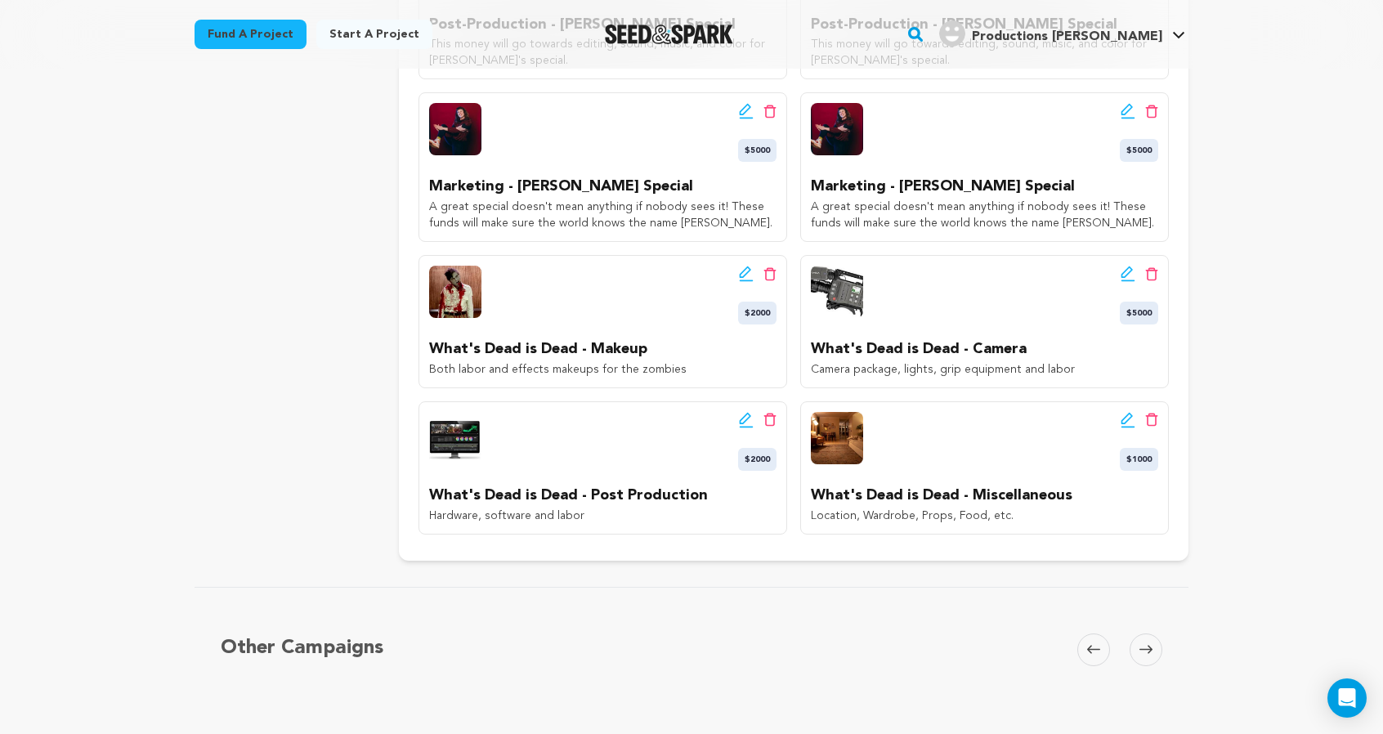
click at [487, 199] on p "Marketing - Lauren Knight Special" at bounding box center [602, 187] width 347 height 24
click at [754, 119] on icon at bounding box center [746, 111] width 15 height 16
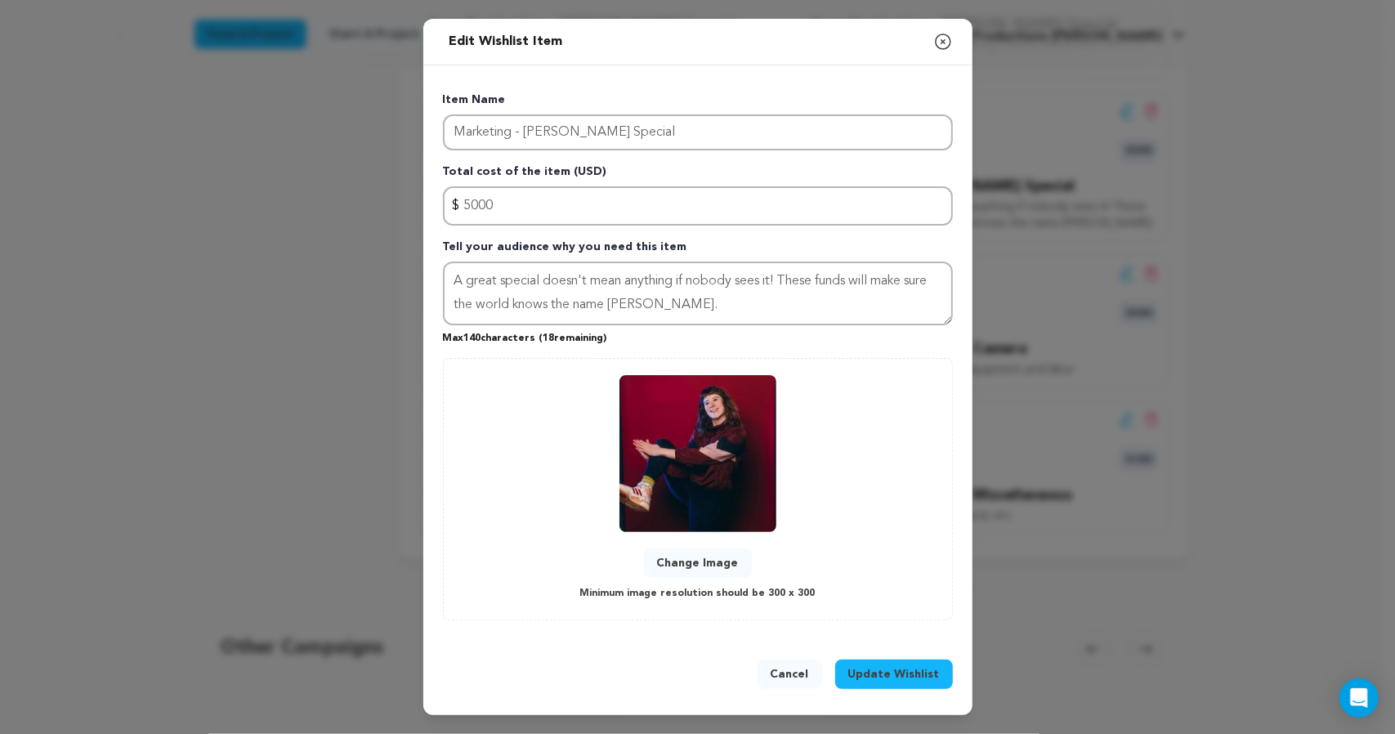
click at [679, 578] on button "Change Image" at bounding box center [698, 562] width 108 height 29
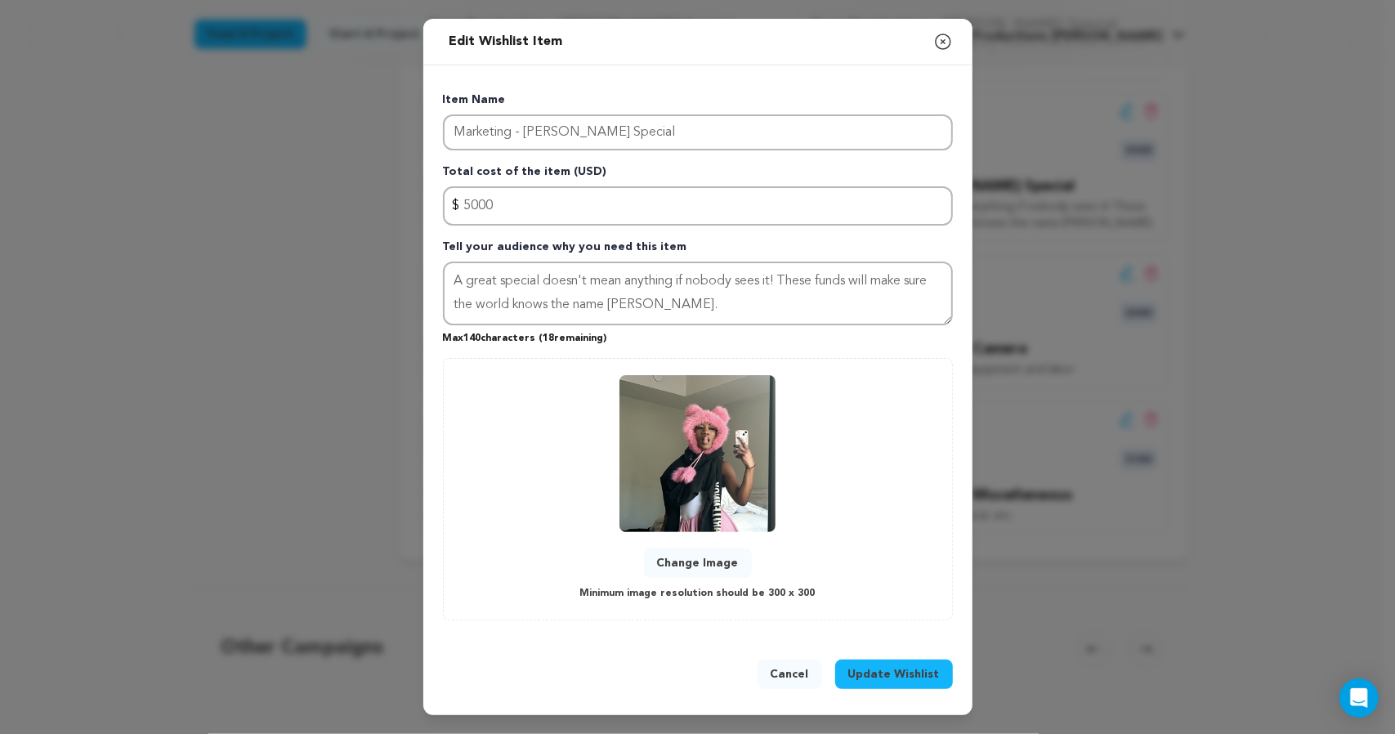
scroll to position [141, 0]
click at [931, 671] on span "Update Wishlist" at bounding box center [894, 674] width 92 height 16
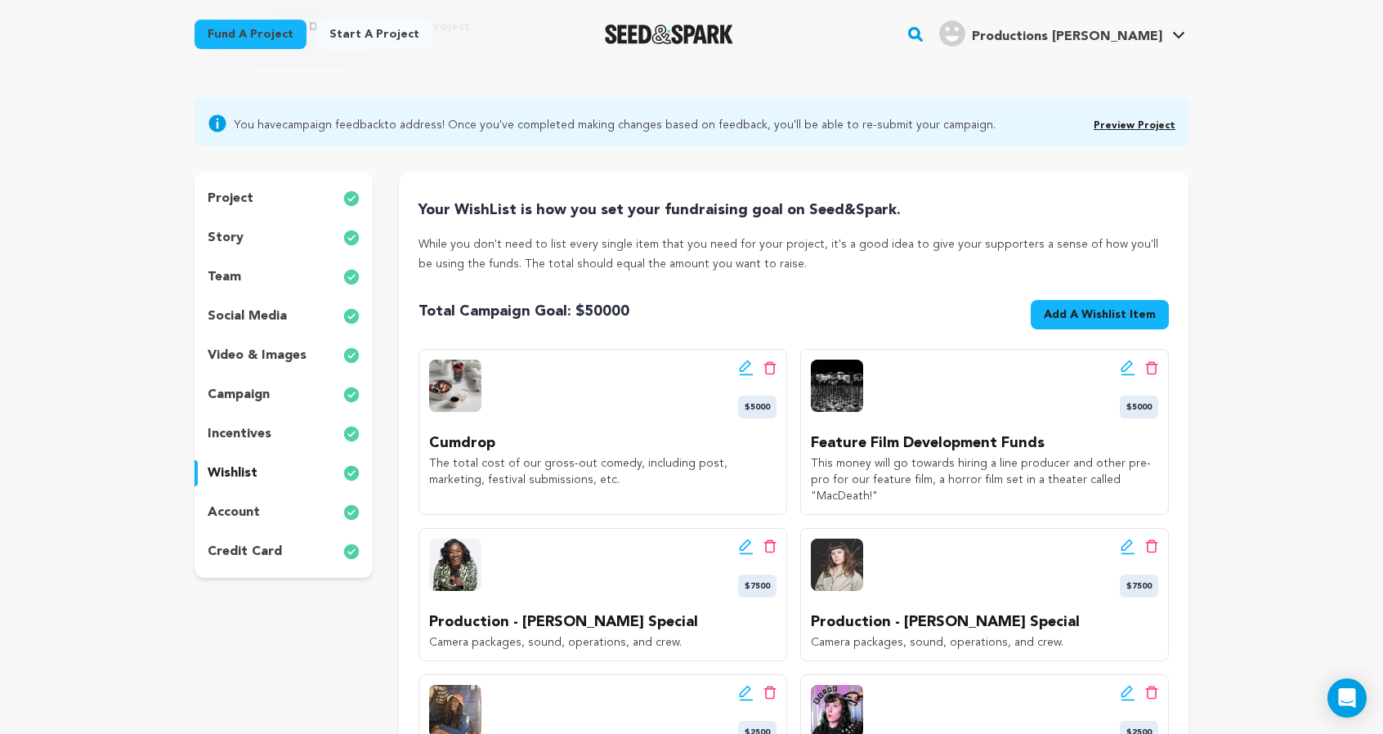
scroll to position [92, 0]
click at [208, 366] on p "video & images" at bounding box center [257, 357] width 99 height 20
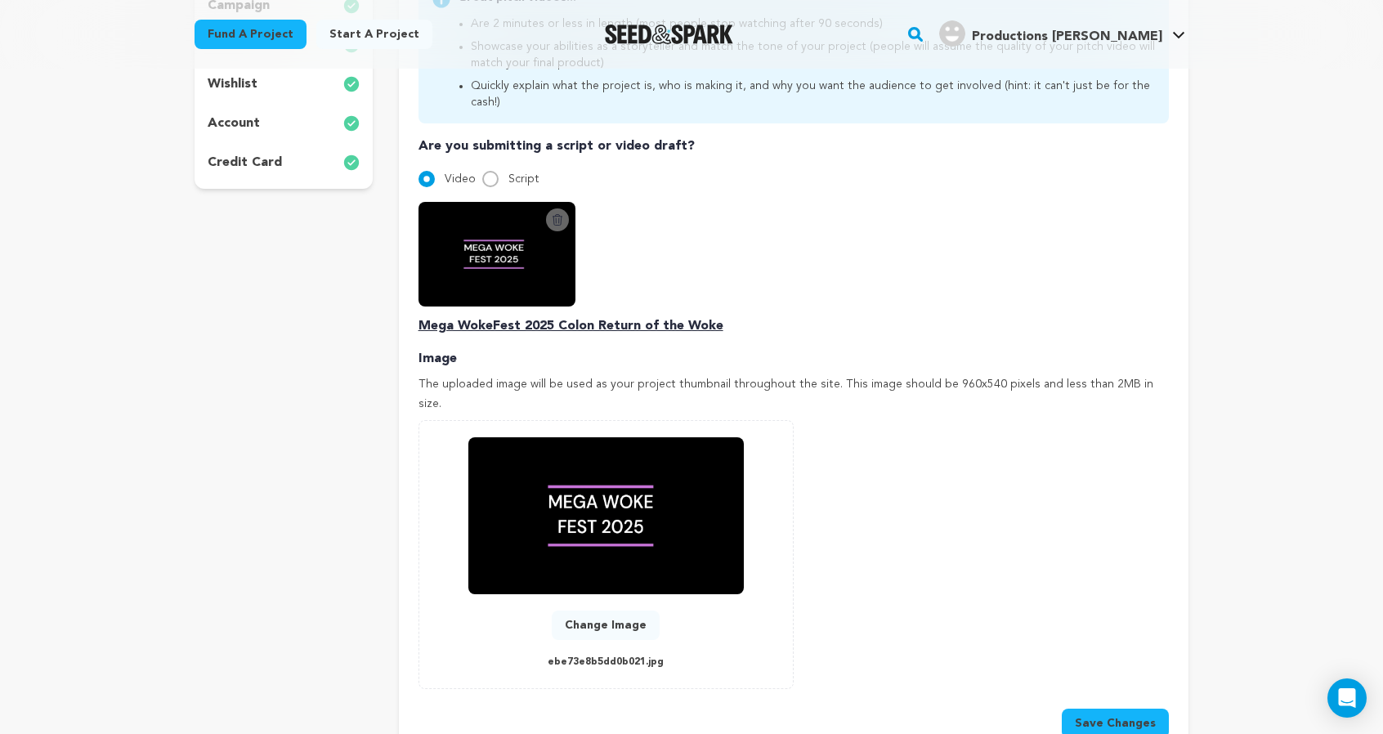
scroll to position [482, 0]
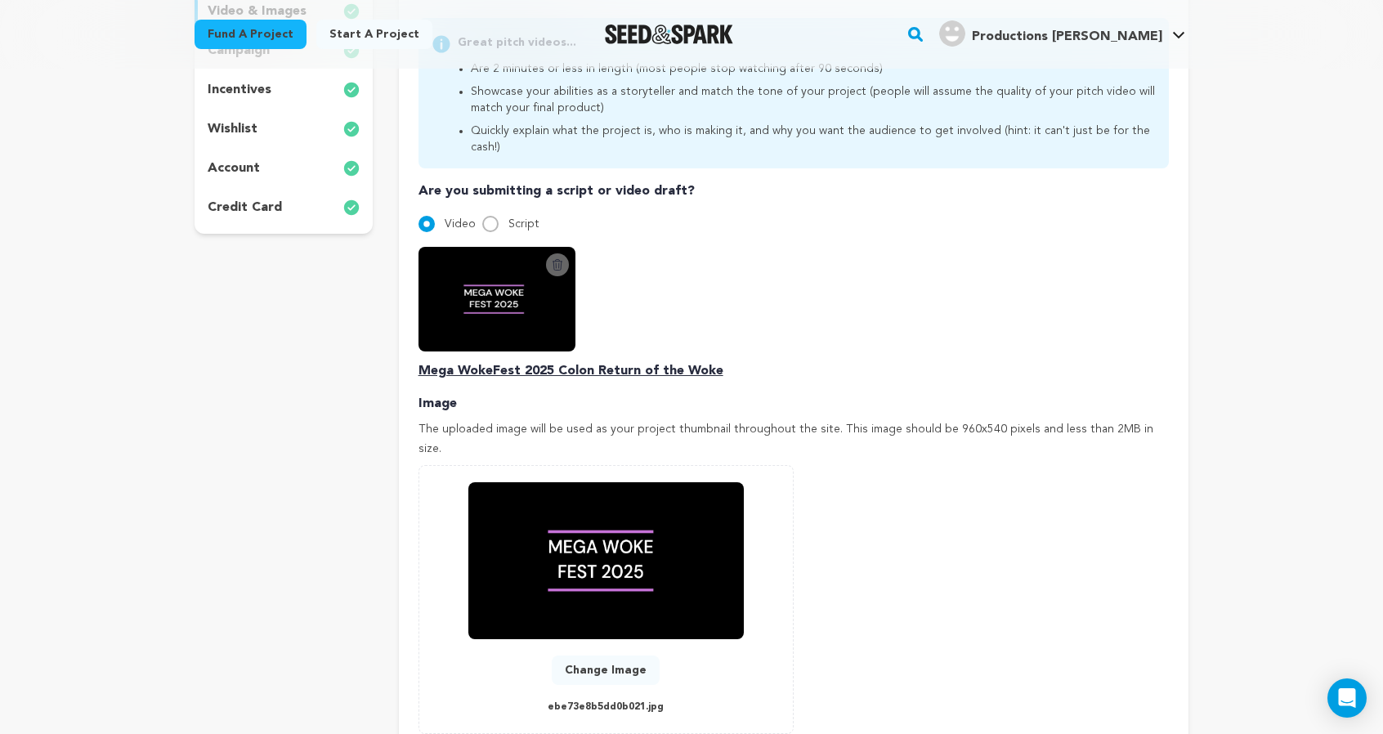
scroll to position [434, 0]
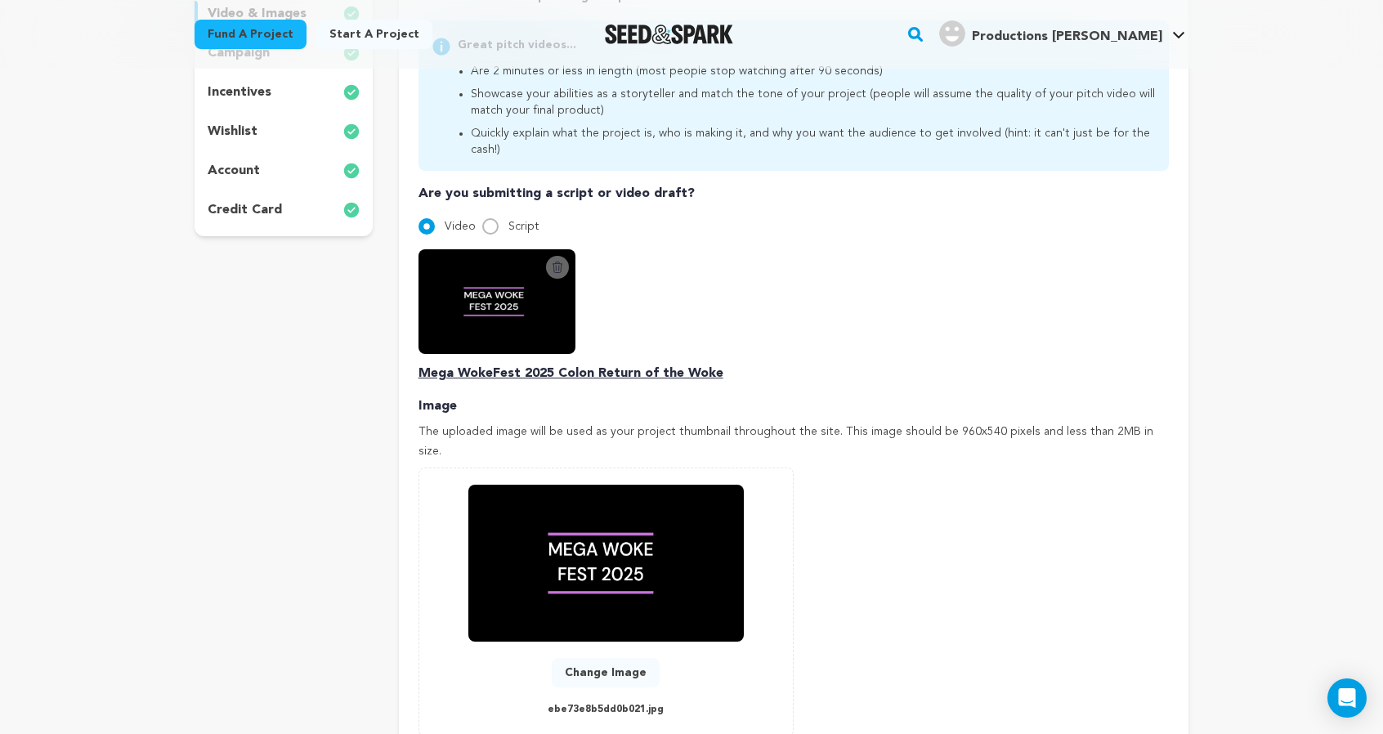
click at [546, 279] on button "Delete Script Video" at bounding box center [557, 267] width 23 height 23
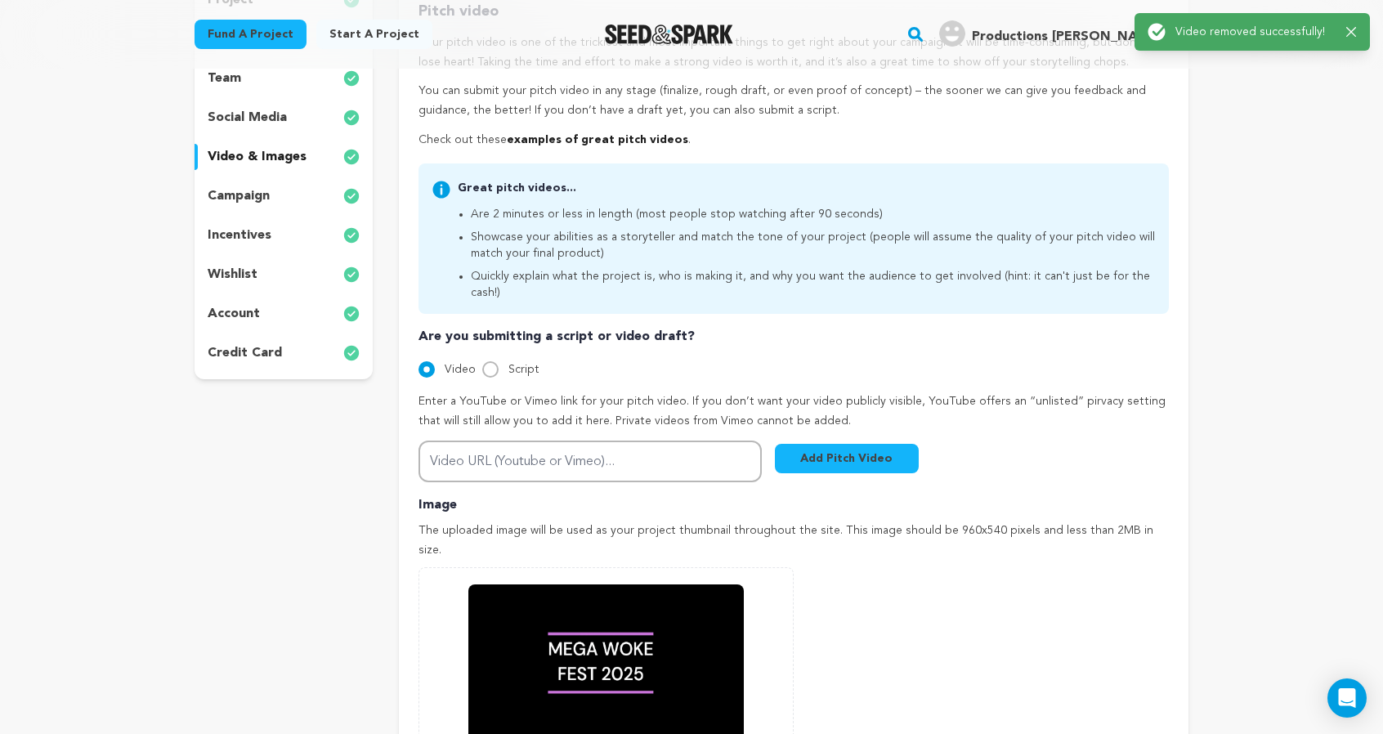
scroll to position [307, 0]
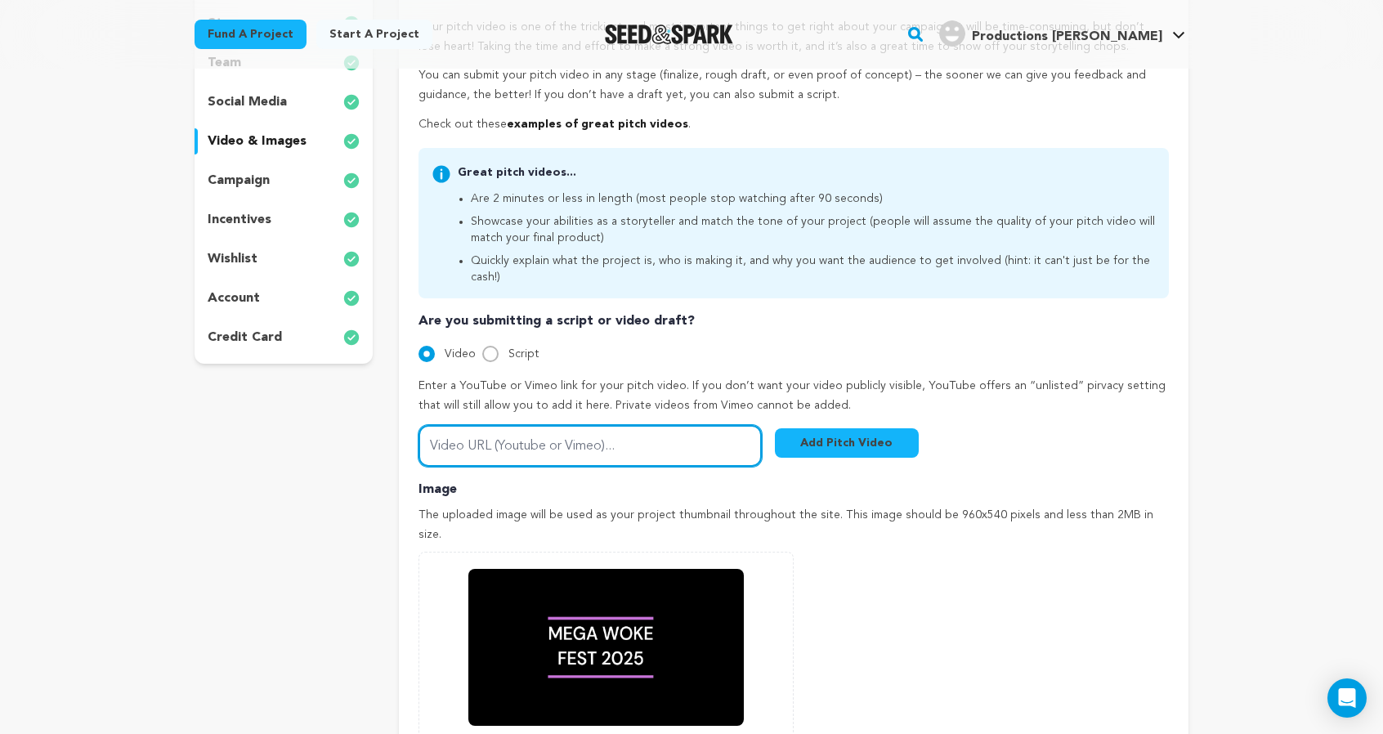
paste input "[URL][DOMAIN_NAME]"
click at [625, 467] on input "[URL][DOMAIN_NAME]" at bounding box center [590, 446] width 343 height 42
type input "[URL][DOMAIN_NAME]"
click at [881, 458] on button "Add Pitch Video" at bounding box center [847, 442] width 144 height 29
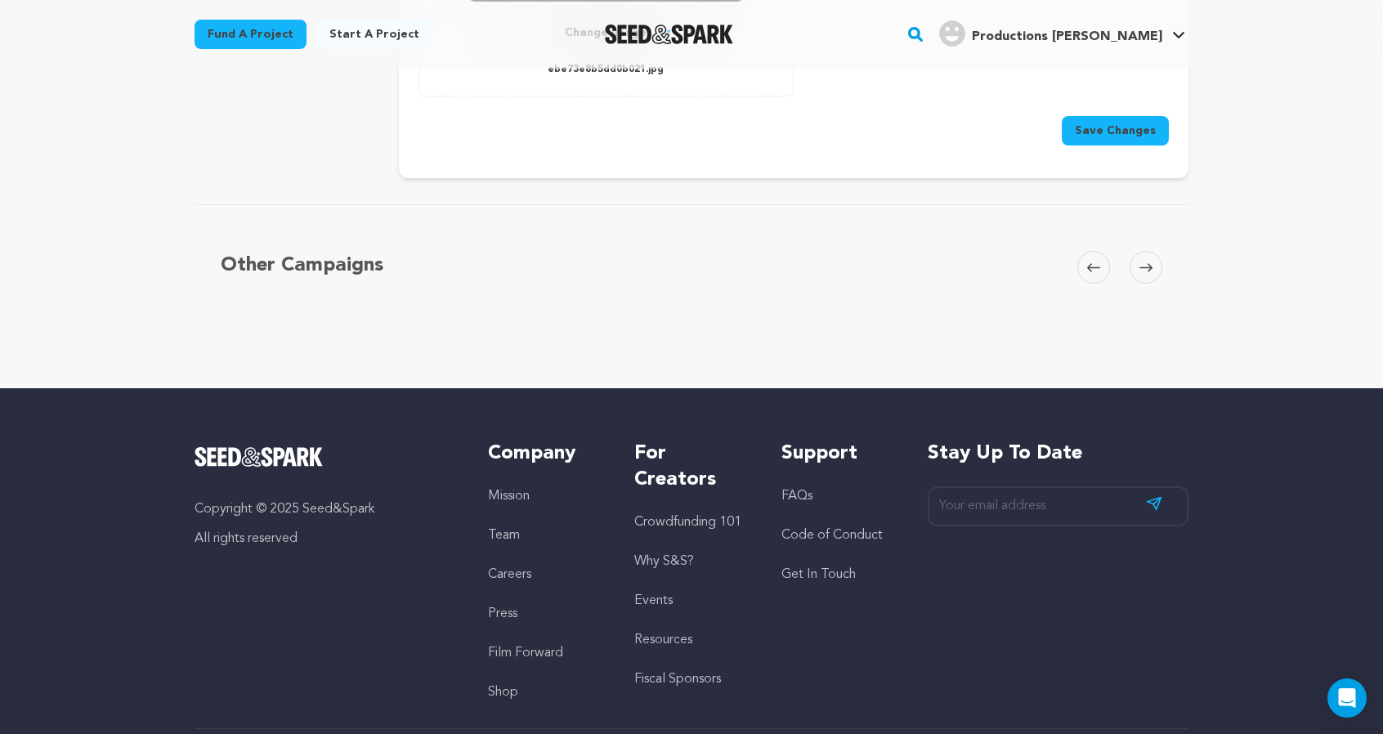
scroll to position [1082, 0]
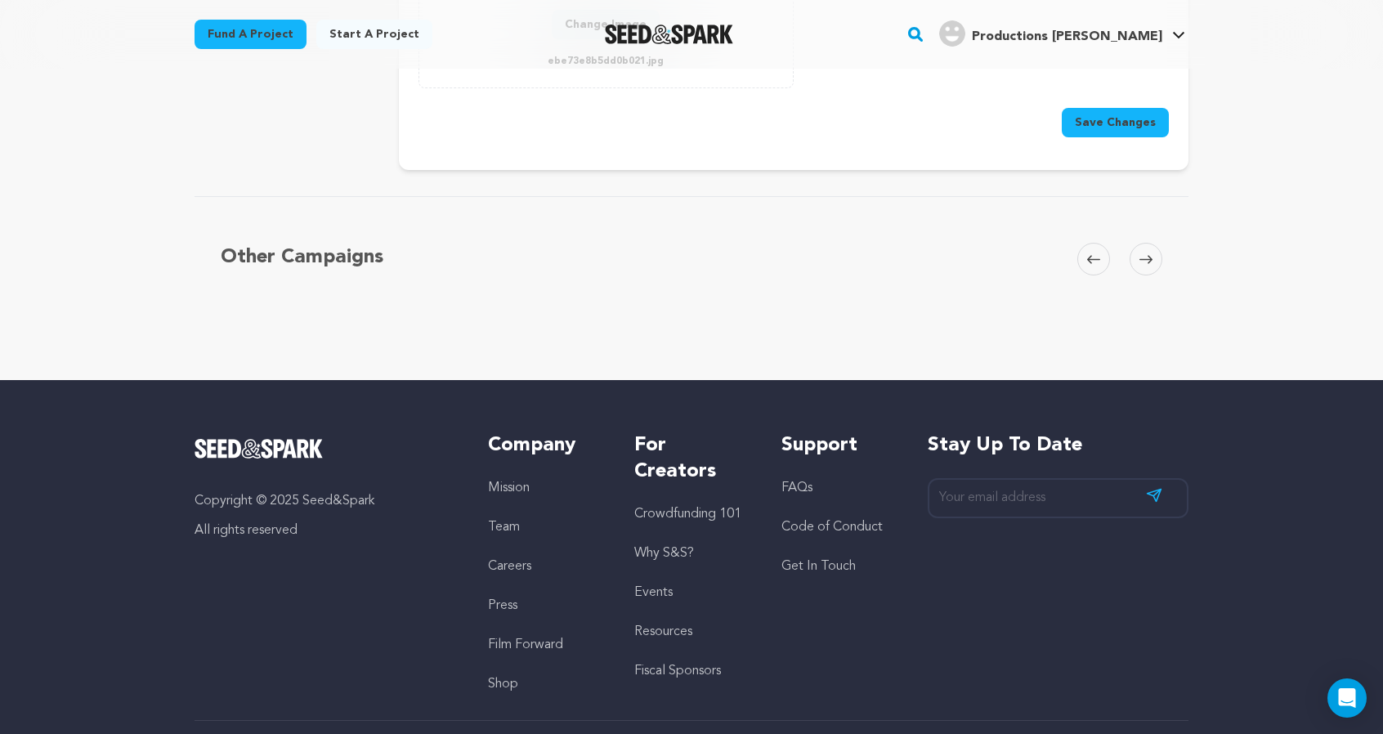
click at [1169, 137] on button "Save Changes" at bounding box center [1115, 122] width 107 height 29
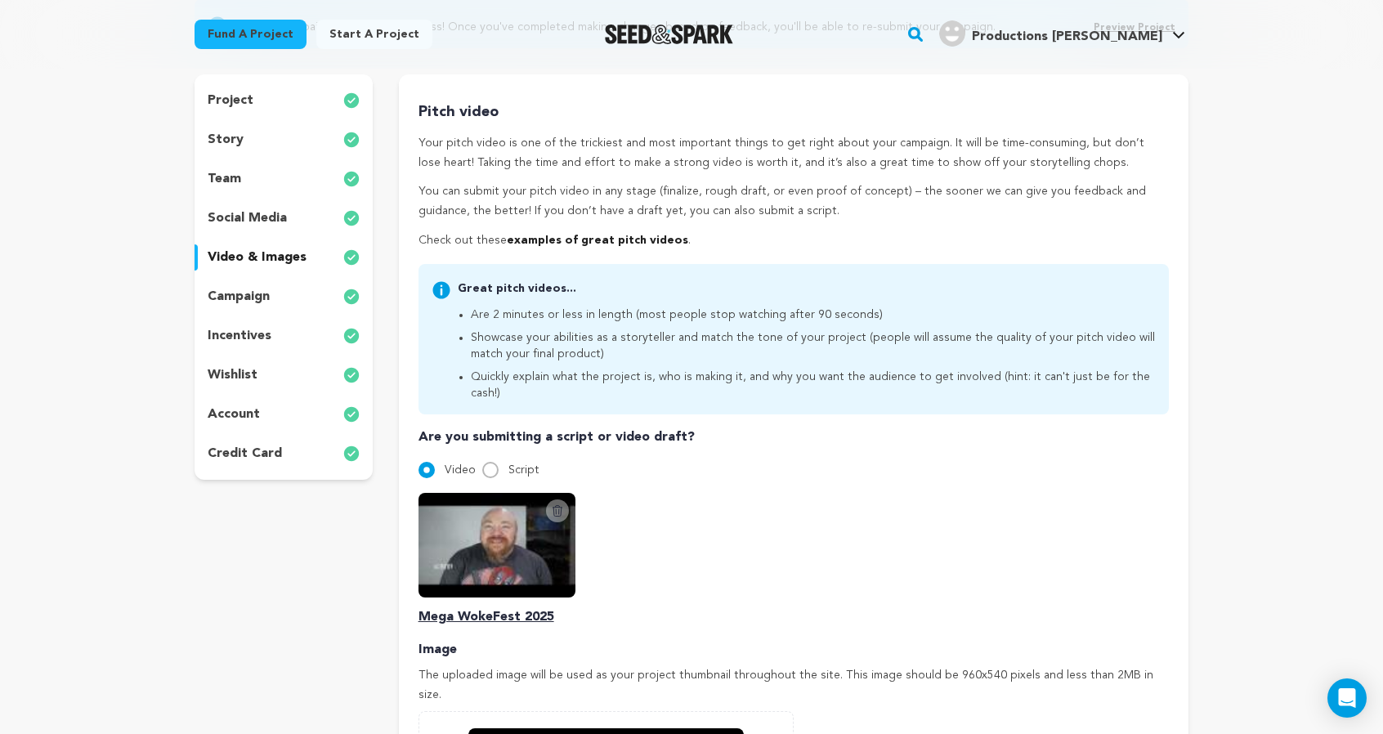
scroll to position [190, 0]
click at [208, 386] on p "wishlist" at bounding box center [233, 376] width 50 height 20
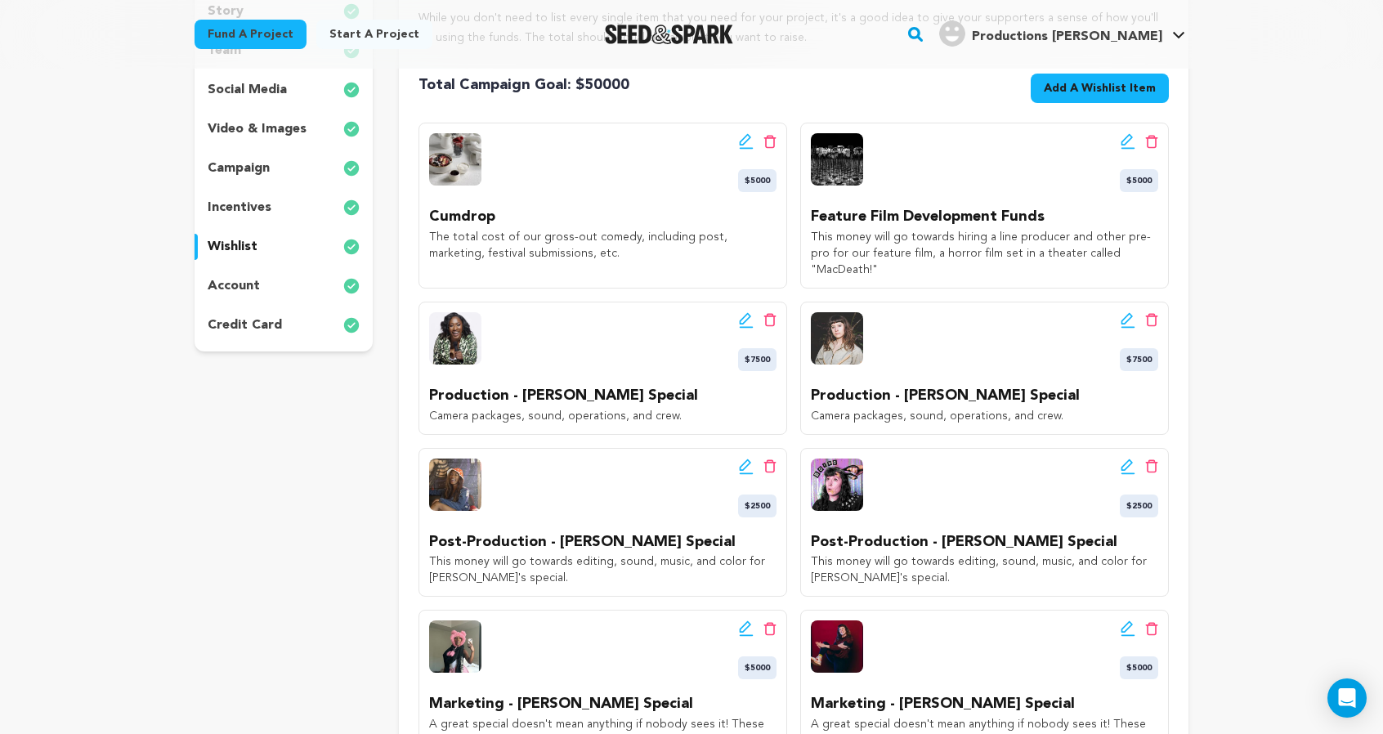
scroll to position [327, 0]
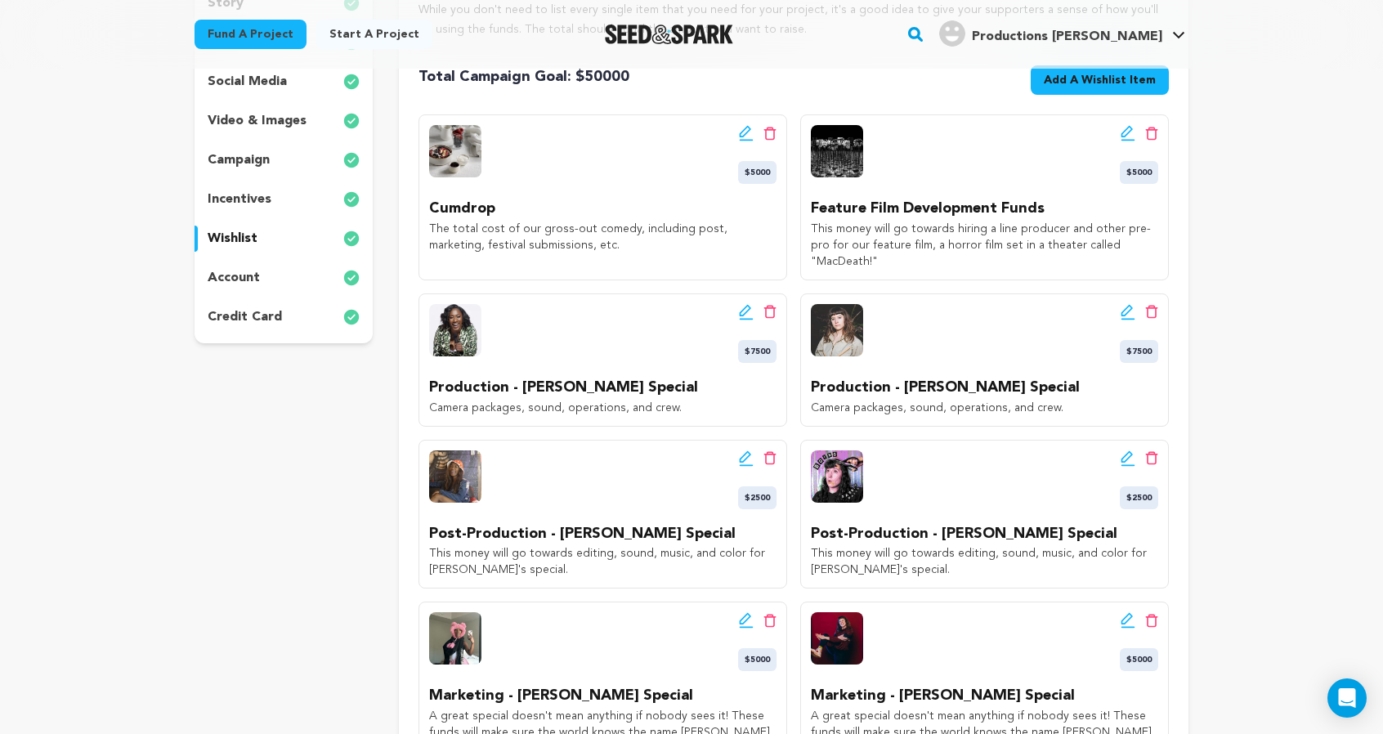
click at [208, 131] on p "video & images" at bounding box center [257, 121] width 99 height 20
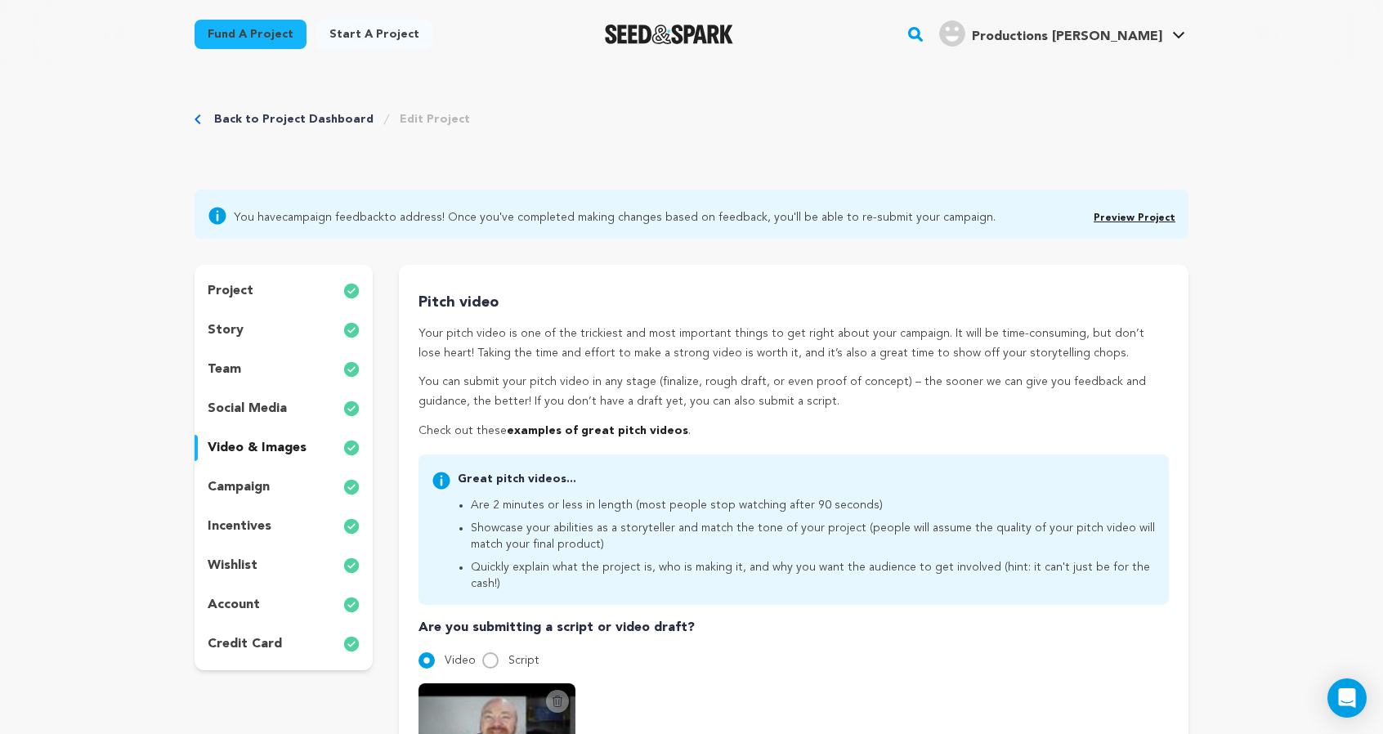
click at [1175, 223] on link "Preview Project" at bounding box center [1135, 218] width 82 height 10
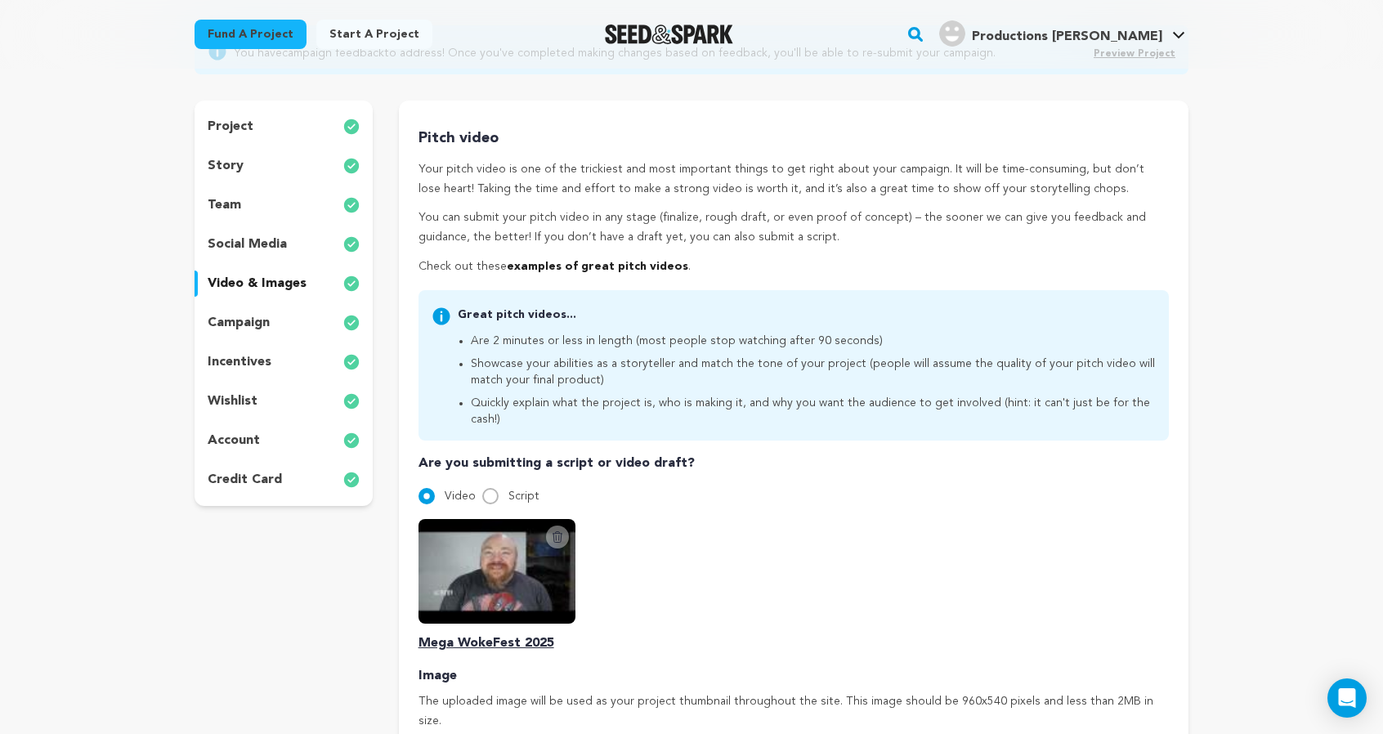
scroll to position [168, 0]
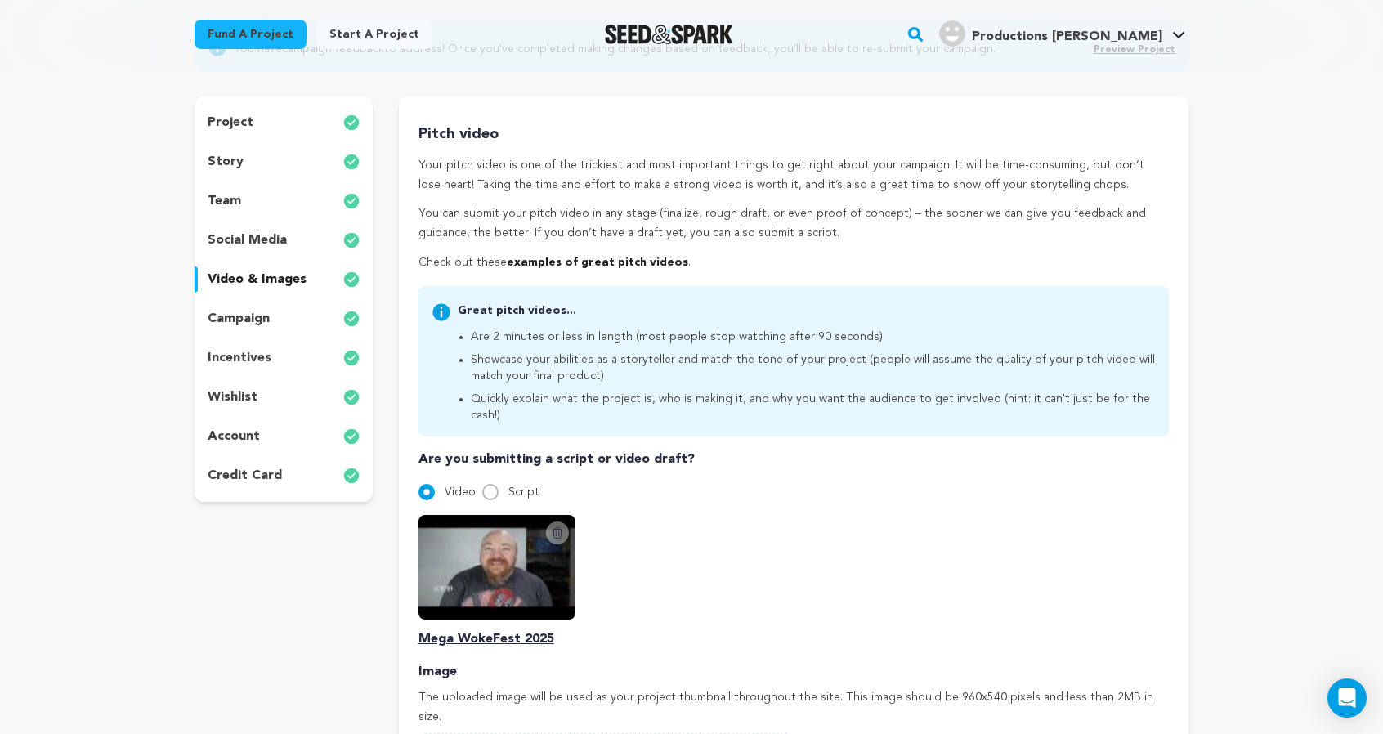
click at [195, 332] on div "campaign" at bounding box center [284, 319] width 178 height 26
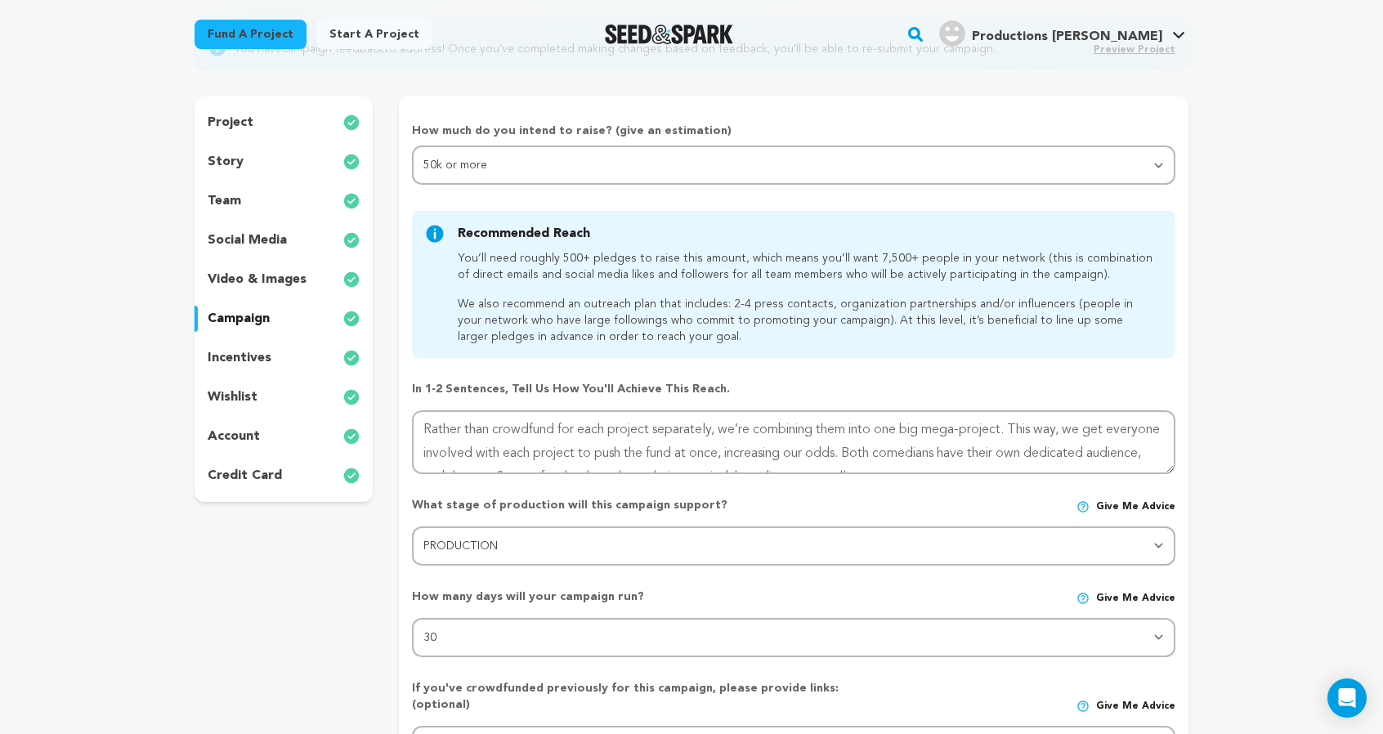
click at [208, 289] on p "video & images" at bounding box center [257, 280] width 99 height 20
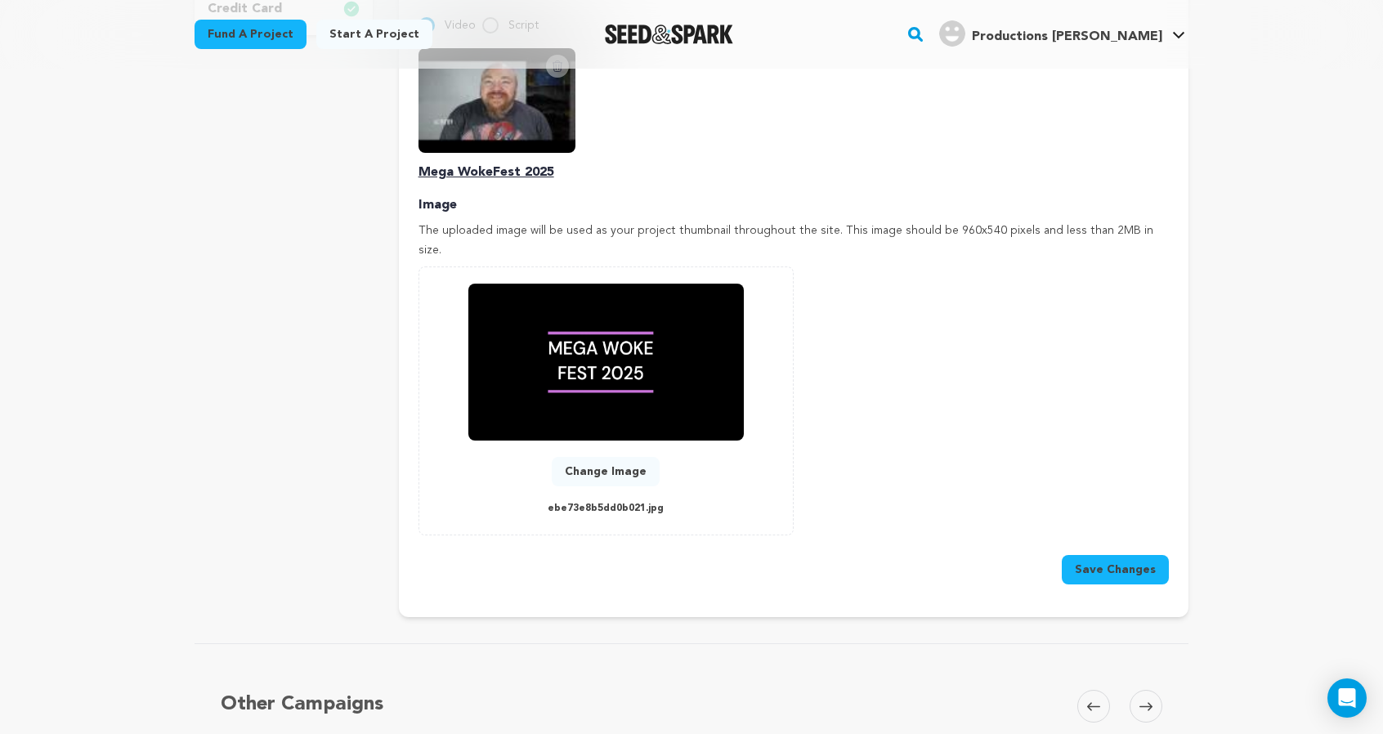
scroll to position [633, 0]
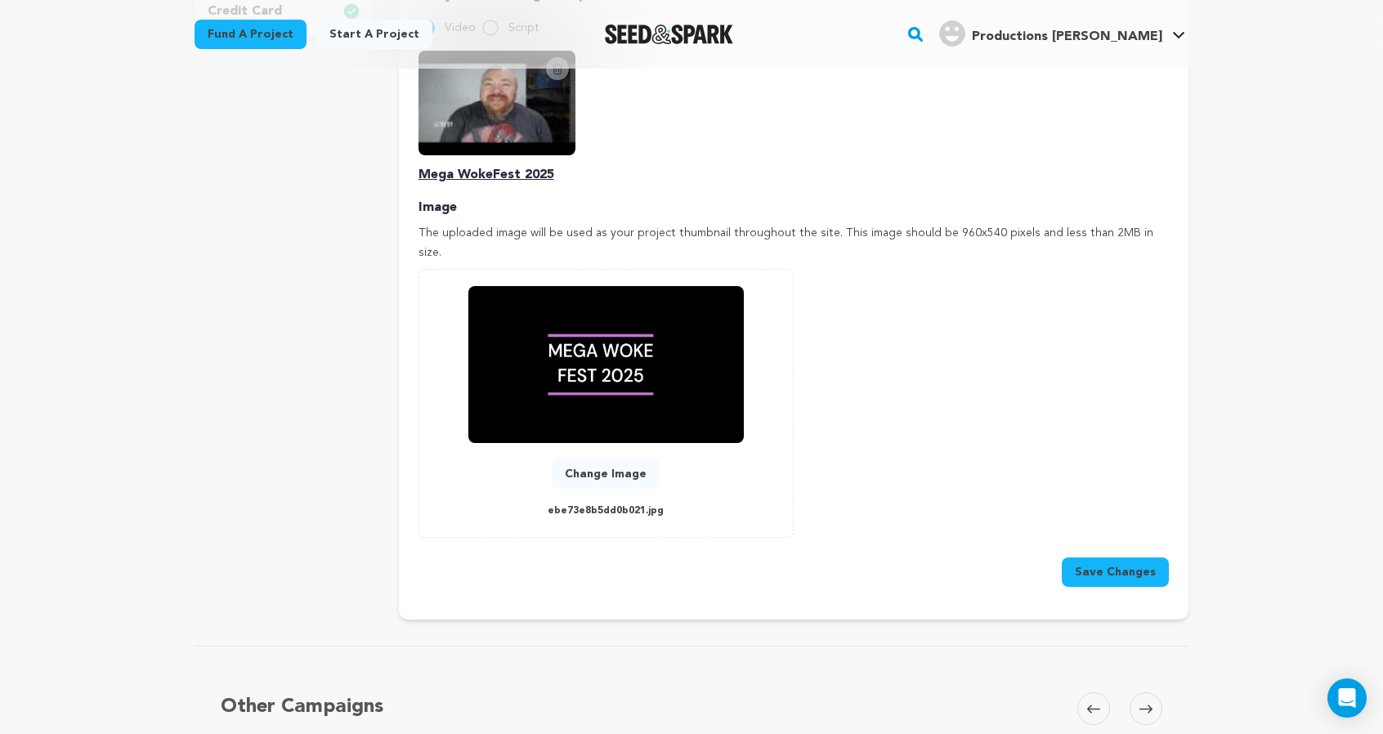
click at [551, 75] on icon at bounding box center [557, 68] width 13 height 13
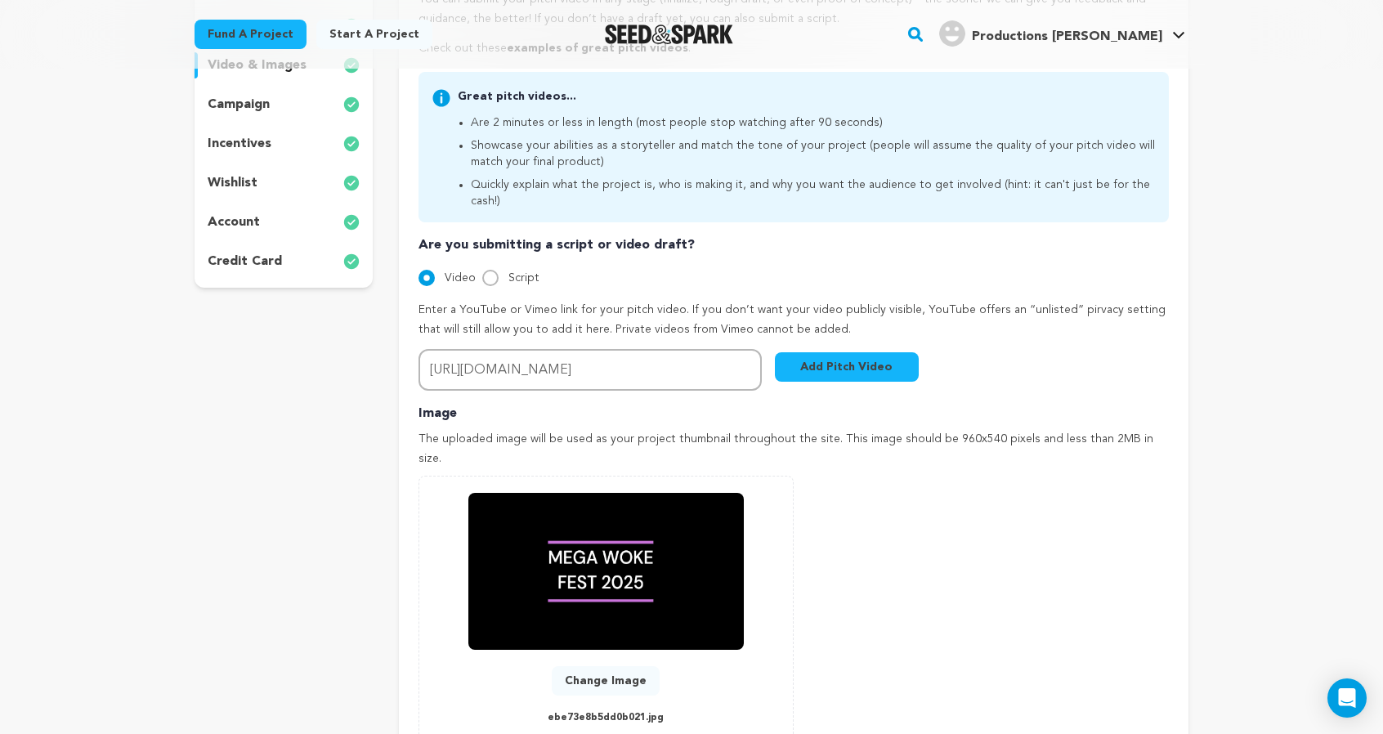
scroll to position [387, 0]
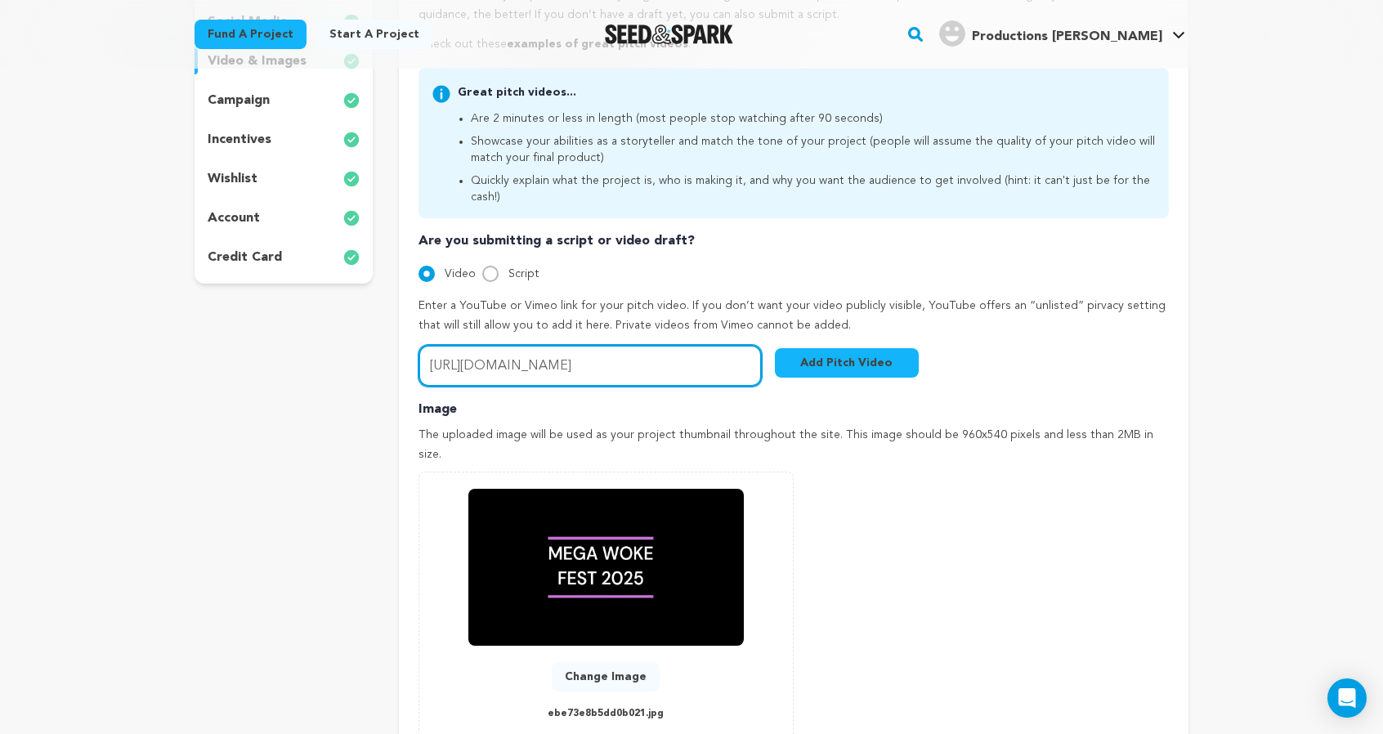
click at [595, 387] on input "https://youtu.be/UijZIdDcLsU?si=mEH_6SOuik7Rar5R" at bounding box center [590, 366] width 343 height 42
paste input "https://youtu.be/UijZIdDcLsU?si=mEH_6SOuik7Rar5R"
paste input "text"
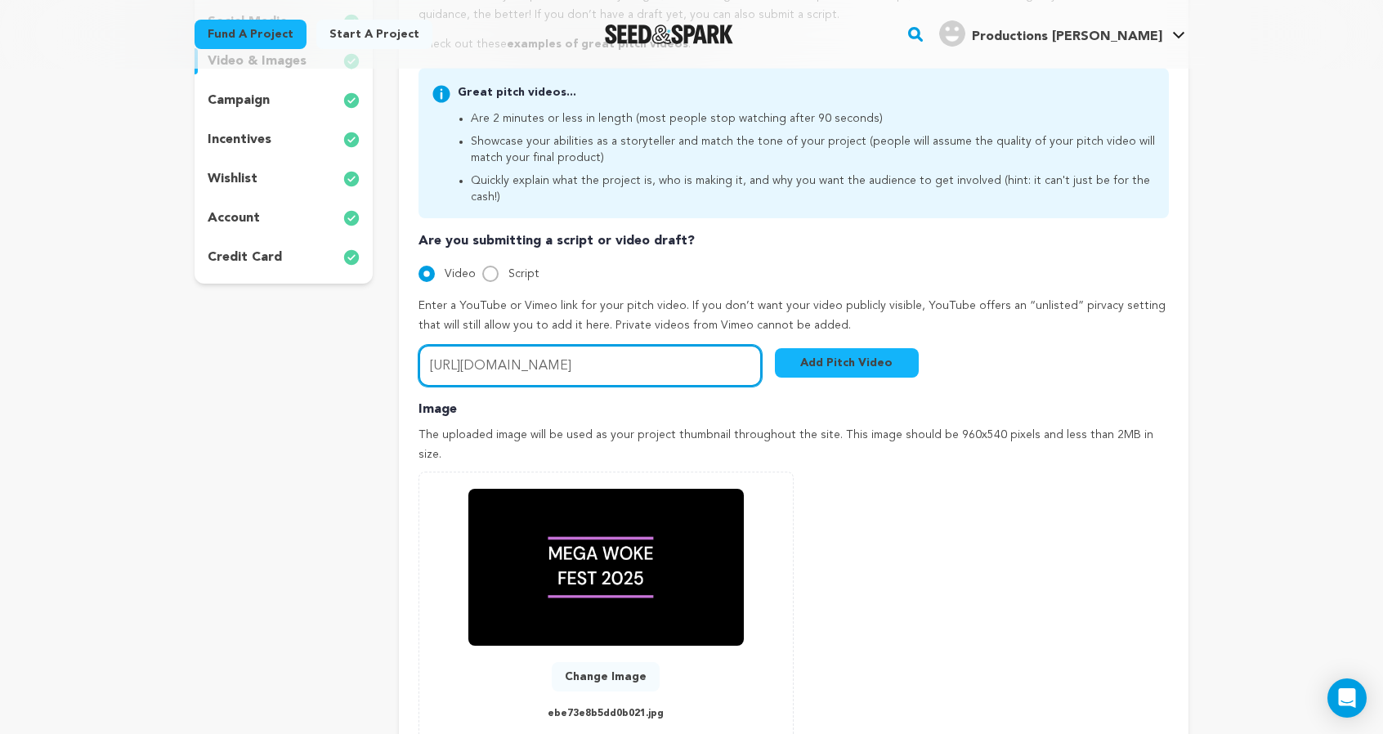
type input "https://youtu.be/UijZIdDcLsU?si=mEH_6SOuik7Rar5R"
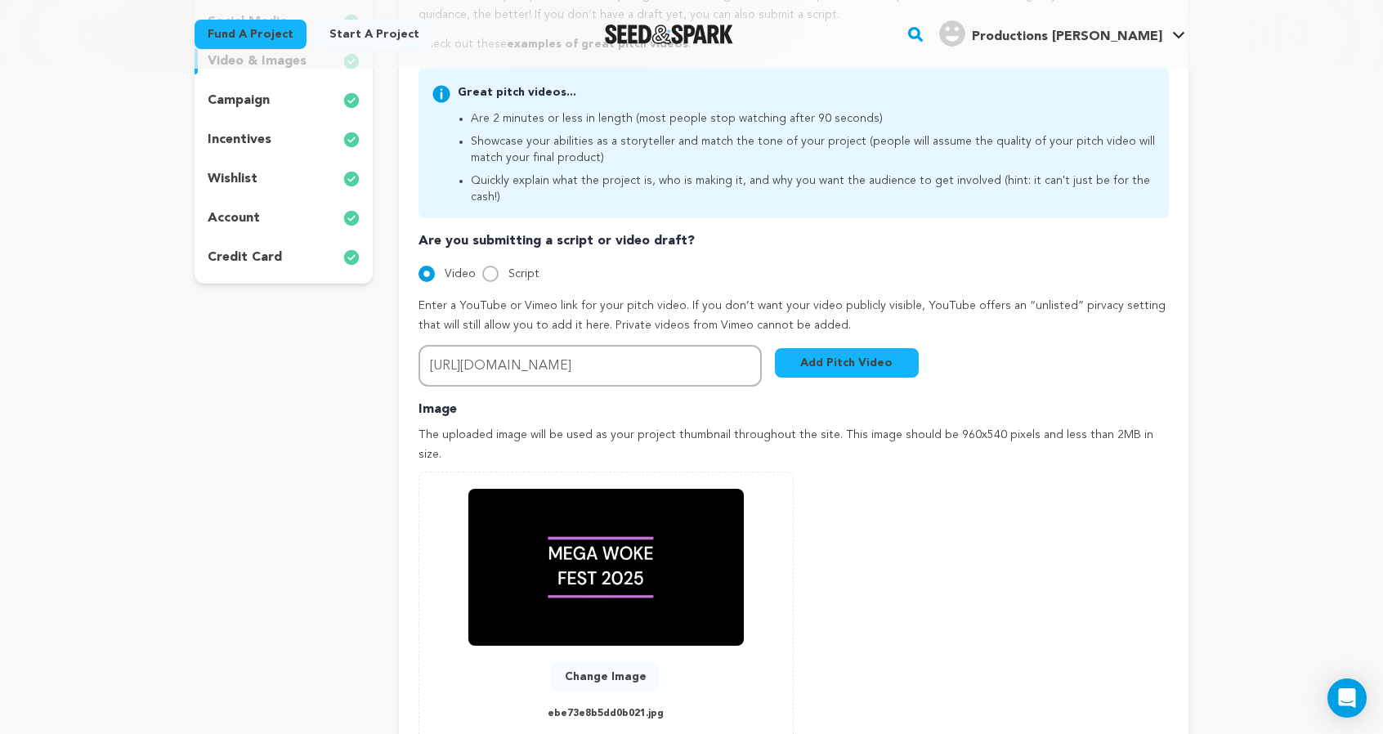
click at [885, 378] on button "Add Pitch Video" at bounding box center [847, 362] width 144 height 29
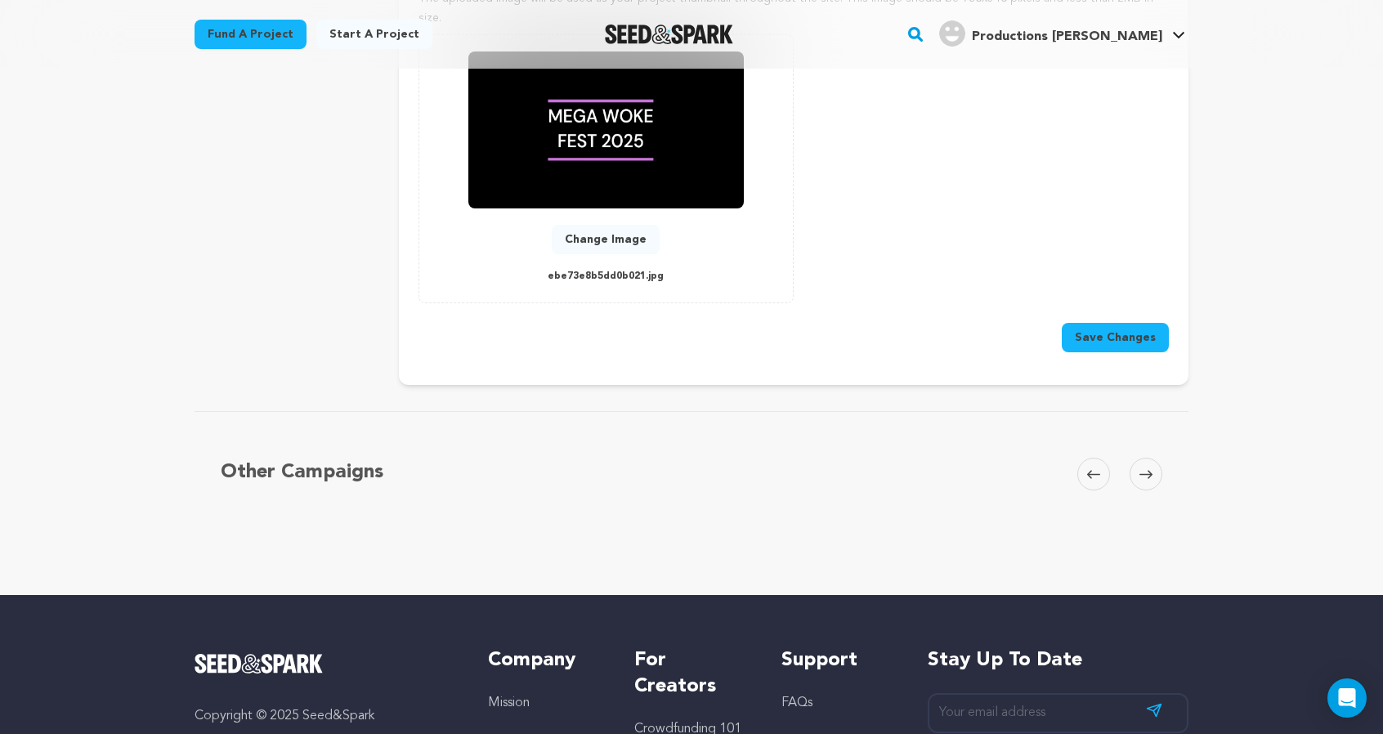
scroll to position [907, 0]
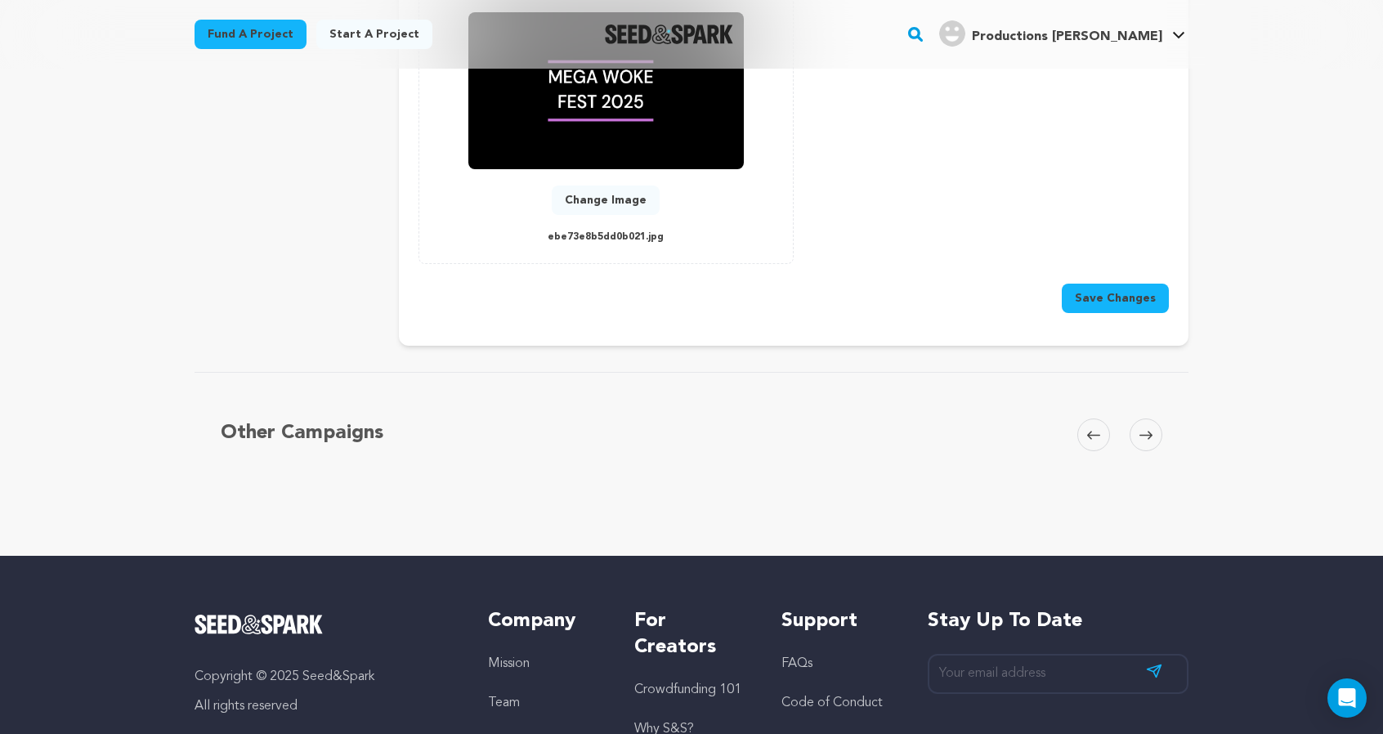
click at [1169, 313] on button "Save Changes" at bounding box center [1115, 298] width 107 height 29
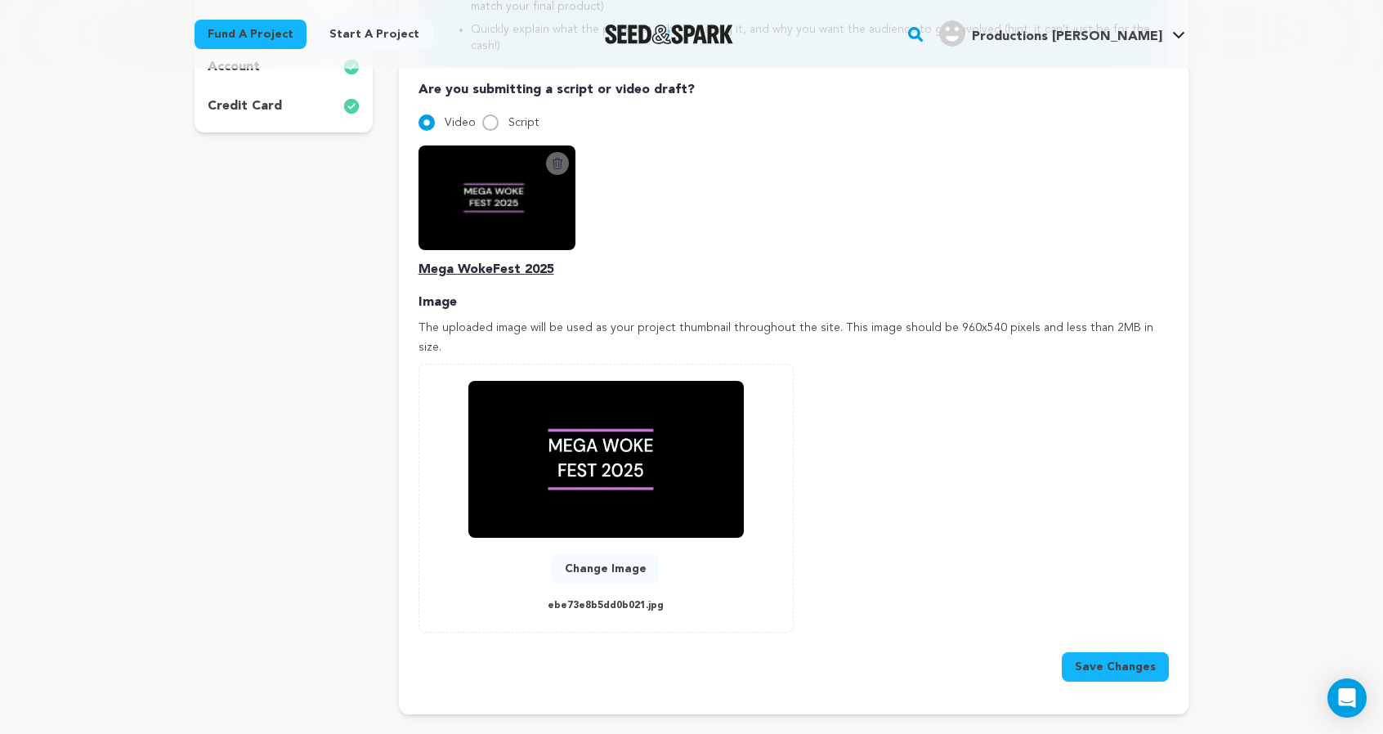
scroll to position [537, 0]
click at [208, 78] on p "account" at bounding box center [234, 68] width 52 height 20
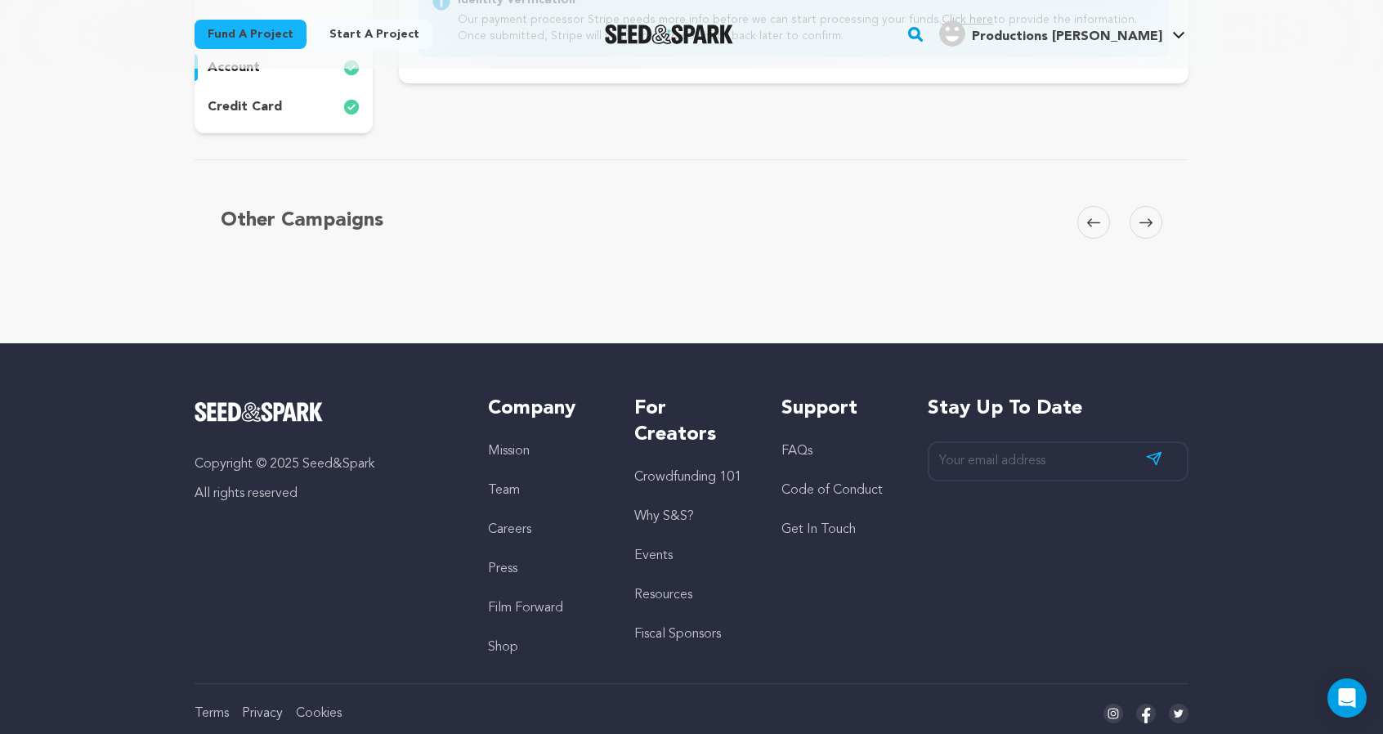
click at [208, 117] on p "credit card" at bounding box center [245, 107] width 74 height 20
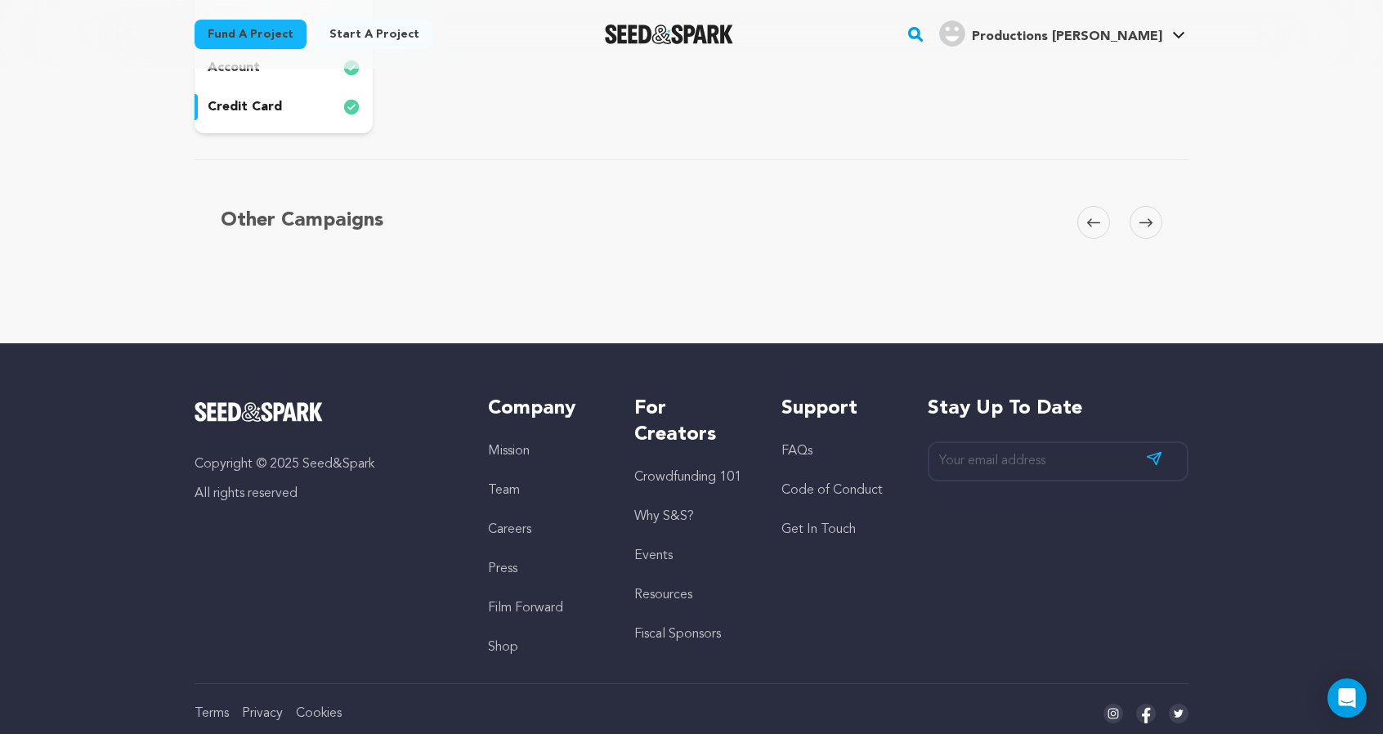
click at [195, 42] on div "wishlist" at bounding box center [284, 29] width 178 height 26
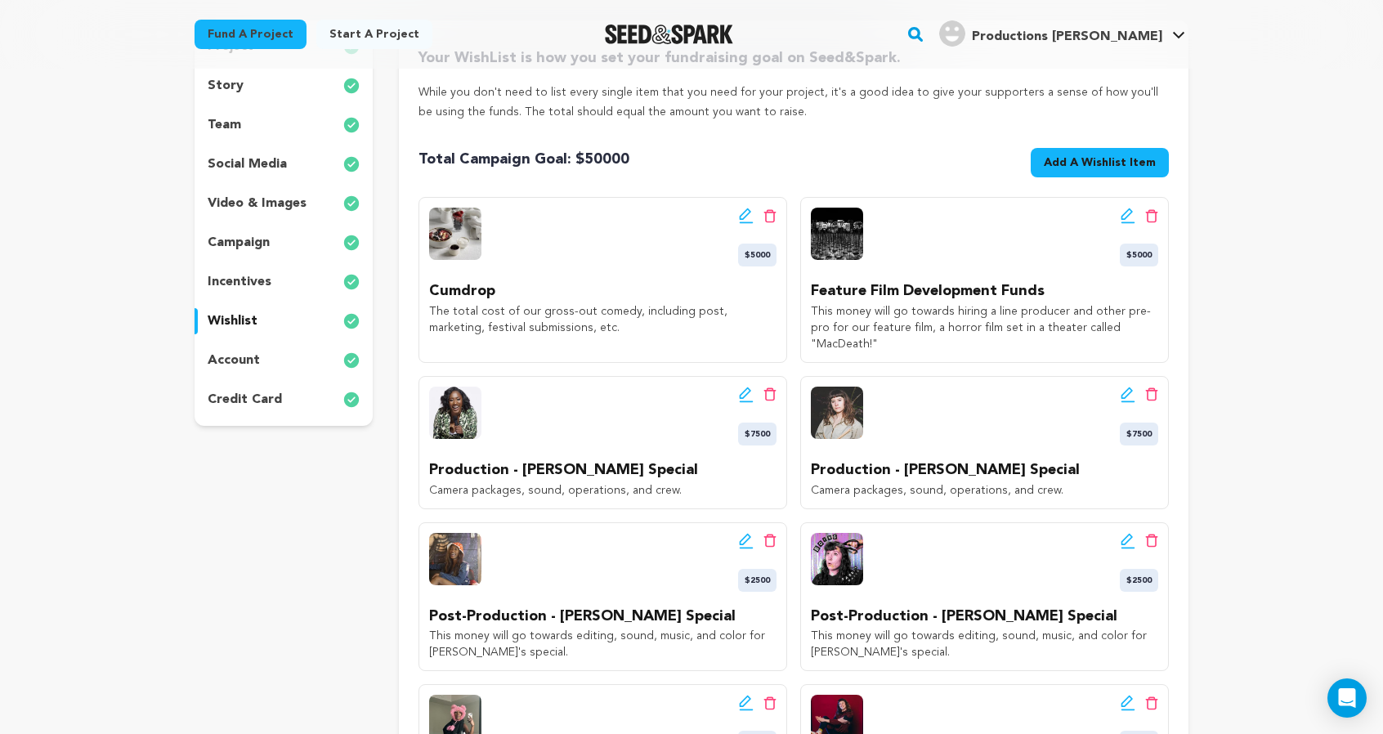
scroll to position [243, 0]
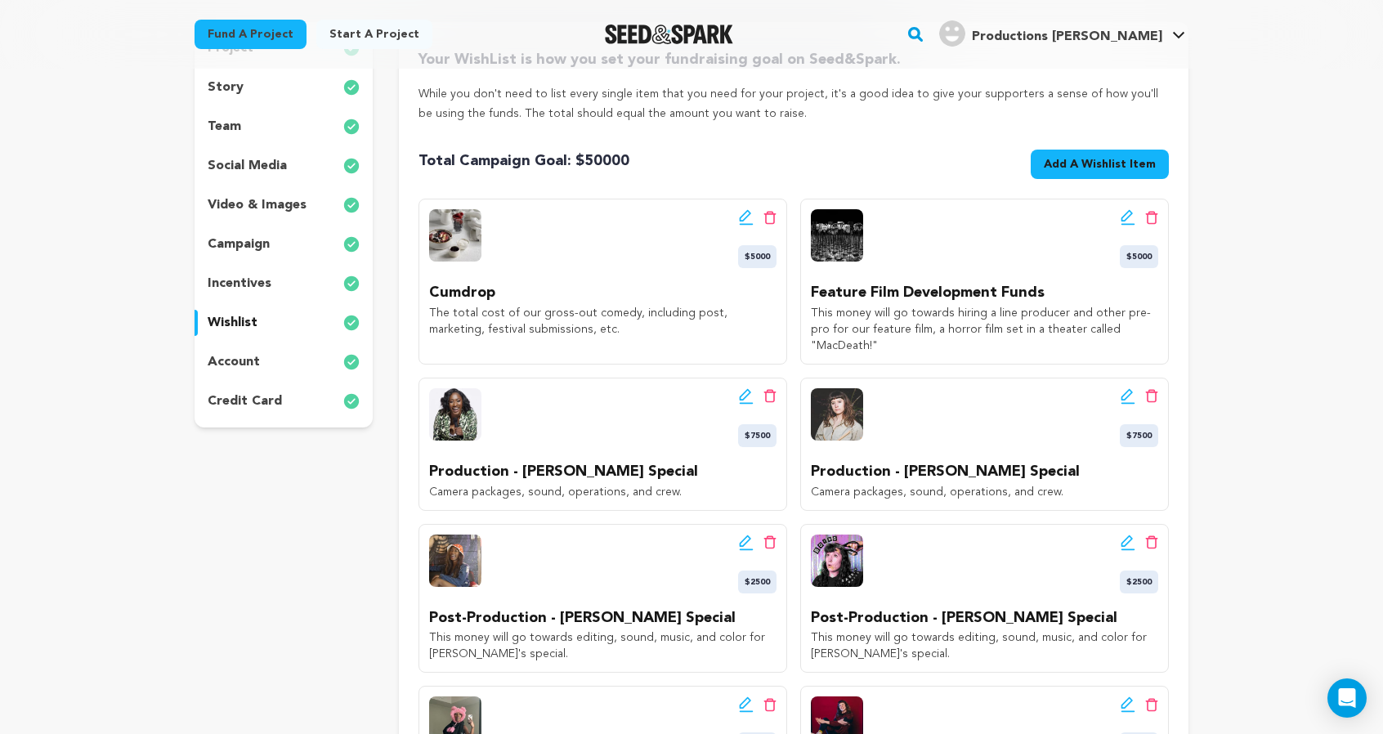
click at [195, 218] on div "video & images" at bounding box center [284, 205] width 178 height 26
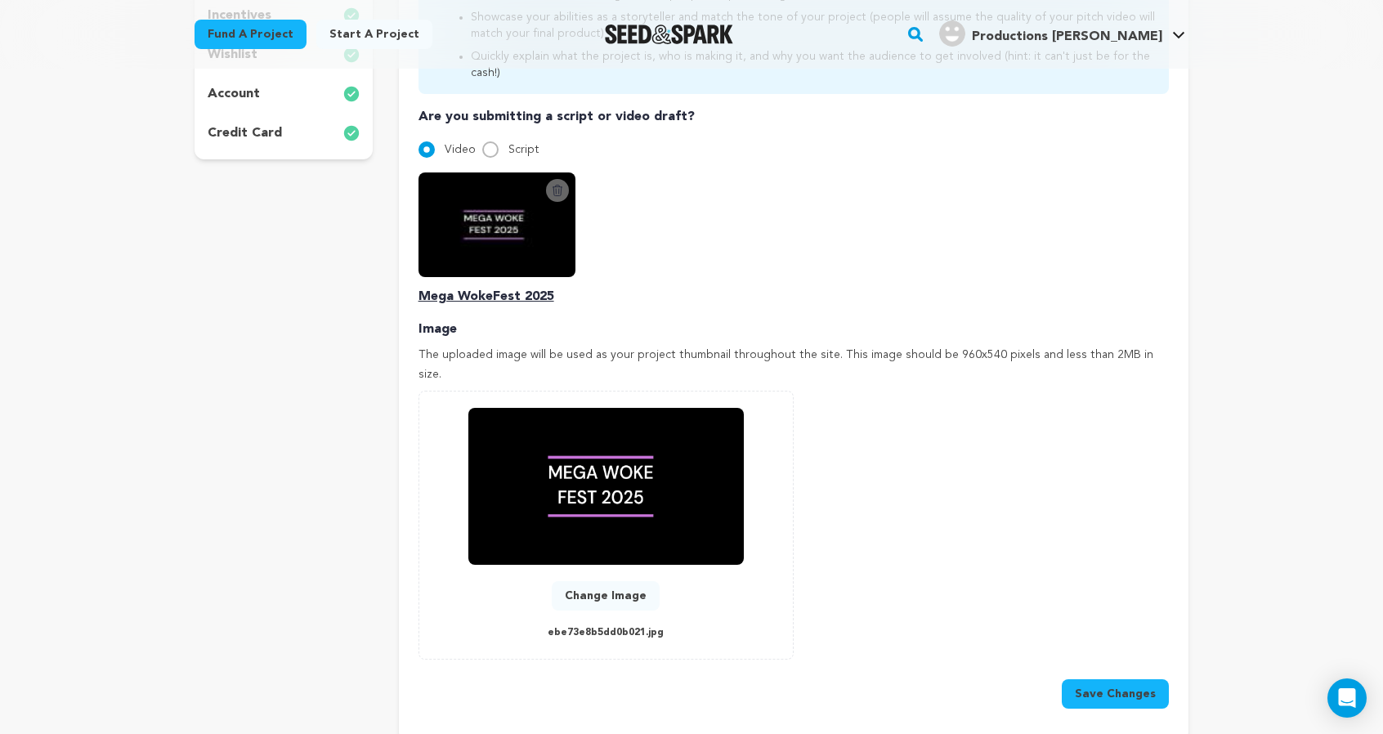
scroll to position [383, 0]
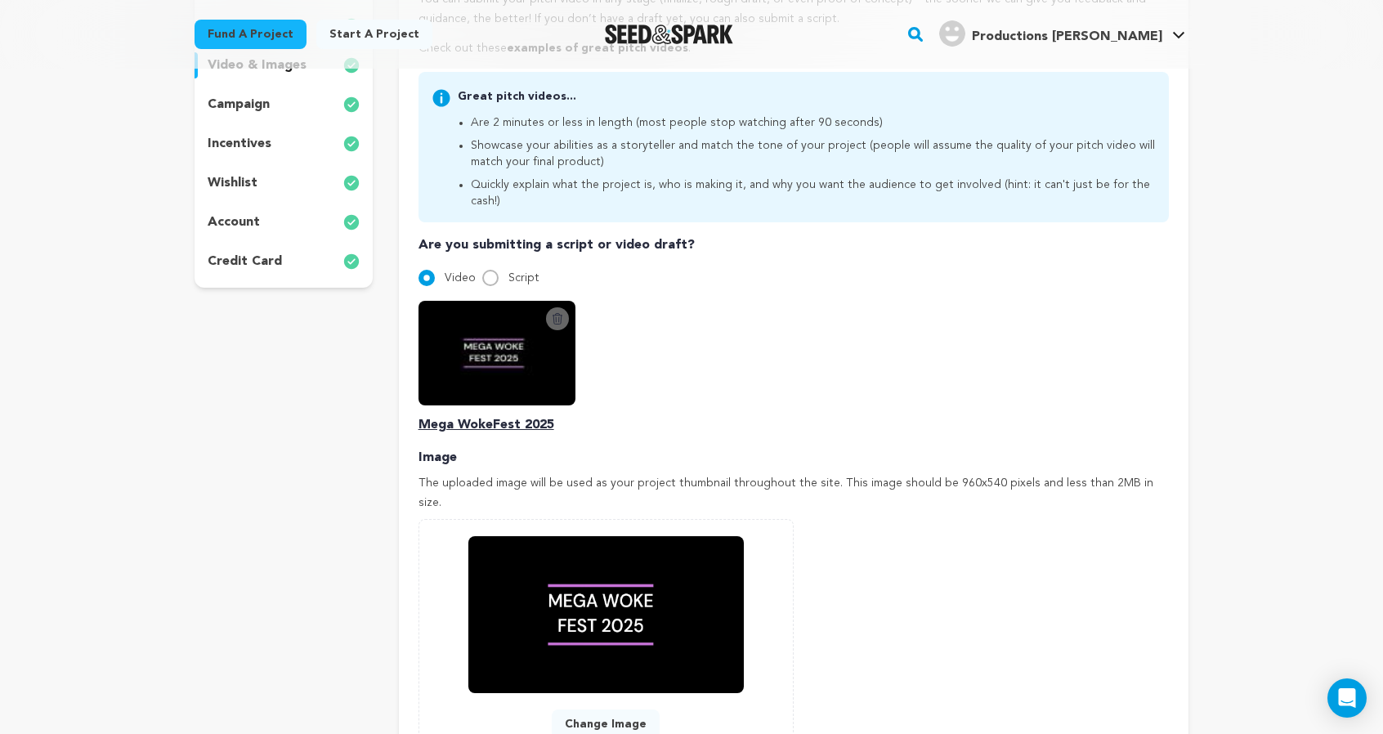
click at [208, 271] on p "credit card" at bounding box center [245, 262] width 74 height 20
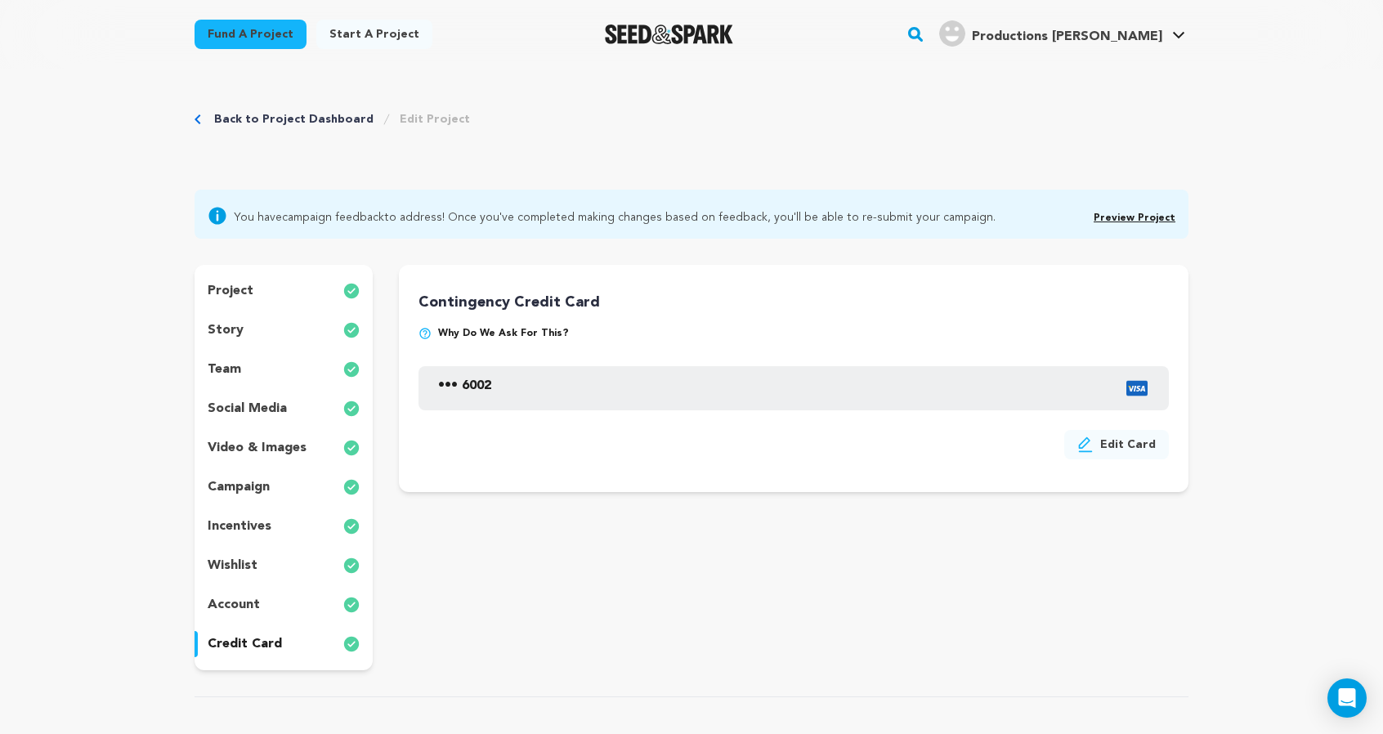
click at [208, 301] on p "project" at bounding box center [231, 291] width 46 height 20
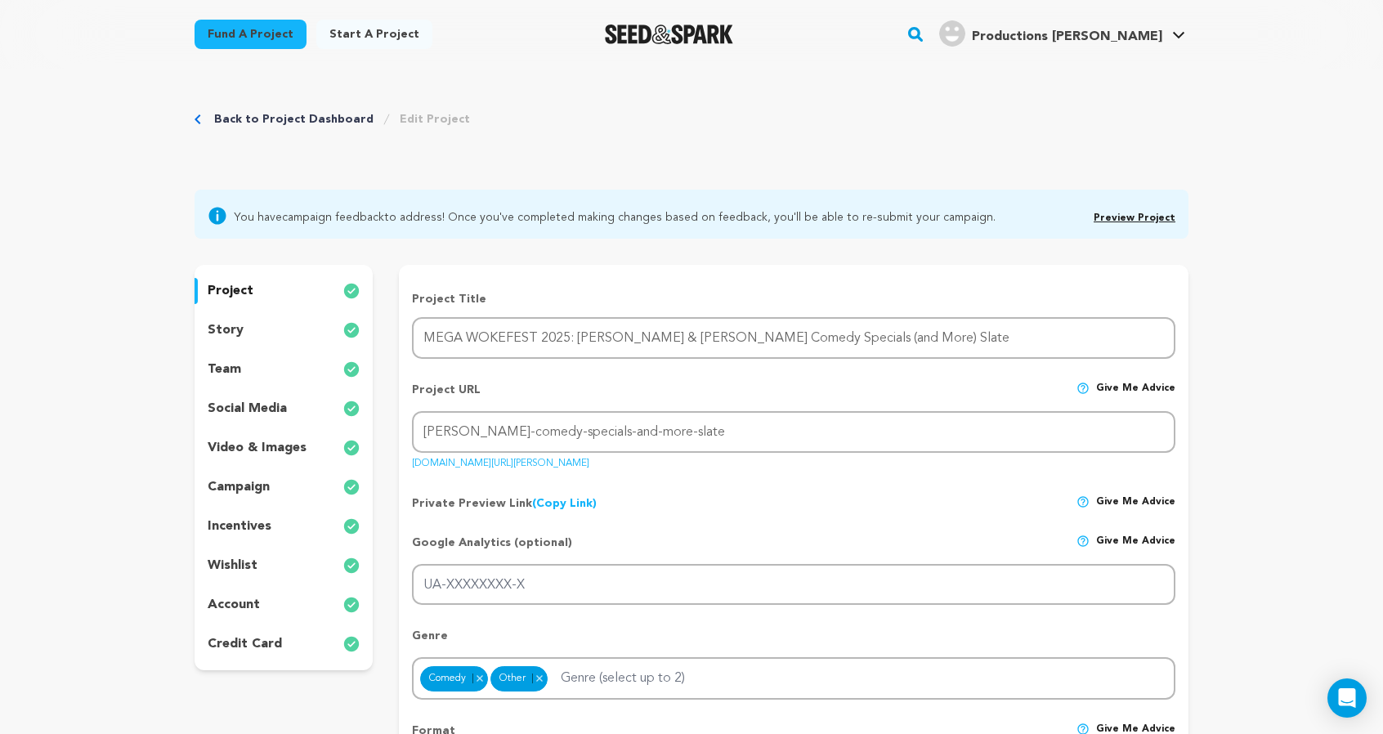
click at [443, 69] on div "Fund a project Start a project Search" at bounding box center [691, 34] width 1046 height 69
click at [234, 128] on link "Back to Project Dashboard" at bounding box center [293, 119] width 159 height 16
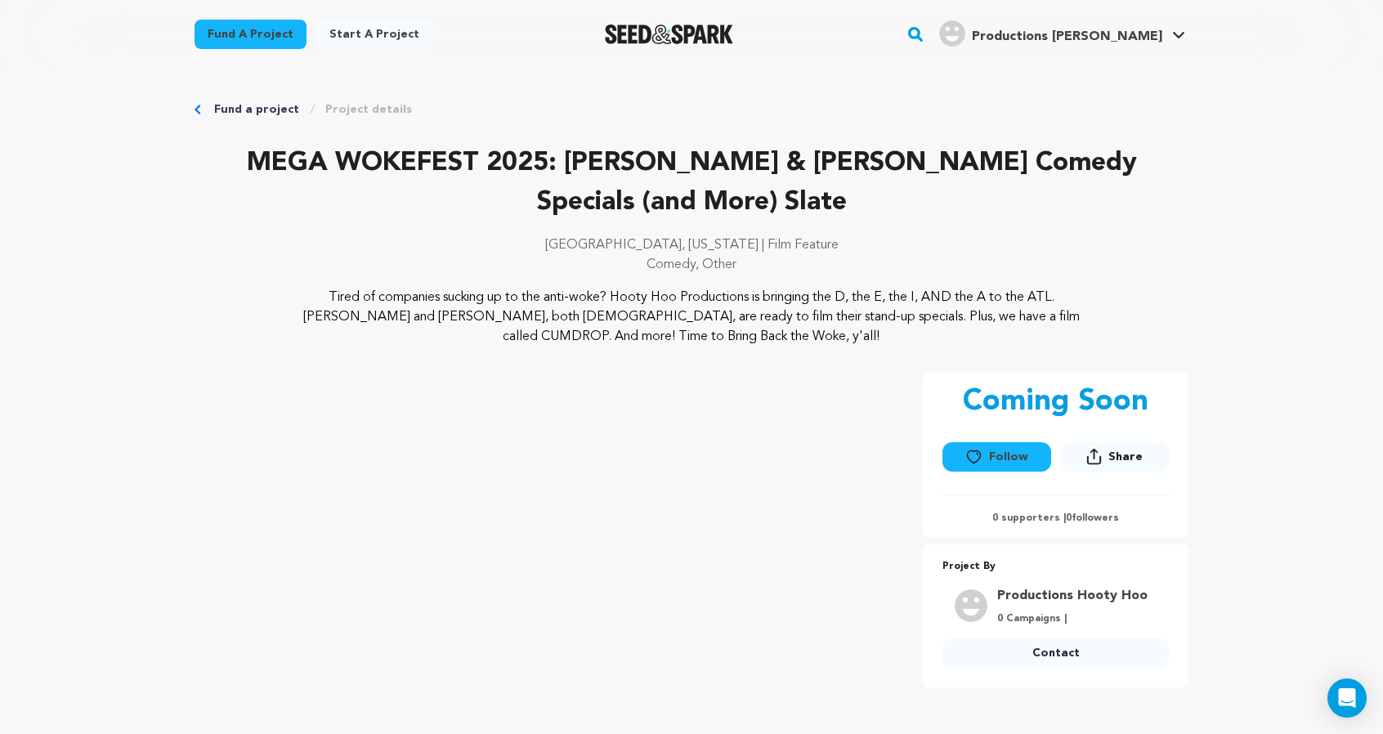
scroll to position [267, 0]
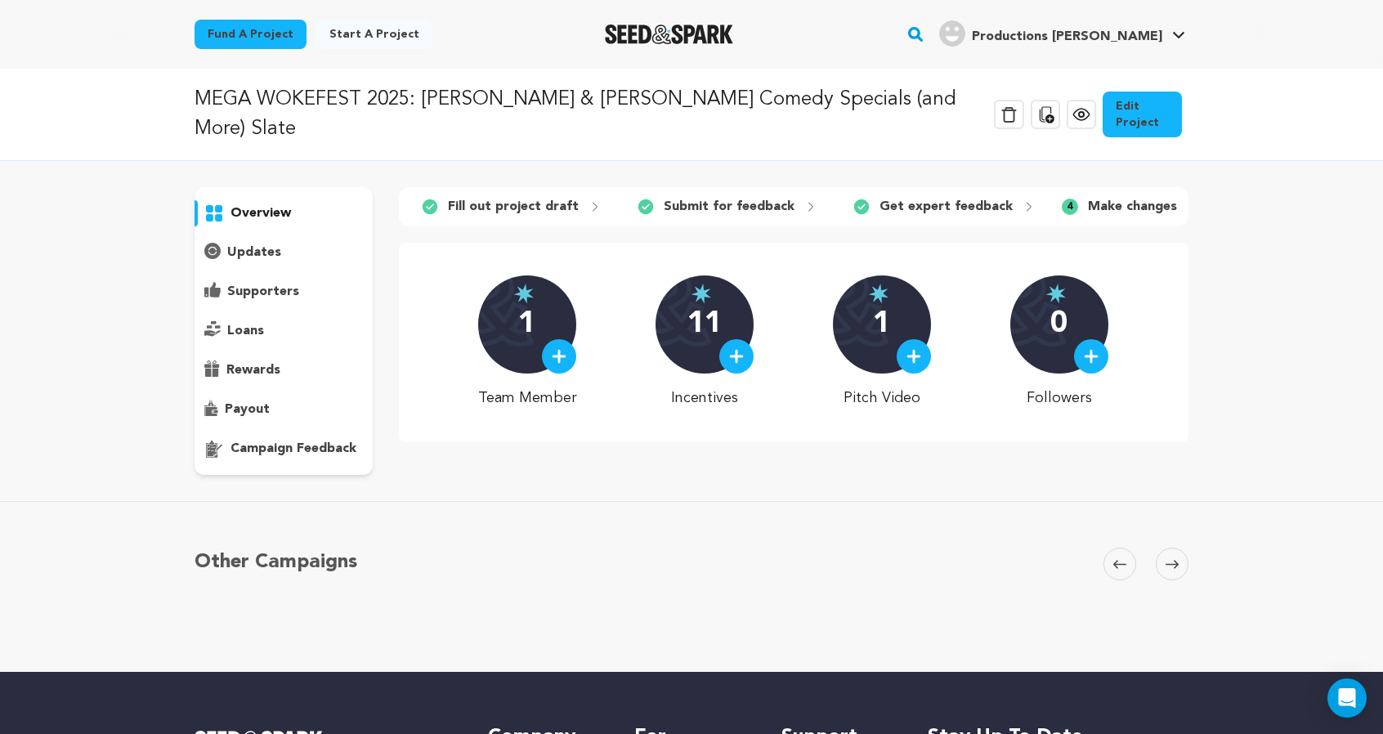
click at [231, 459] on p "campaign feedback" at bounding box center [294, 449] width 126 height 20
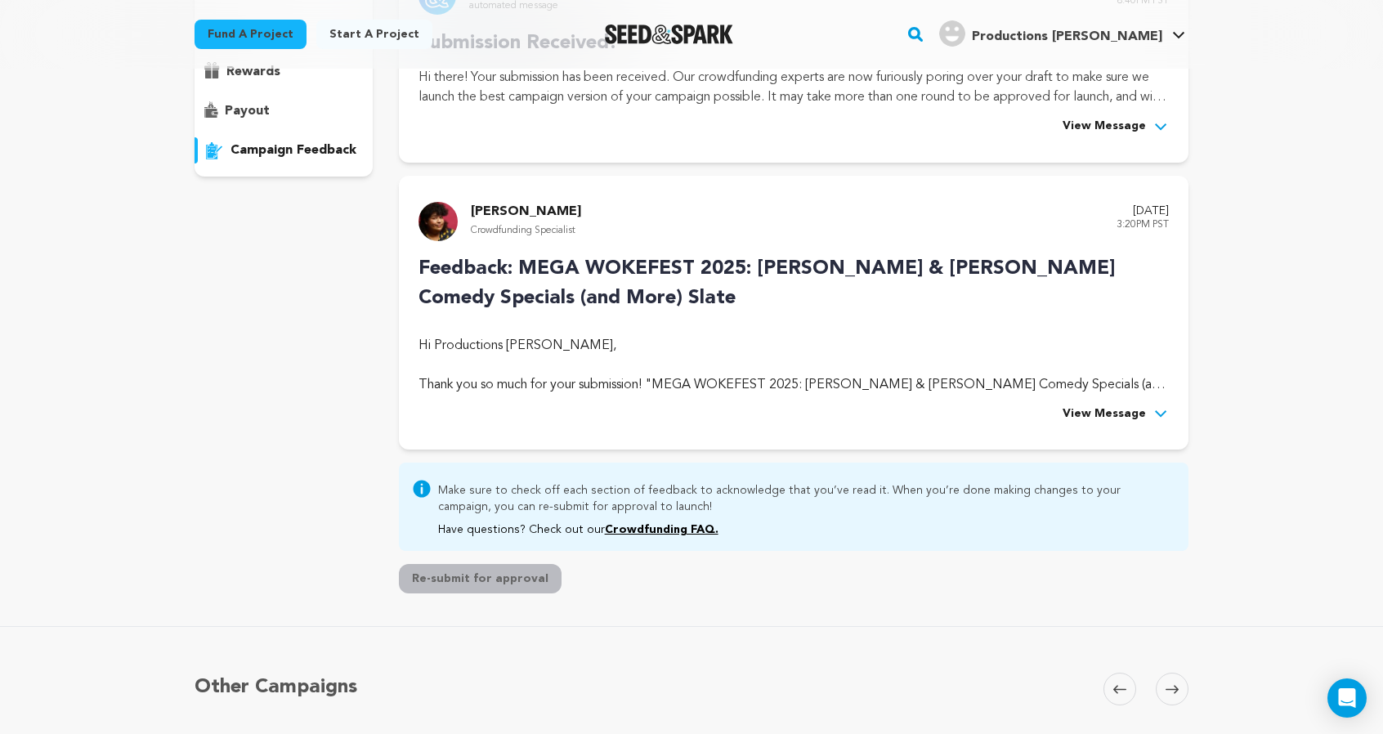
scroll to position [298, 0]
click at [1189, 451] on div "[PERSON_NAME] Crowdfunding Specialist [DATE] 3:20PM PST Feedback: MEGA WOKEFEST…" at bounding box center [794, 314] width 790 height 275
click at [1146, 425] on span "View Message" at bounding box center [1104, 415] width 83 height 20
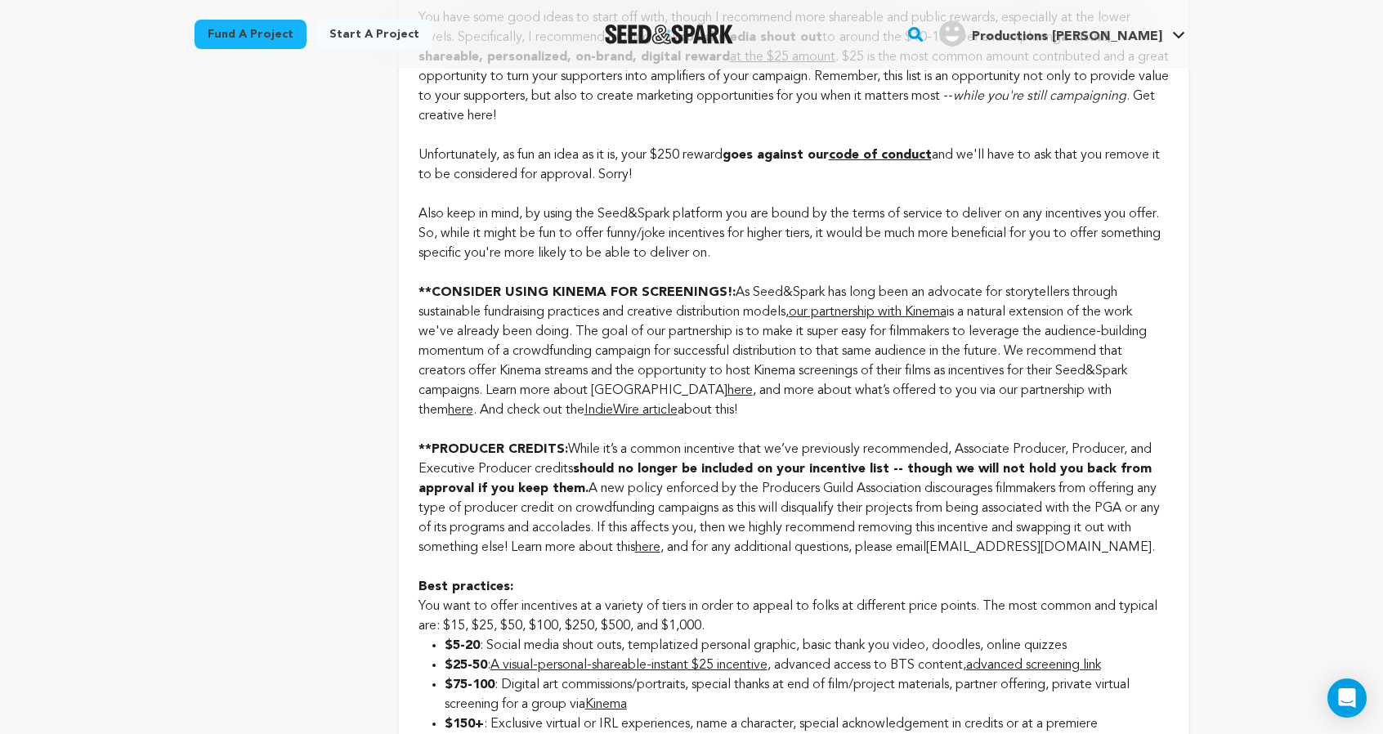
scroll to position [2328, 0]
checkbox input "true"
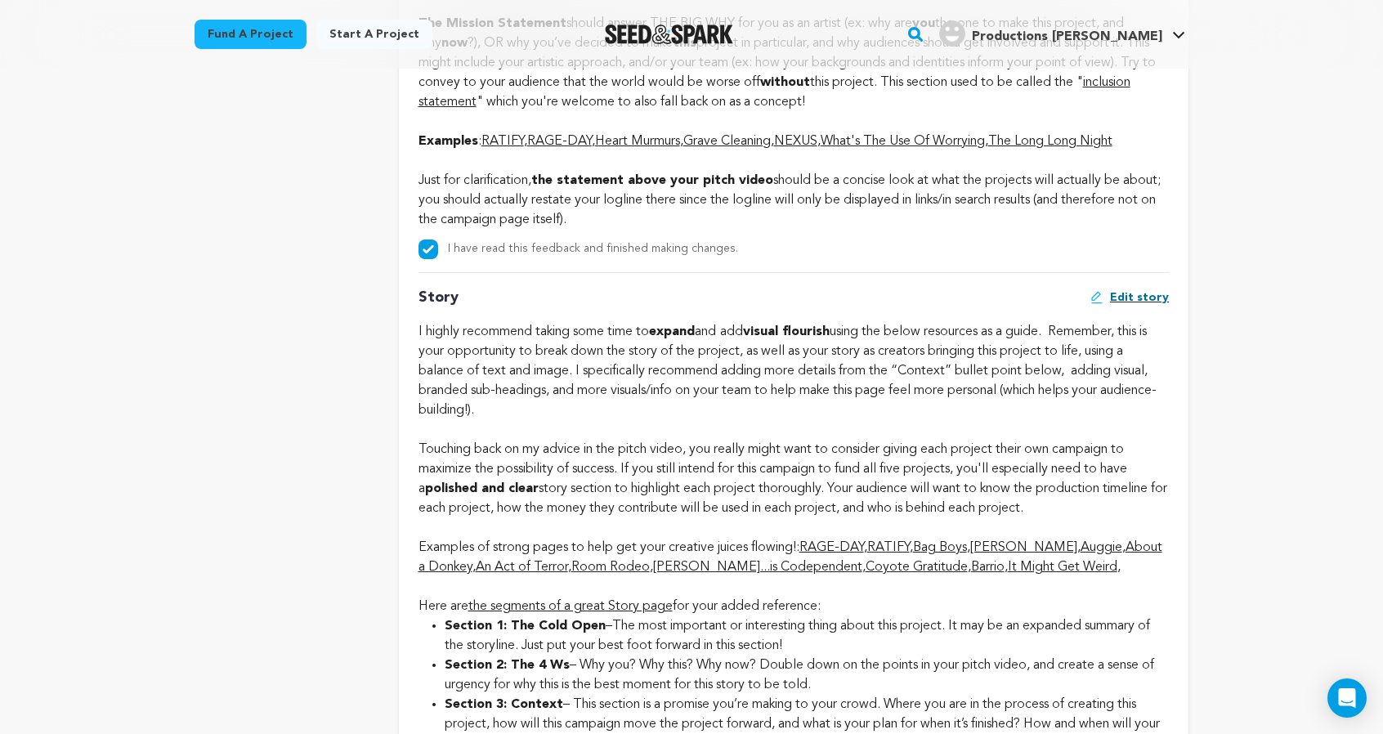
scroll to position [3593, 0]
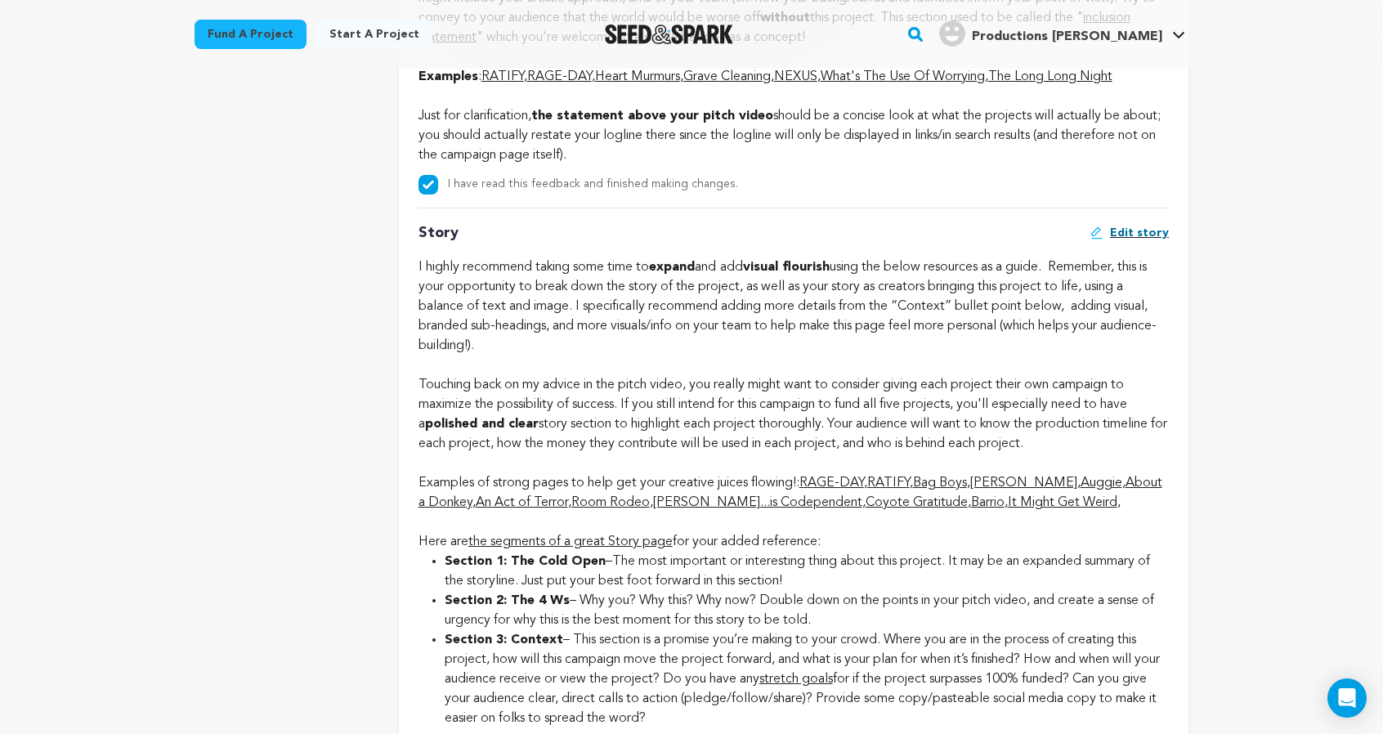
checkbox input "true"
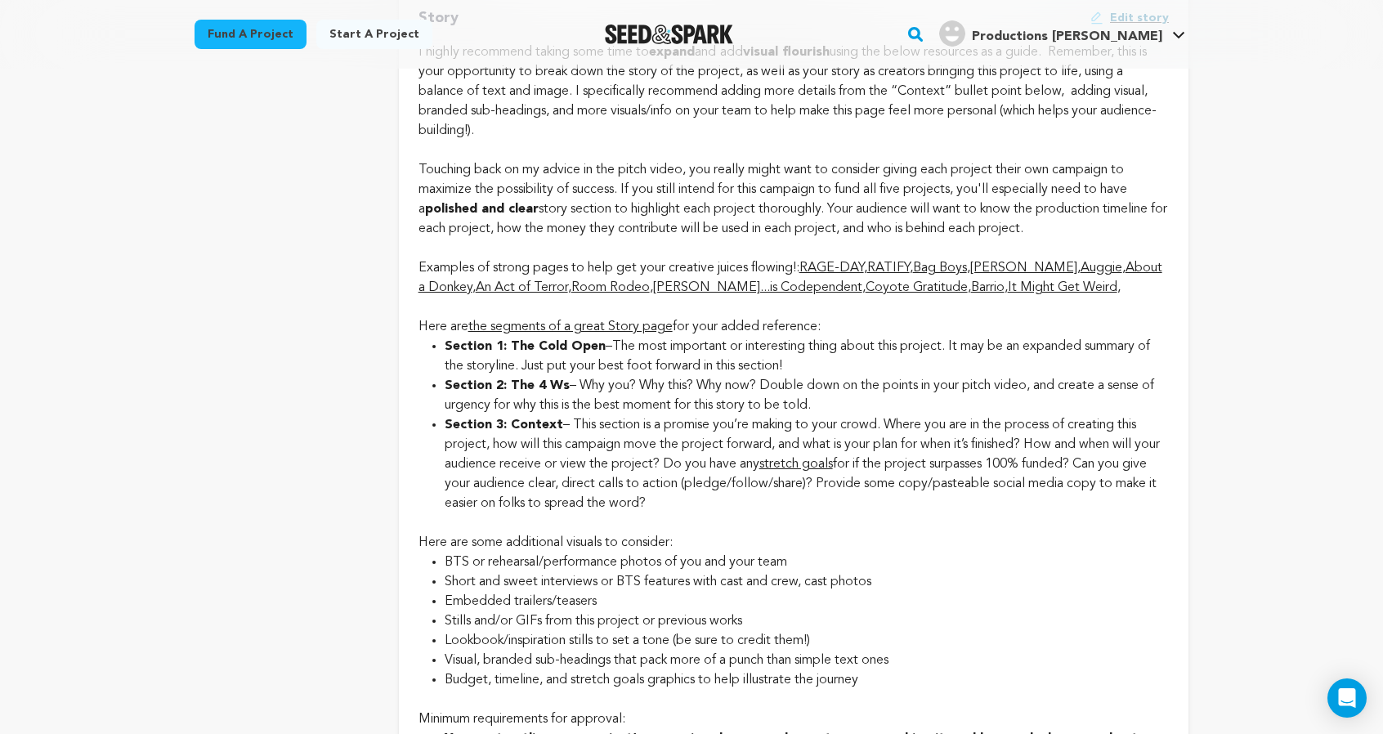
scroll to position [3817, 0]
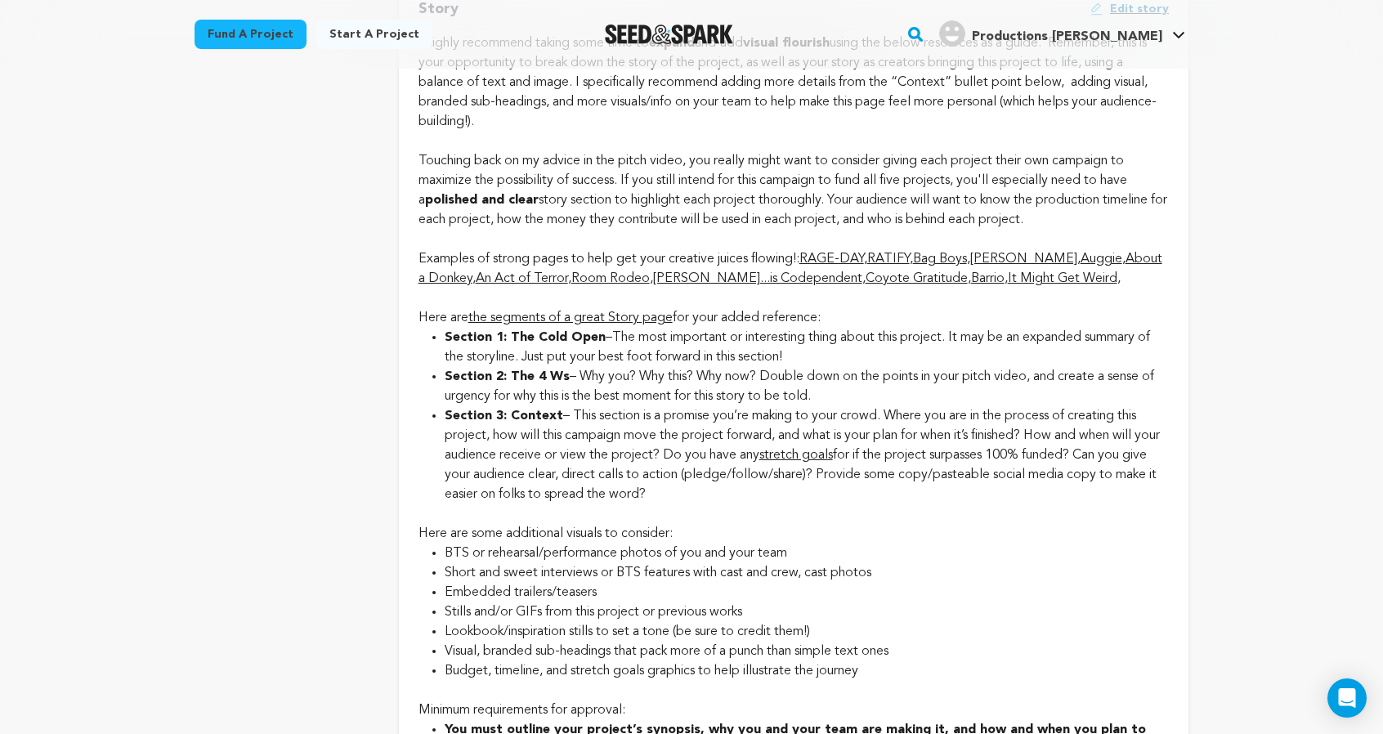
checkbox input "true"
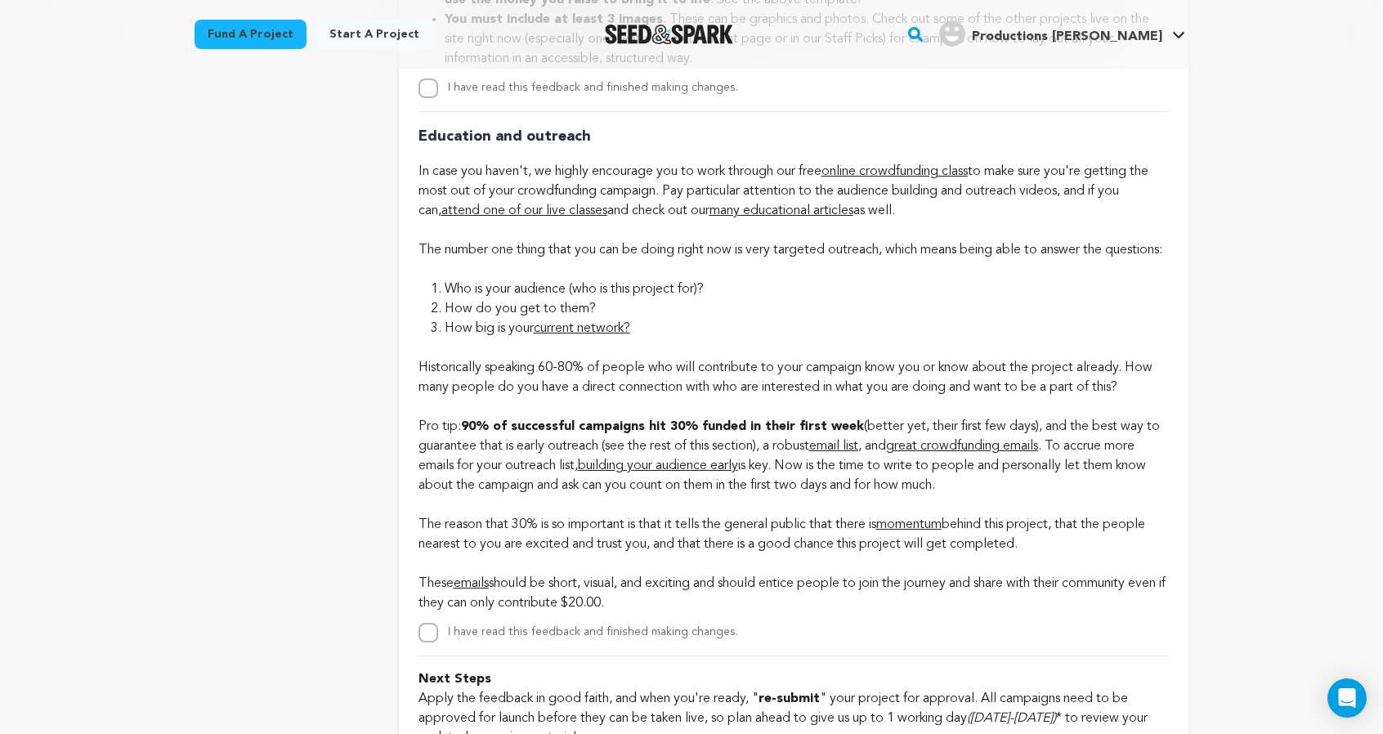
scroll to position [5036, 0]
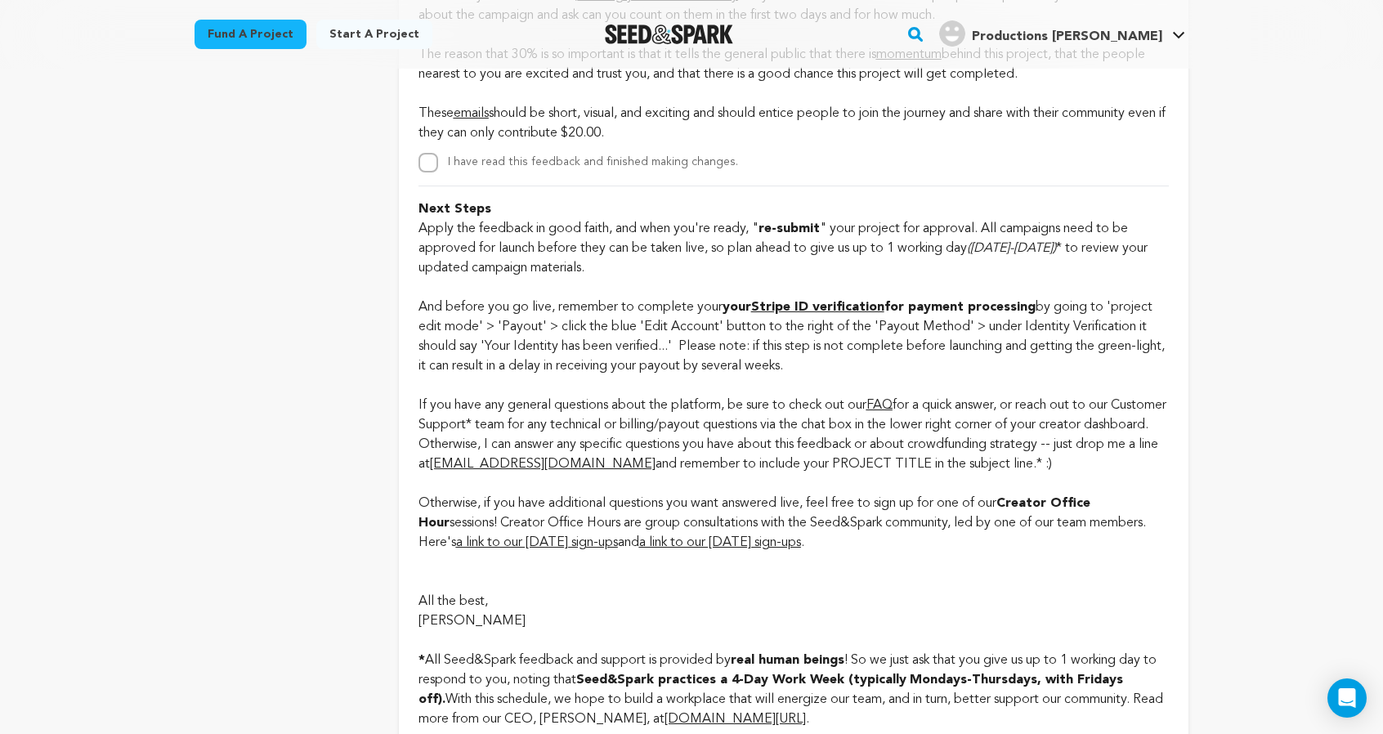
checkbox input "true"
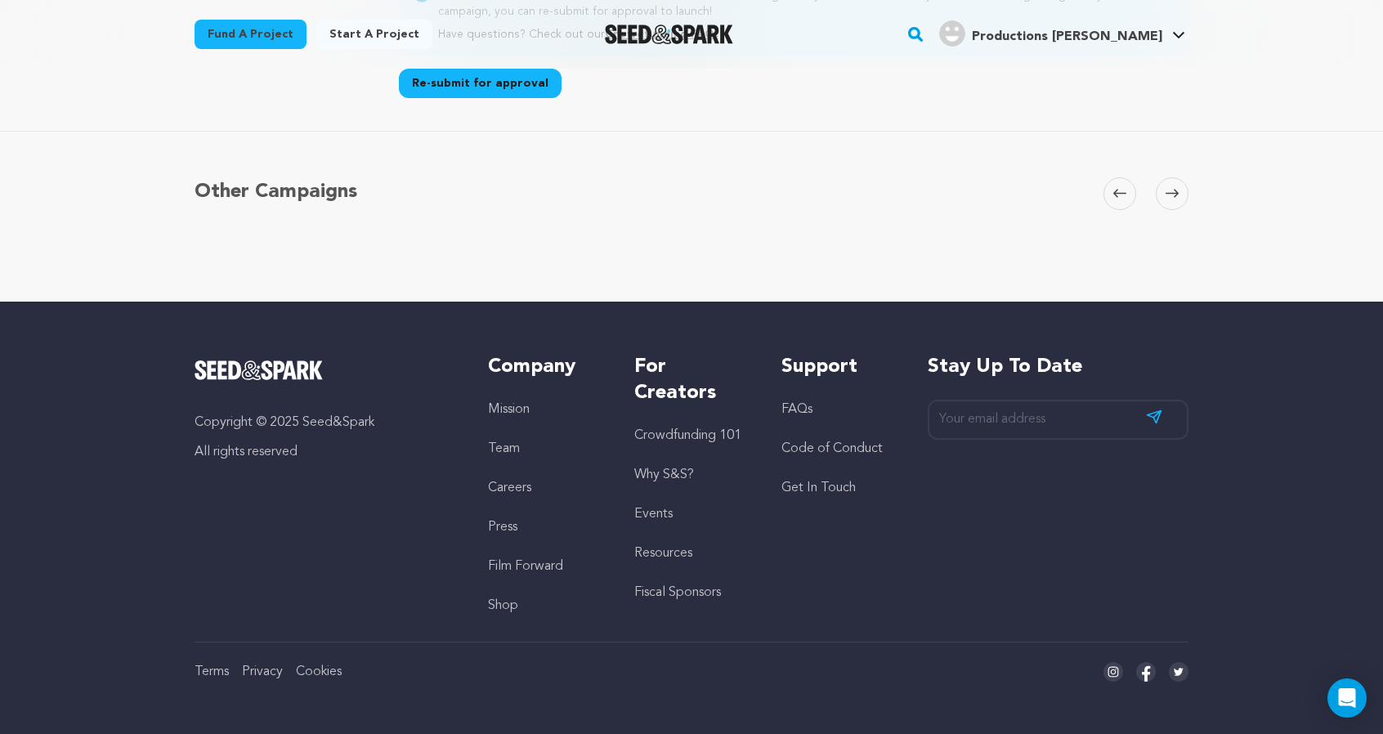
scroll to position [6032, 0]
checkbox input "true"
click at [399, 98] on button "Re-submit for approval" at bounding box center [480, 83] width 163 height 29
